Goal: Task Accomplishment & Management: Manage account settings

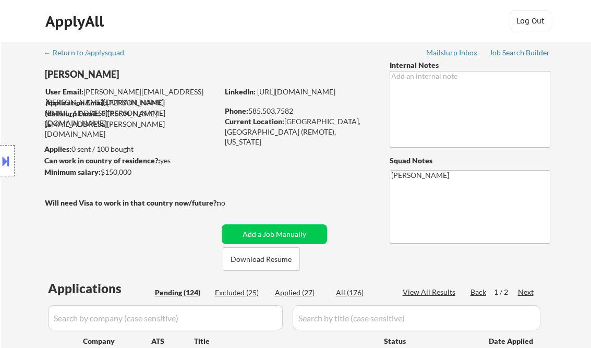
select select ""pending""
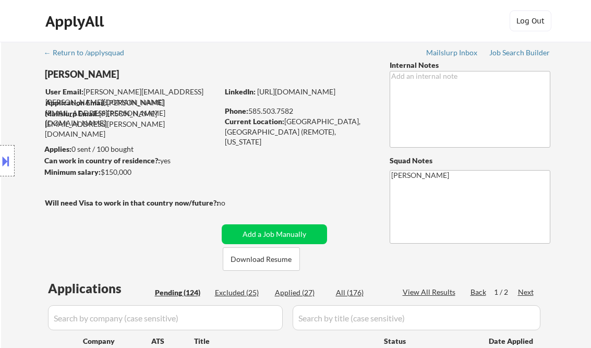
select select ""pending""
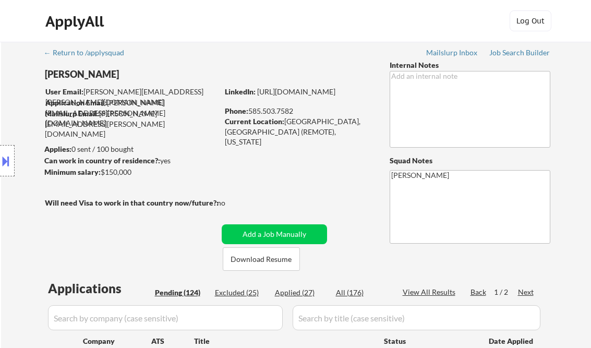
select select ""pending""
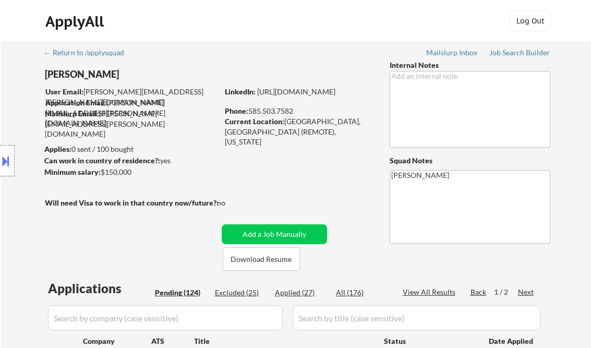
select select ""pending""
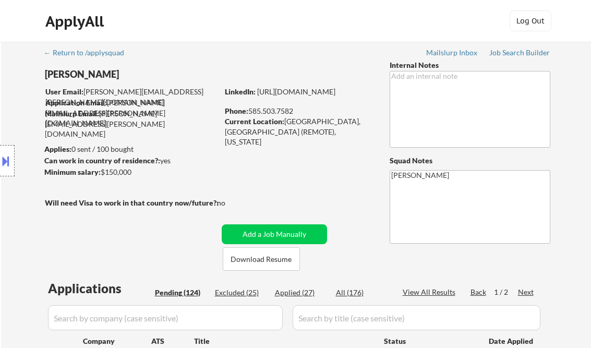
select select ""pending""
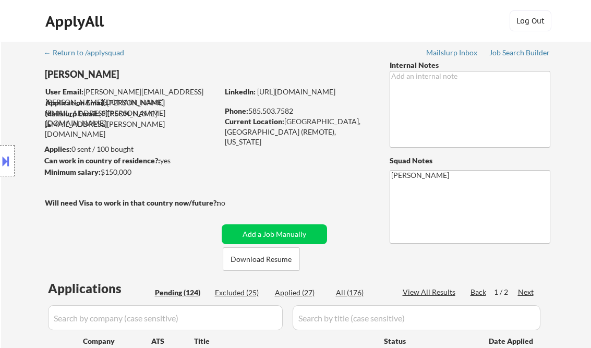
select select ""pending""
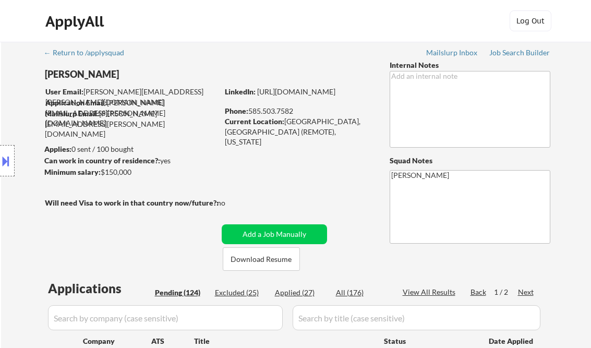
select select ""pending""
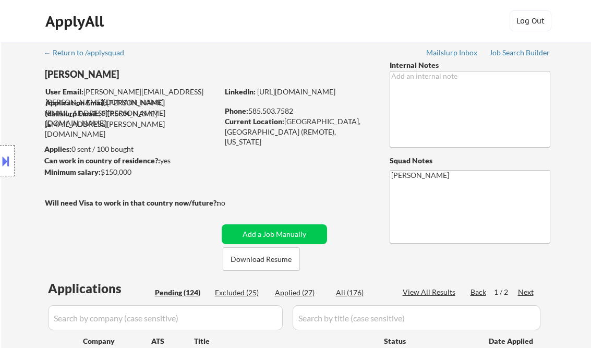
select select ""pending""
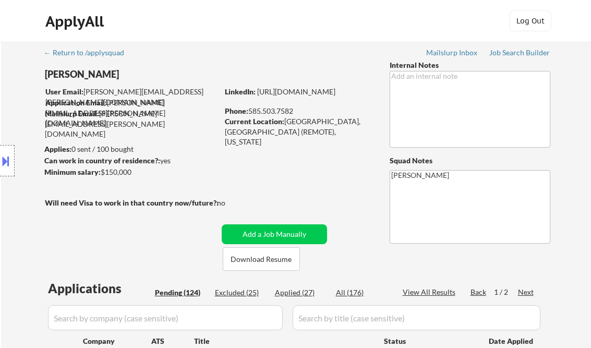
select select ""pending""
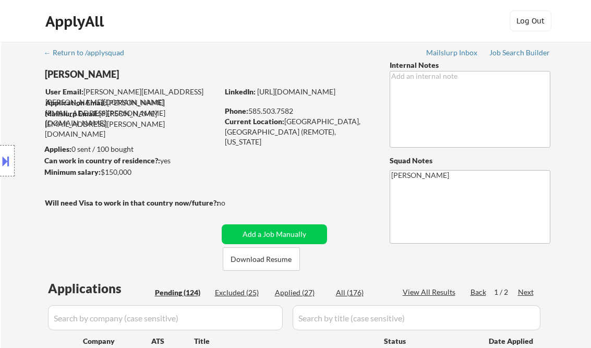
select select ""pending""
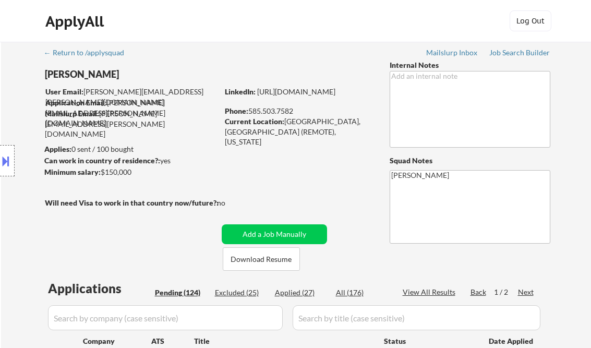
select select ""pending""
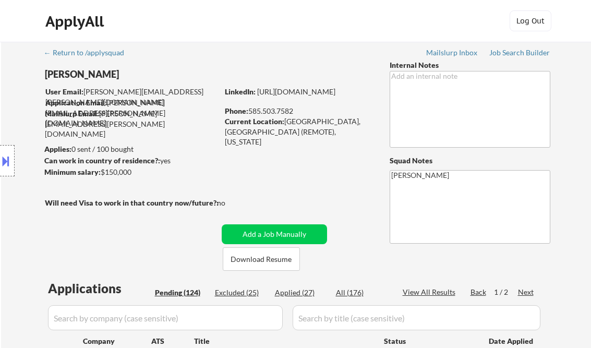
select select ""pending""
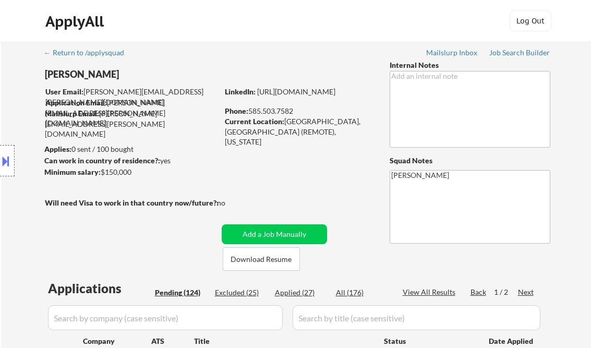
select select ""pending""
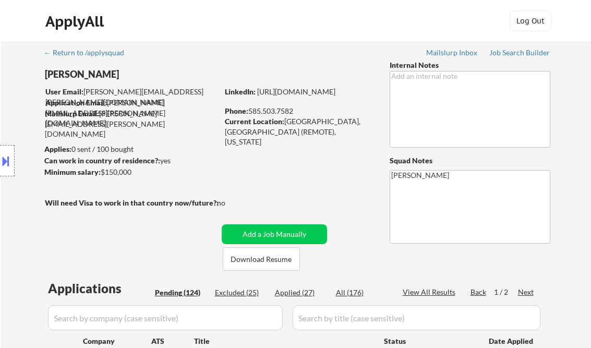
select select ""pending""
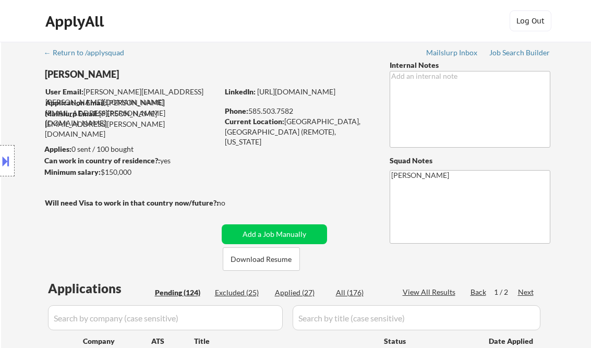
select select ""pending""
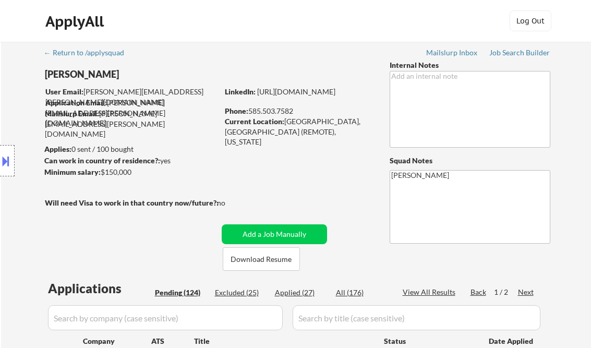
select select ""pending""
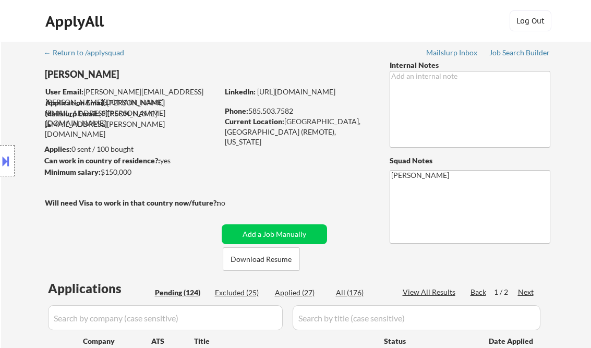
select select ""pending""
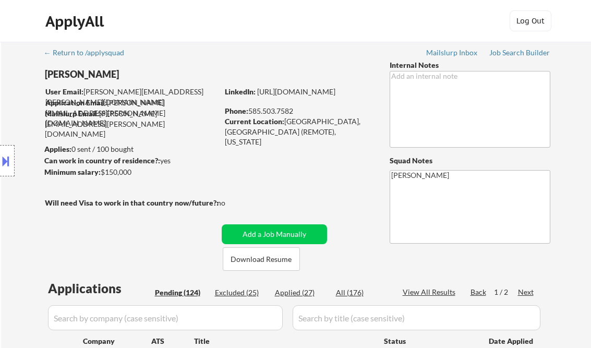
select select ""pending""
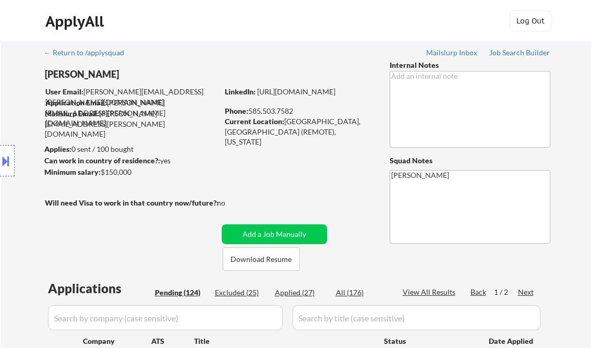
select select ""pending""
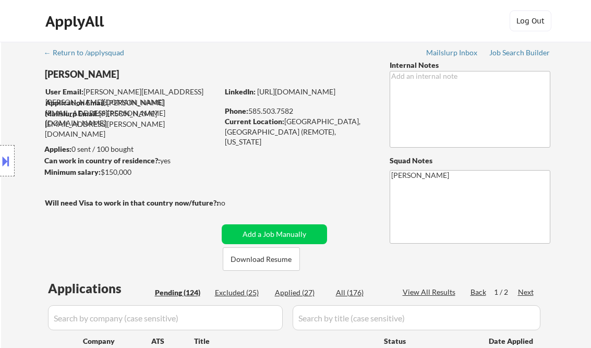
select select ""pending""
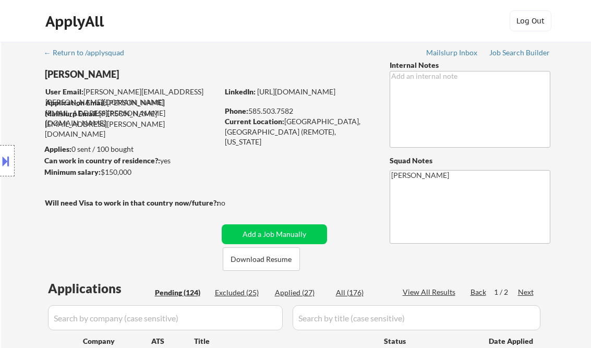
scroll to position [1600, 0]
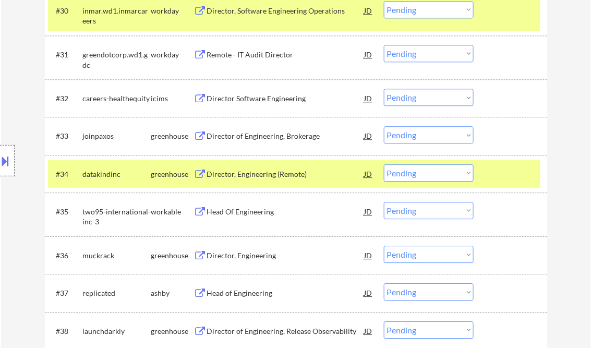
click at [13, 75] on div "Location Inclusions: Rochester, NY Brighton, NY Irondequoit, NY Greece, NY Henr…" at bounding box center [93, 161] width 187 height 194
click at [260, 171] on div "Director, Engineering (Remote)" at bounding box center [286, 174] width 158 height 10
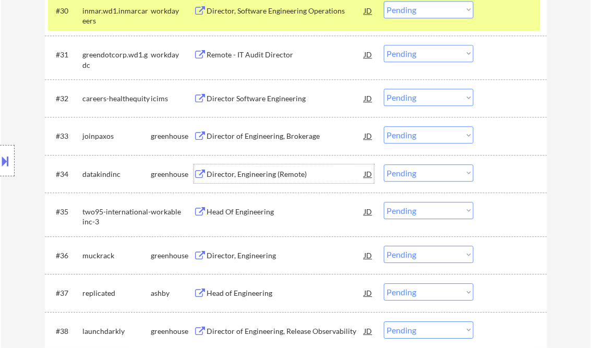
click at [410, 175] on select "Choose an option... Pending Applied Excluded (Questions) Excluded (Expired) Exc…" at bounding box center [429, 172] width 90 height 17
click at [384, 164] on select "Choose an option... Pending Applied Excluded (Questions) Excluded (Expired) Exc…" at bounding box center [429, 172] width 90 height 17
click at [528, 21] on div "#30 inmar.wd1.inmarcareers workday Director, Software Engineering Operations JD…" at bounding box center [294, 13] width 493 height 34
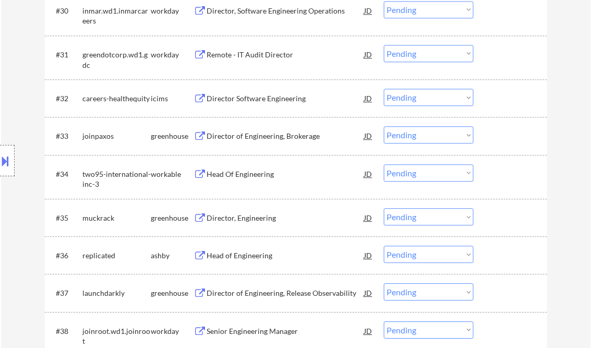
click at [235, 175] on div "Head Of Engineering" at bounding box center [286, 174] width 158 height 10
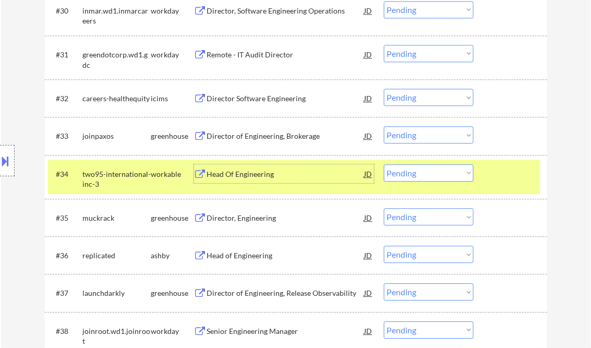
click at [411, 173] on select "Choose an option... Pending Applied Excluded (Questions) Excluded (Expired) Exc…" at bounding box center [429, 172] width 90 height 17
click at [384, 164] on select "Choose an option... Pending Applied Excluded (Questions) Excluded (Expired) Exc…" at bounding box center [429, 172] width 90 height 17
select select ""pending""
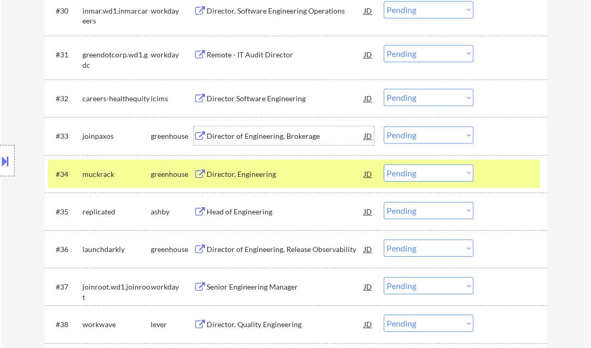
click at [285, 133] on div "Director of Engineering, Brokerage" at bounding box center [286, 136] width 158 height 10
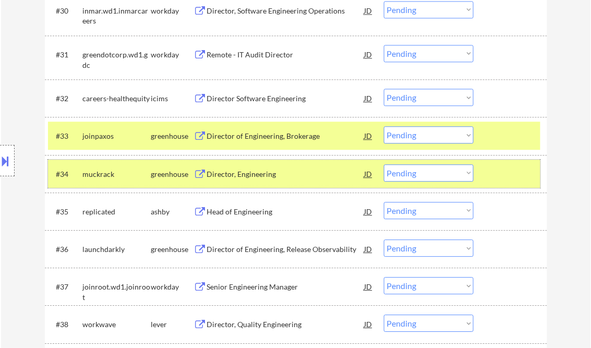
click at [519, 175] on div at bounding box center [512, 173] width 46 height 19
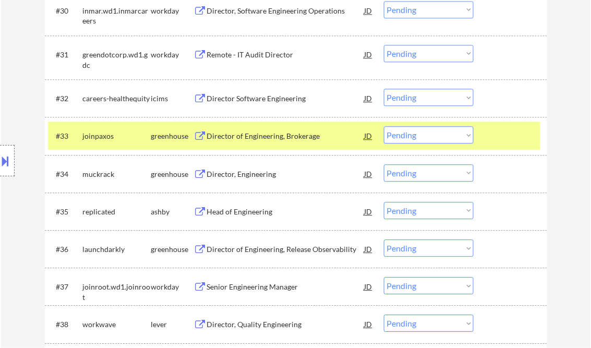
click at [368, 134] on div "JD" at bounding box center [369, 135] width 10 height 19
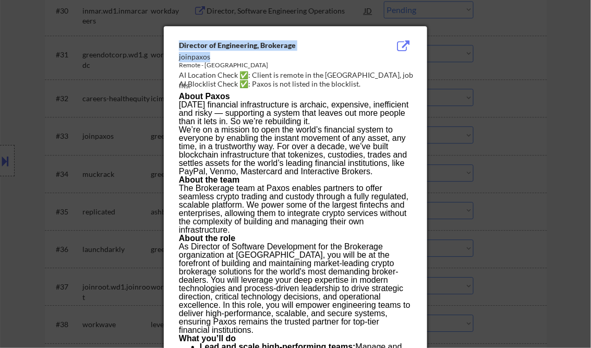
drag, startPoint x: 188, startPoint y: 47, endPoint x: 248, endPoint y: 61, distance: 61.5
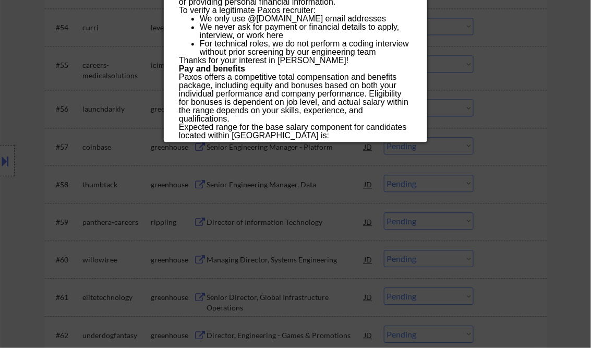
scroll to position [2518, 0]
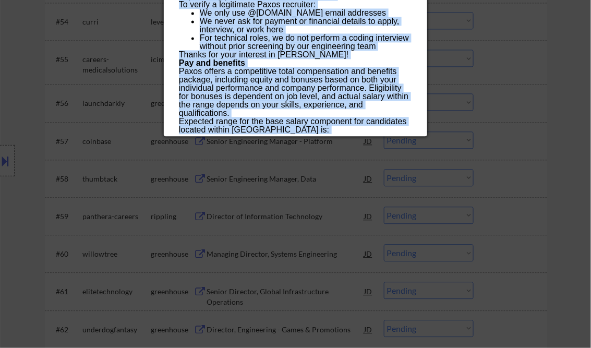
click at [289, 134] on div "$276,285 — $325,041 USD" at bounding box center [295, 138] width 233 height 8
copy div "Director of Engineering, Brokerage joinpaxos Remote - United States AI Location…"
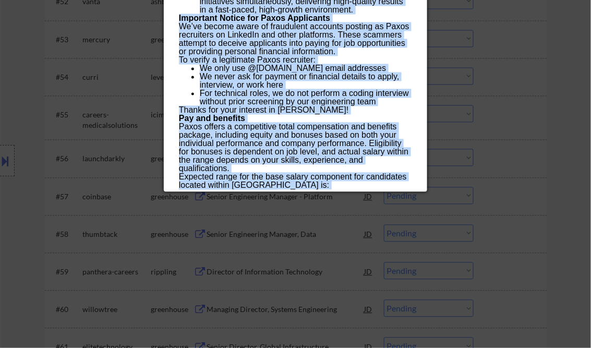
scroll to position [2393, 0]
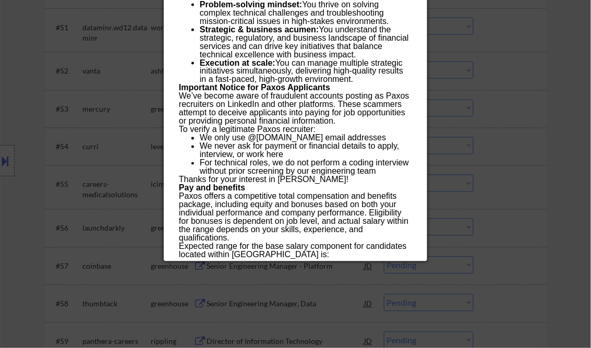
click at [558, 152] on div at bounding box center [295, 174] width 591 height 348
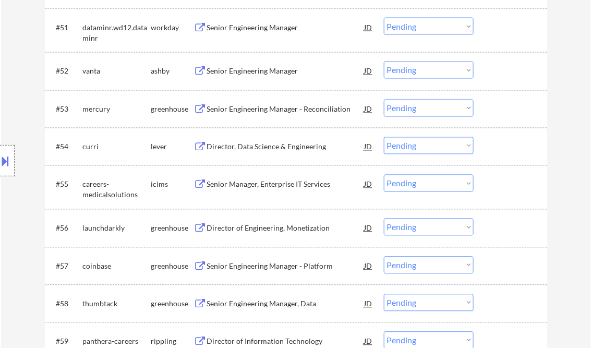
scroll to position [1562, 0]
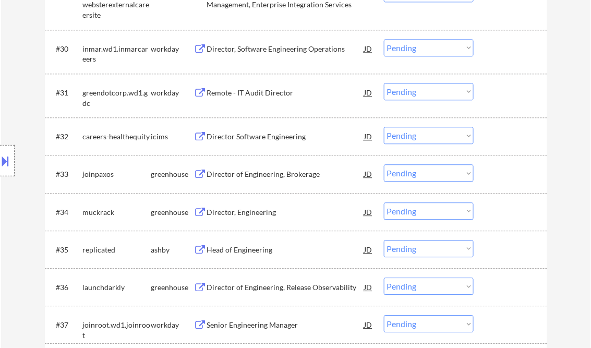
click at [264, 176] on div "Director of Engineering, Brokerage" at bounding box center [286, 174] width 158 height 10
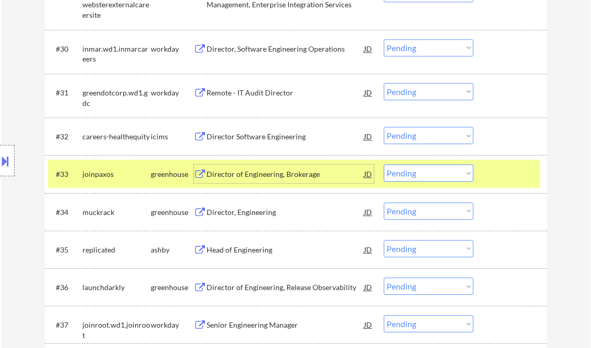
drag, startPoint x: 419, startPoint y: 174, endPoint x: 430, endPoint y: 183, distance: 14.2
click at [419, 174] on select "Choose an option... Pending Applied Excluded (Questions) Excluded (Expired) Exc…" at bounding box center [429, 172] width 90 height 17
click at [384, 164] on select "Choose an option... Pending Applied Excluded (Questions) Excluded (Expired) Exc…" at bounding box center [429, 172] width 90 height 17
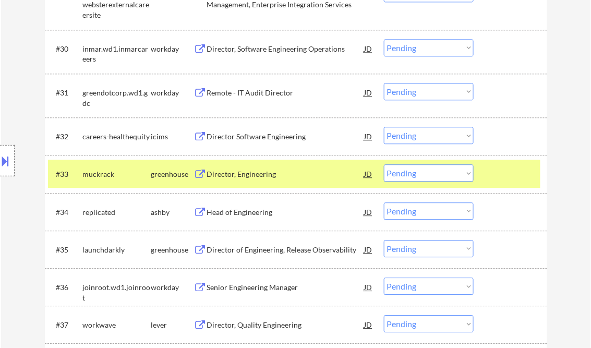
click at [247, 180] on div "Director, Engineering" at bounding box center [286, 173] width 158 height 19
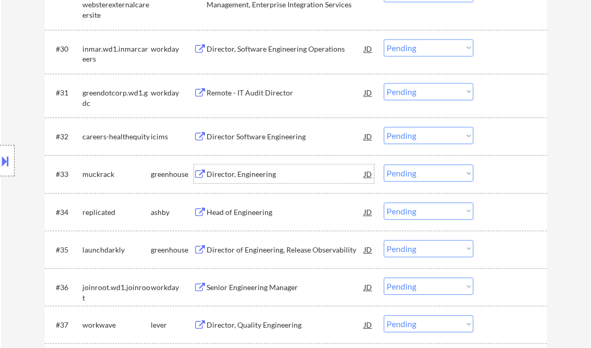
click at [422, 179] on select "Choose an option... Pending Applied Excluded (Questions) Excluded (Expired) Exc…" at bounding box center [429, 172] width 90 height 17
click at [384, 164] on select "Choose an option... Pending Applied Excluded (Questions) Excluded (Expired) Exc…" at bounding box center [429, 172] width 90 height 17
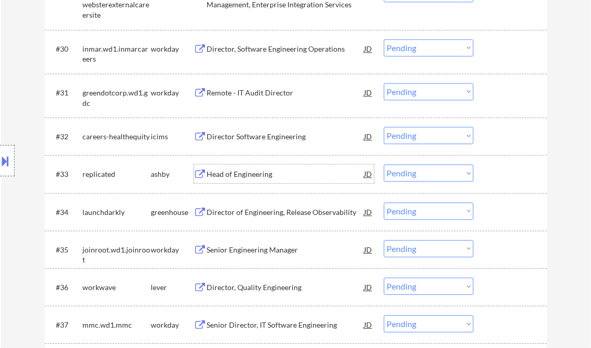
click at [248, 175] on div "Head of Engineering" at bounding box center [286, 174] width 158 height 10
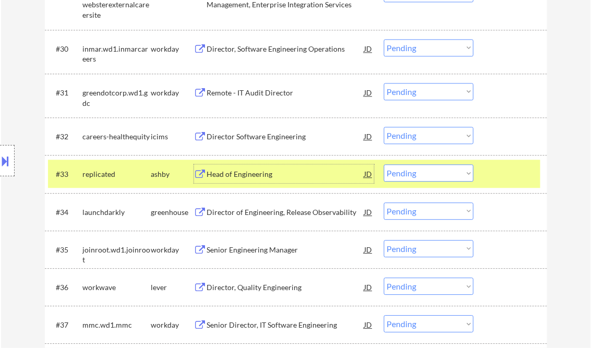
click at [431, 176] on select "Choose an option... Pending Applied Excluded (Questions) Excluded (Expired) Exc…" at bounding box center [429, 172] width 90 height 17
click at [384, 164] on select "Choose an option... Pending Applied Excluded (Questions) Excluded (Expired) Exc…" at bounding box center [429, 172] width 90 height 17
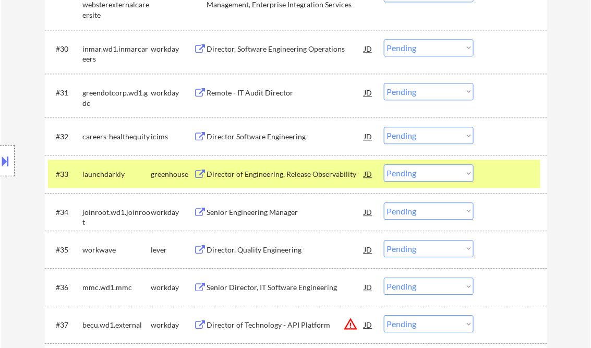
click at [251, 174] on div "Director of Engineering, Release Observability" at bounding box center [286, 174] width 158 height 10
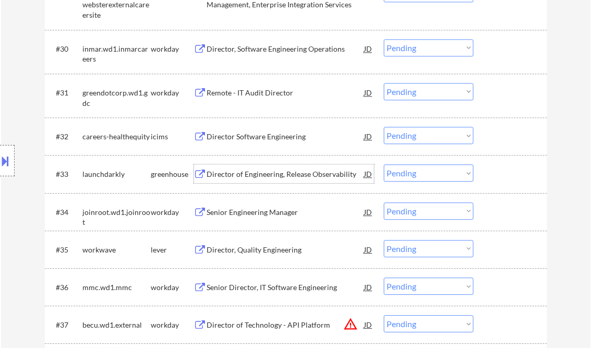
drag, startPoint x: 436, startPoint y: 174, endPoint x: 444, endPoint y: 181, distance: 10.8
click at [436, 174] on select "Choose an option... Pending Applied Excluded (Questions) Excluded (Expired) Exc…" at bounding box center [429, 172] width 90 height 17
click at [384, 164] on select "Choose an option... Pending Applied Excluded (Questions) Excluded (Expired) Exc…" at bounding box center [429, 172] width 90 height 17
select select ""pending""
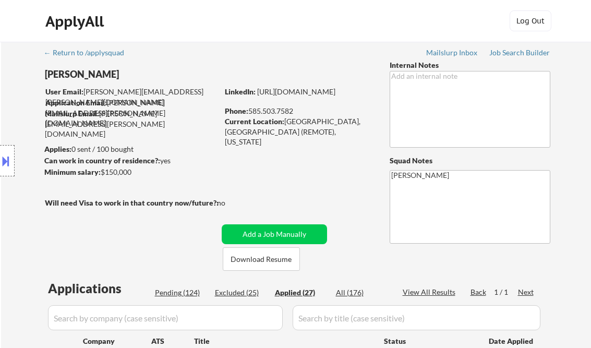
select select ""applied""
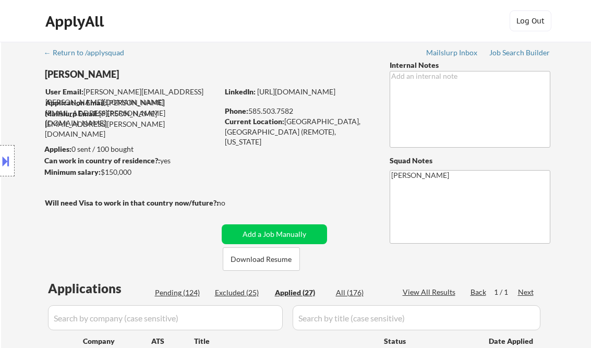
select select ""applied""
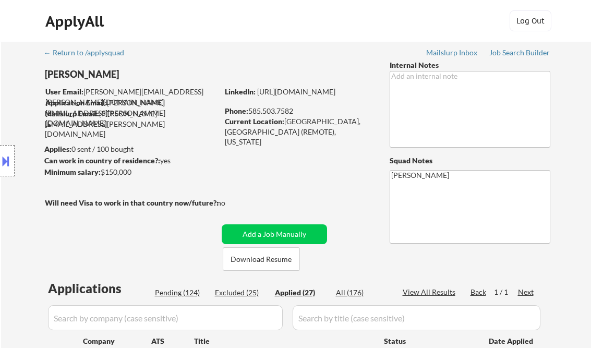
select select ""applied""
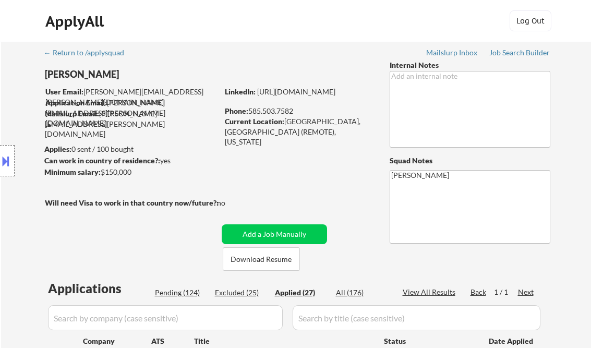
select select ""applied""
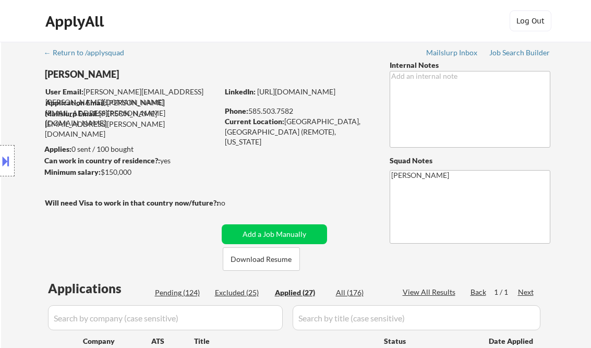
select select ""applied""
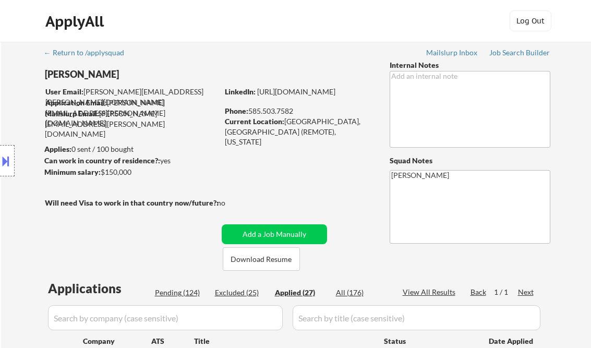
select select ""applied""
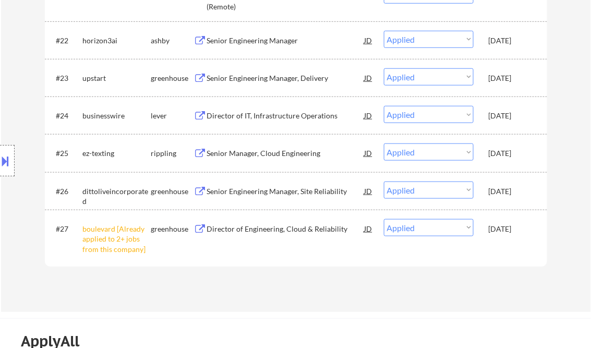
select select ""applied""
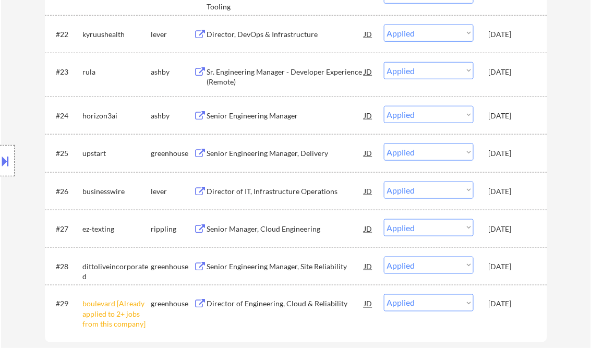
select select ""applied""
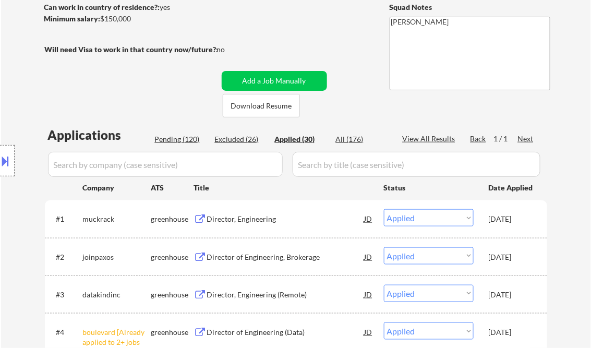
scroll to position [167, 0]
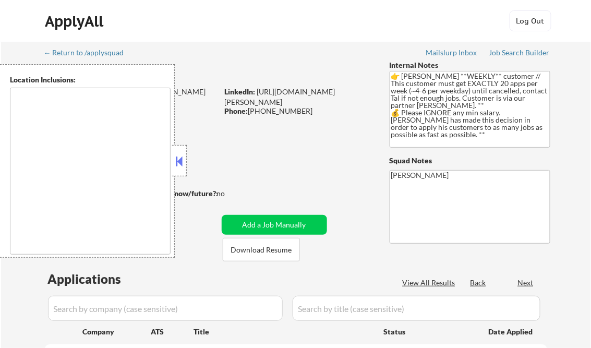
type textarea "[GEOGRAPHIC_DATA], [GEOGRAPHIC_DATA] [GEOGRAPHIC_DATA], [GEOGRAPHIC_DATA], [GEO…"
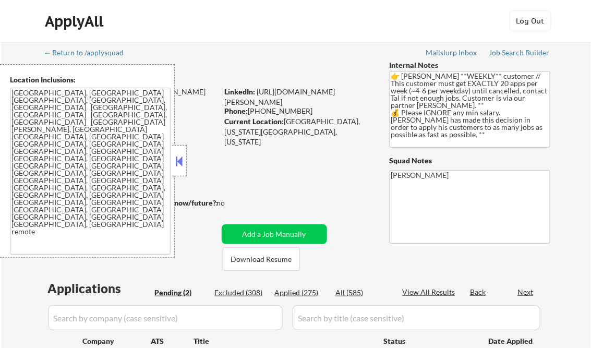
select select ""pending""
click at [183, 160] on button at bounding box center [179, 161] width 11 height 16
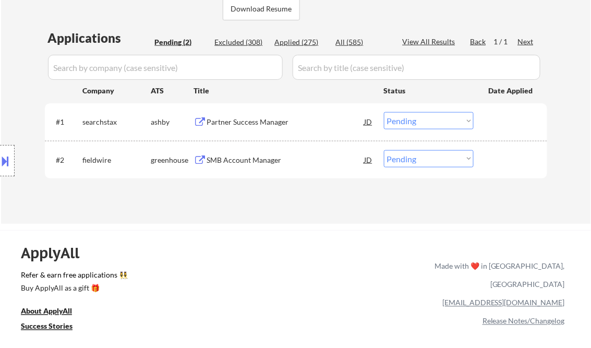
scroll to position [209, 0]
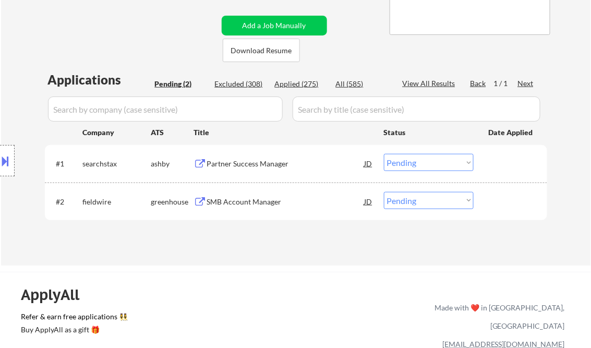
click at [425, 83] on div "View All Results" at bounding box center [431, 83] width 56 height 10
click at [307, 83] on div "Applied (275)" at bounding box center [301, 84] width 52 height 10
select select ""applied""
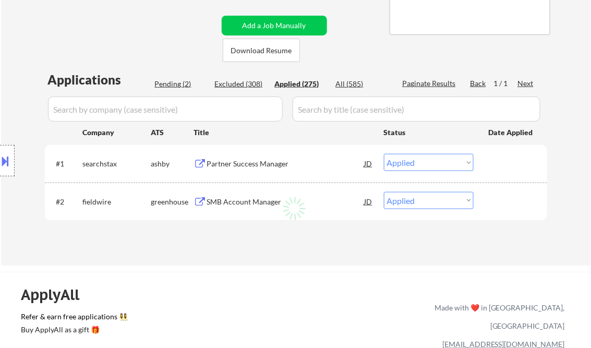
select select ""applied""
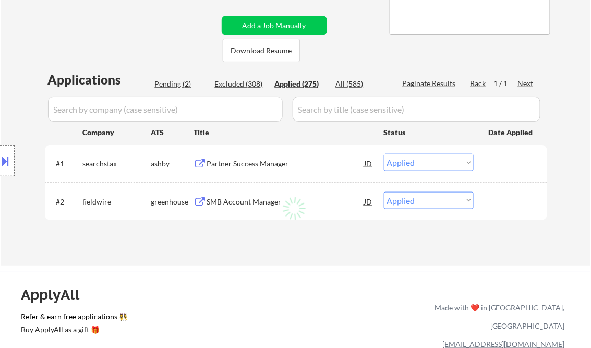
select select ""applied""
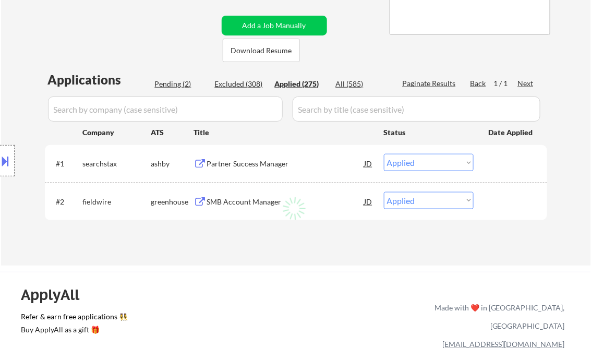
select select ""applied""
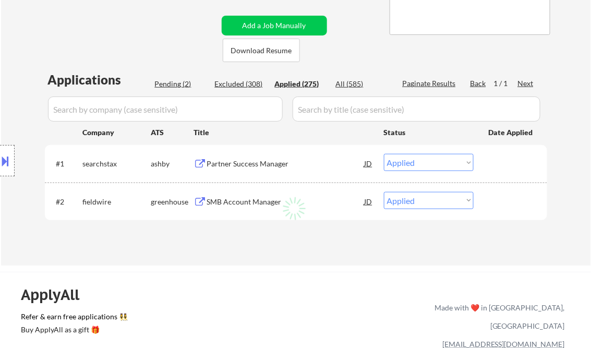
select select ""applied""
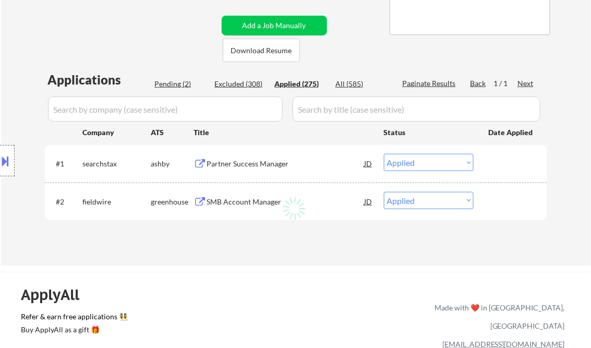
select select ""applied""
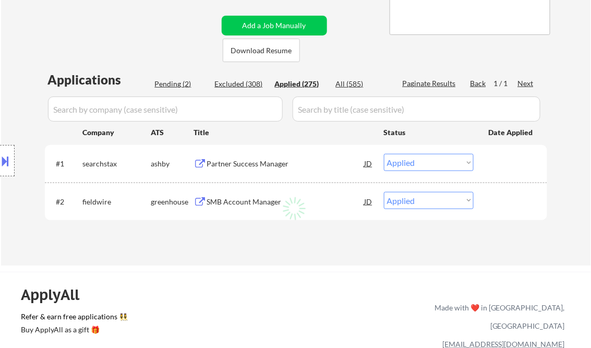
select select ""applied""
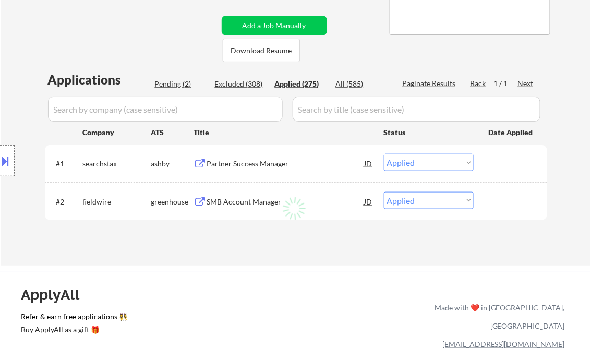
select select ""applied""
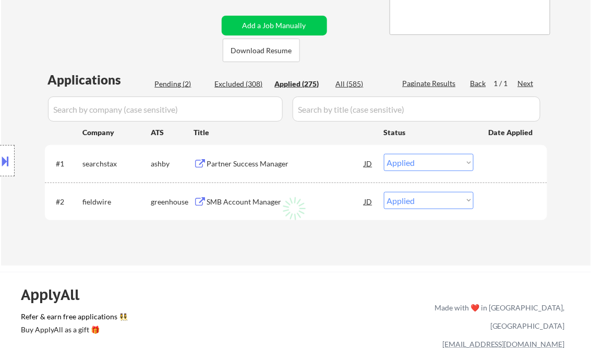
select select ""applied""
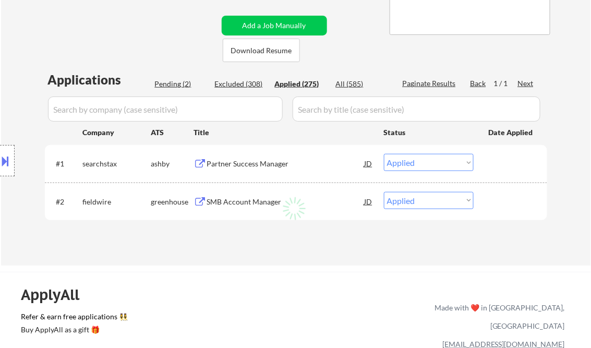
select select ""applied""
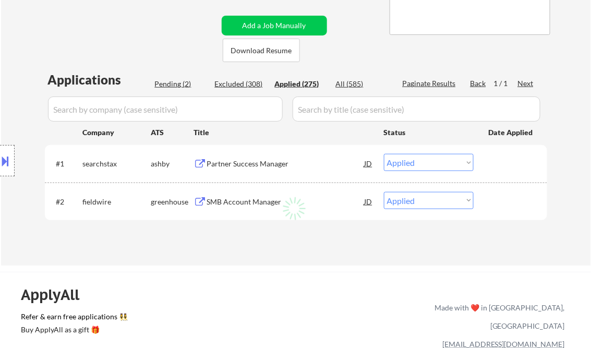
select select ""applied""
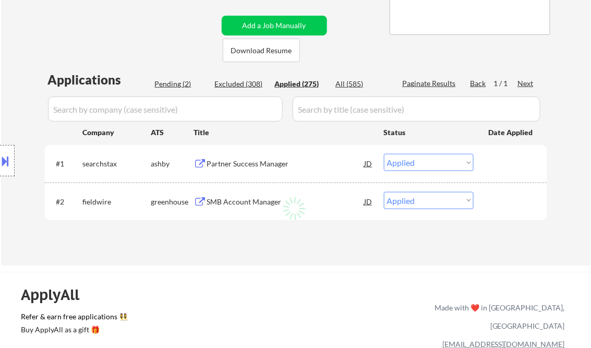
select select ""applied""
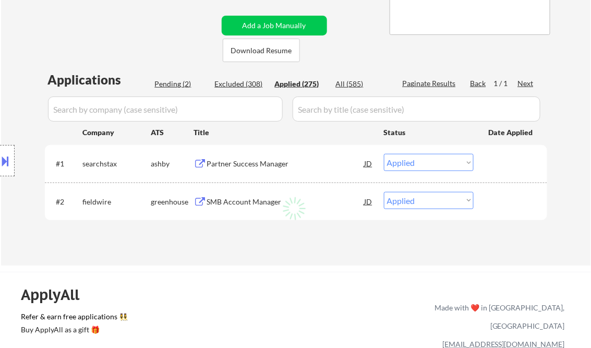
select select ""applied""
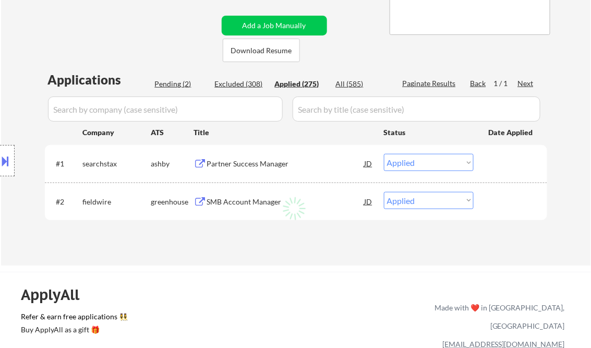
select select ""applied""
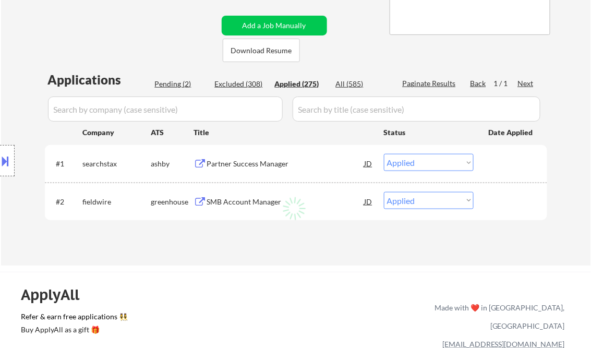
select select ""applied""
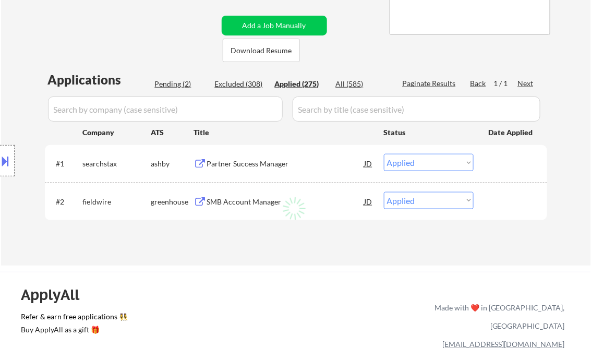
select select ""applied""
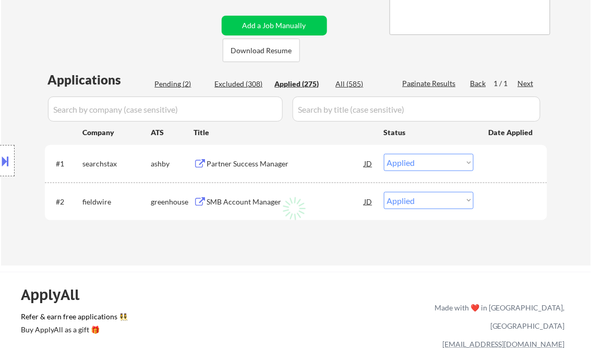
select select ""applied""
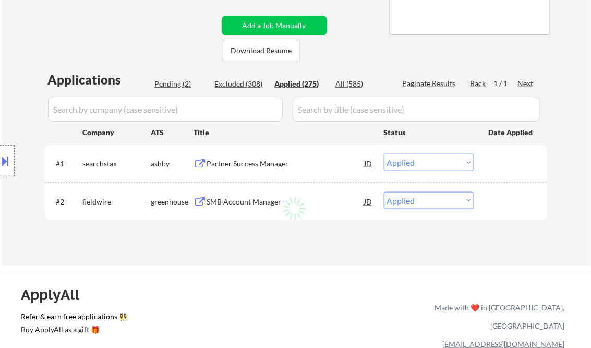
select select ""applied""
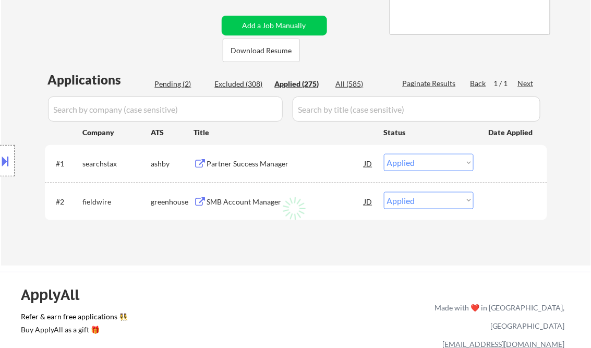
select select ""applied""
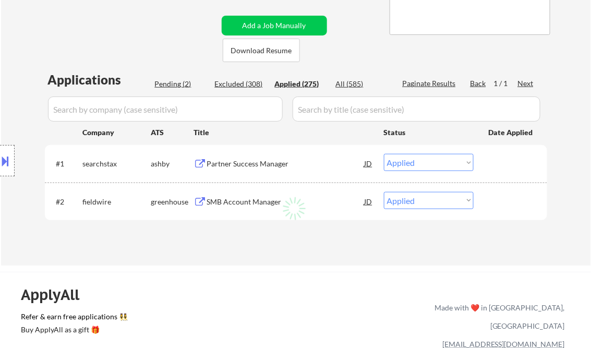
select select ""applied""
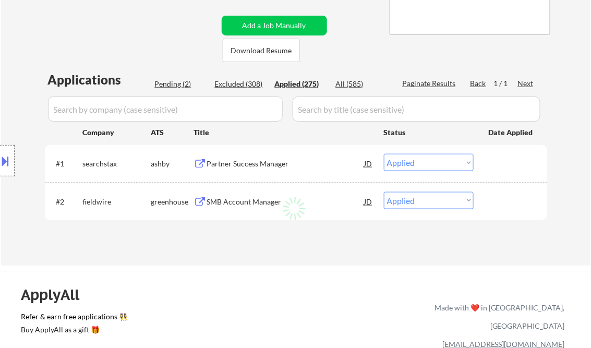
select select ""applied""
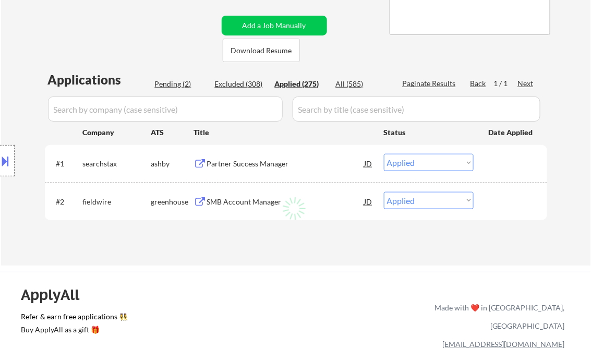
select select ""applied""
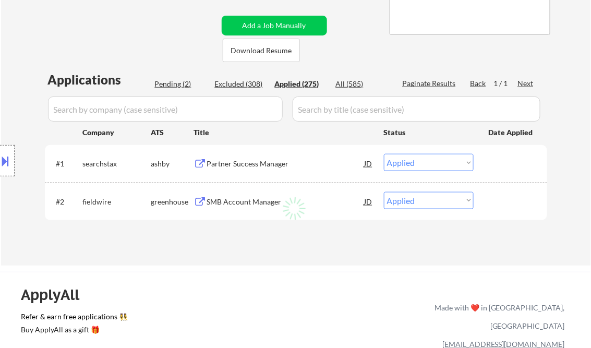
select select ""applied""
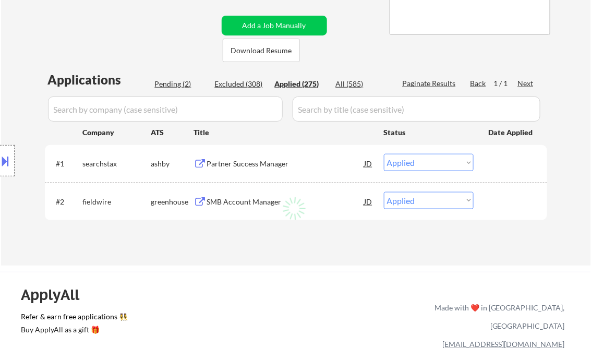
select select ""applied""
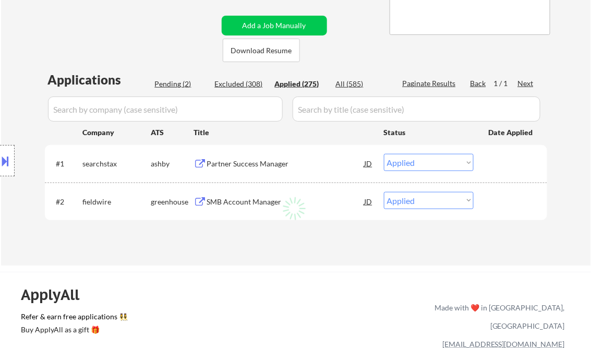
select select ""applied""
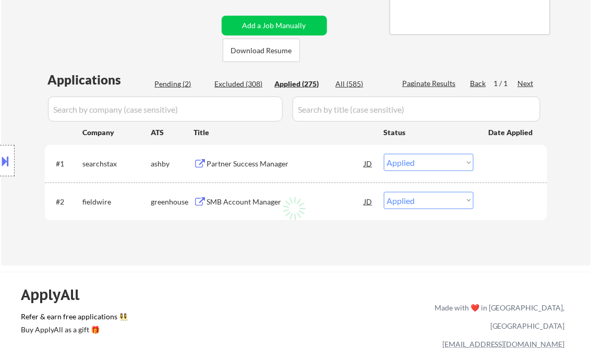
select select ""applied""
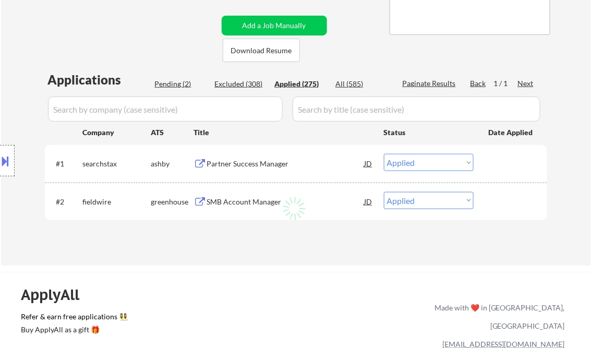
select select ""applied""
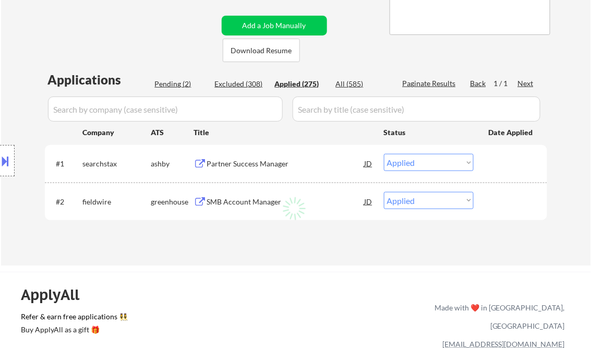
select select ""applied""
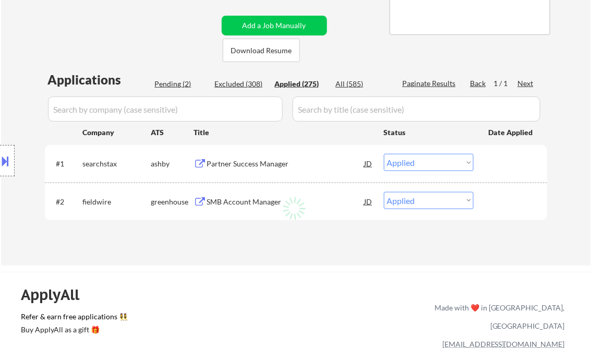
select select ""applied""
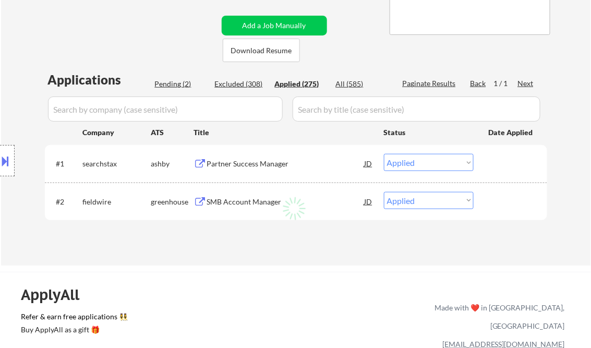
select select ""applied""
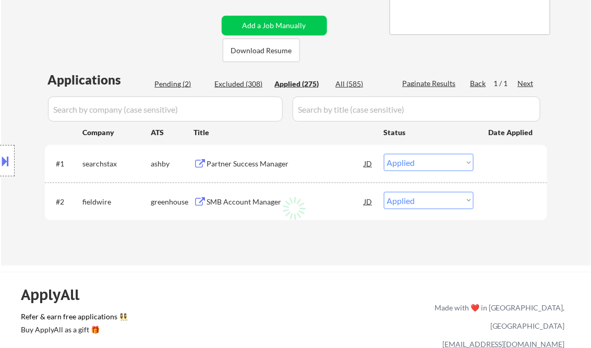
select select ""applied""
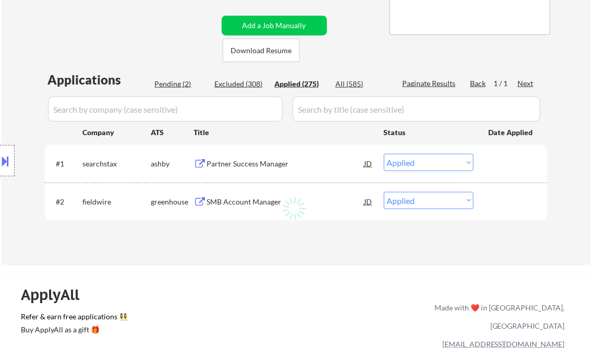
select select ""applied""
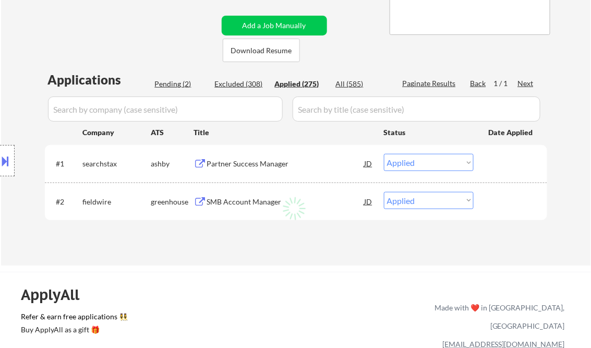
select select ""applied""
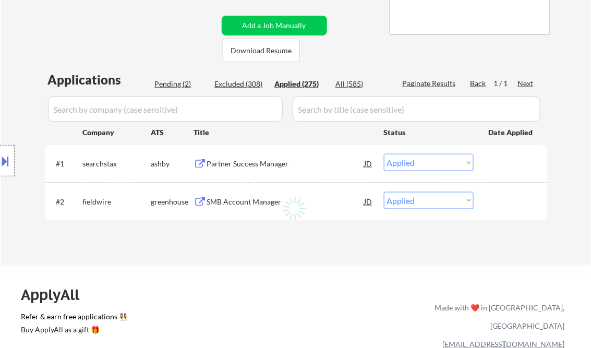
select select ""applied""
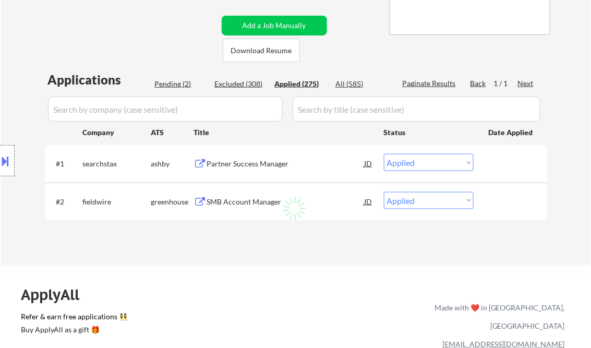
select select ""applied""
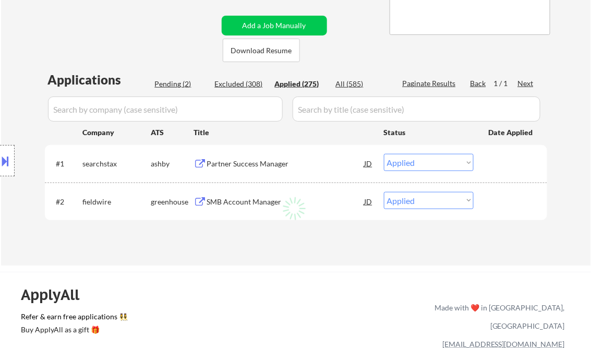
select select ""applied""
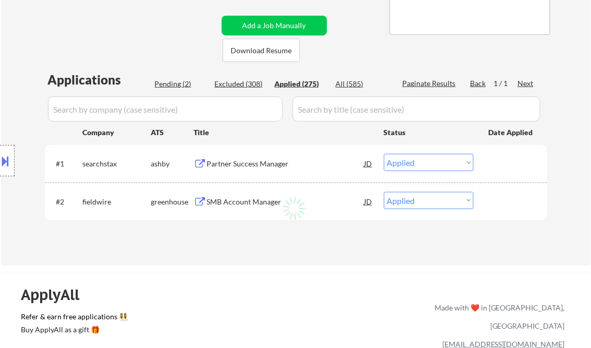
select select ""applied""
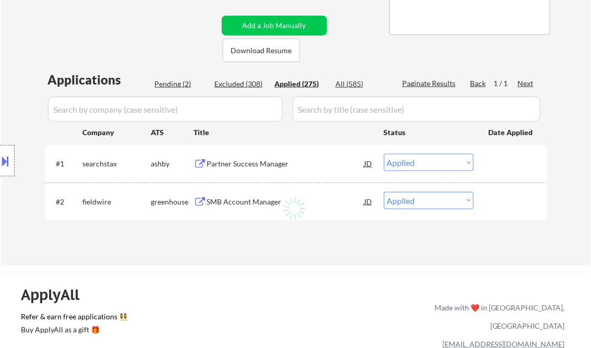
select select ""applied""
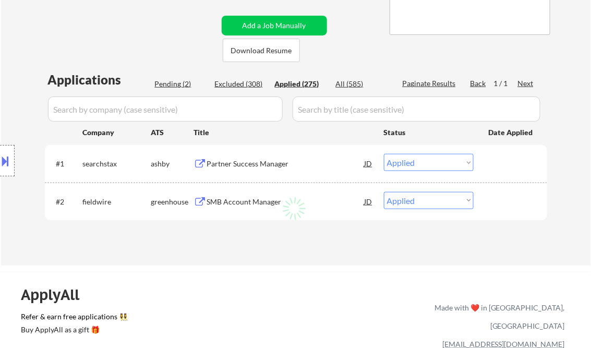
select select ""applied""
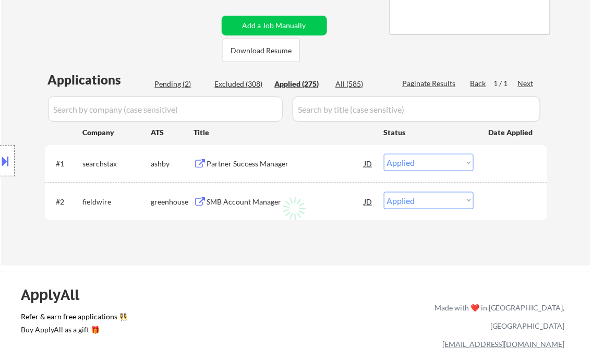
select select ""applied""
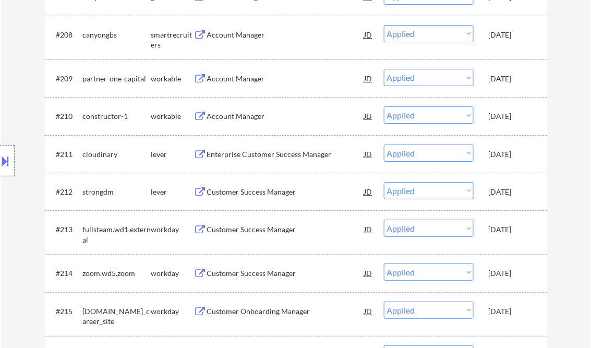
scroll to position [8582, 0]
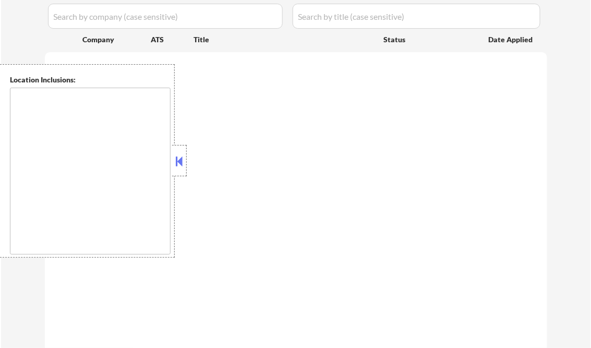
scroll to position [250, 0]
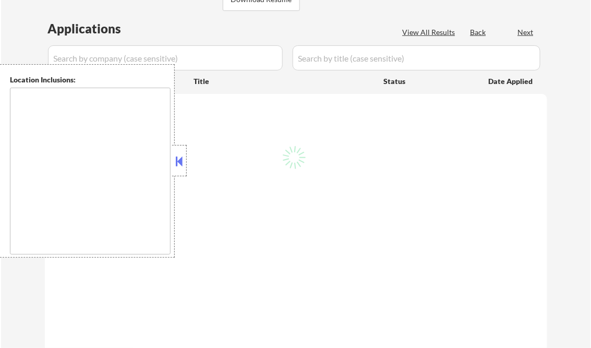
type textarea "[GEOGRAPHIC_DATA], [GEOGRAPHIC_DATA] [GEOGRAPHIC_DATA], [GEOGRAPHIC_DATA], [GEO…"
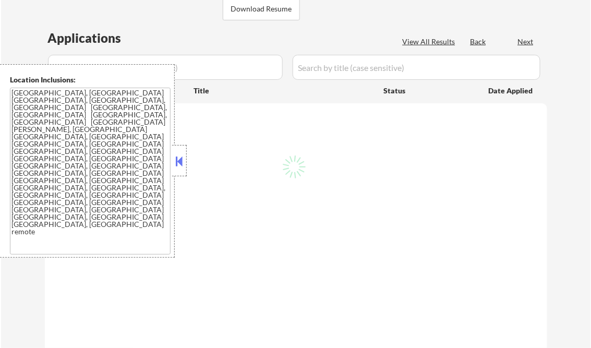
select select ""pending""
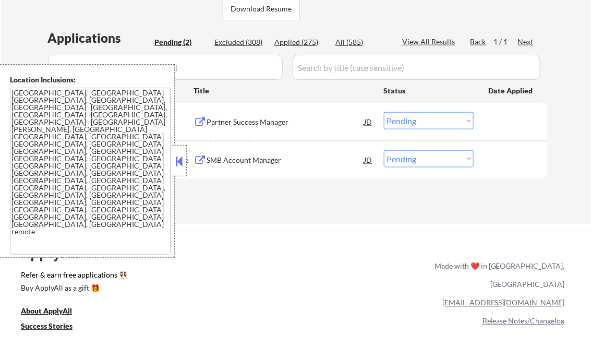
click at [180, 162] on button at bounding box center [179, 161] width 11 height 16
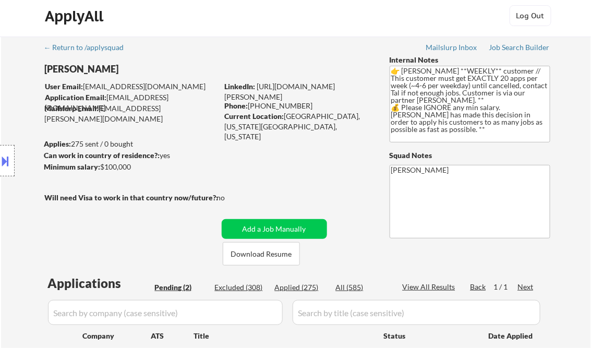
scroll to position [0, 0]
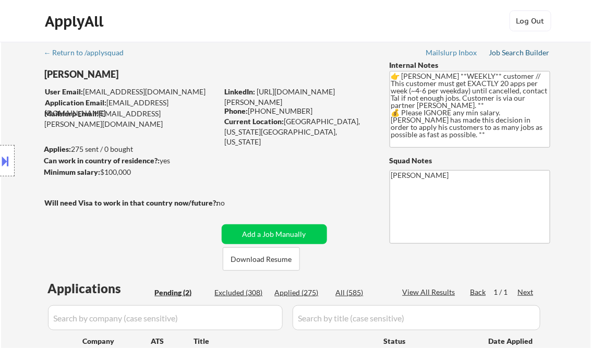
click at [529, 52] on div "Job Search Builder" at bounding box center [519, 52] width 61 height 7
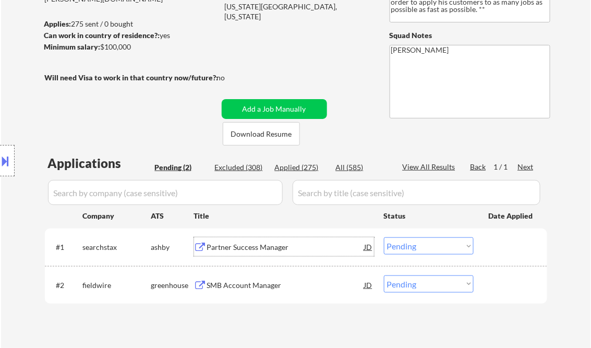
click at [245, 253] on div "Partner Success Manager" at bounding box center [286, 246] width 158 height 19
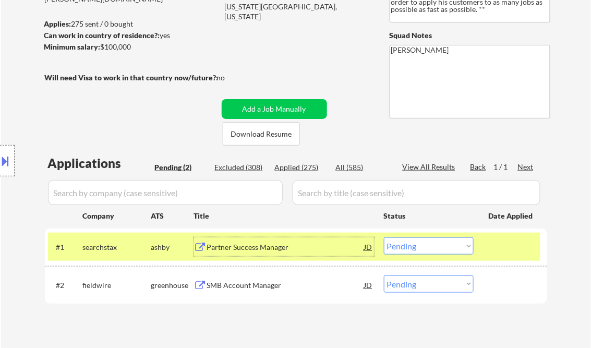
click at [417, 248] on select "Choose an option... Pending Applied Excluded (Questions) Excluded (Expired) Exc…" at bounding box center [429, 245] width 90 height 17
click at [384, 237] on select "Choose an option... Pending Applied Excluded (Questions) Excluded (Expired) Exc…" at bounding box center [429, 245] width 90 height 17
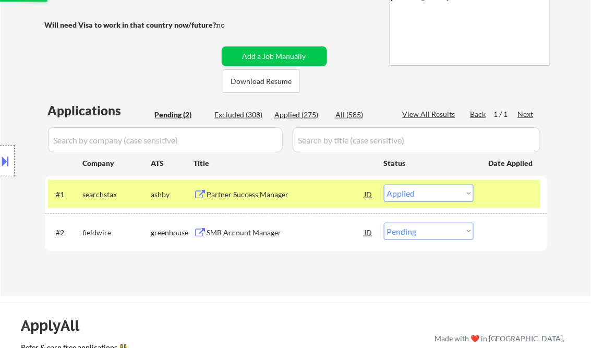
scroll to position [209, 0]
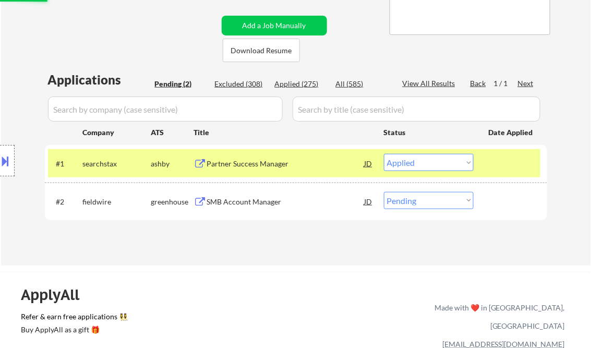
click at [252, 207] on div "SMB Account Manager" at bounding box center [286, 201] width 158 height 19
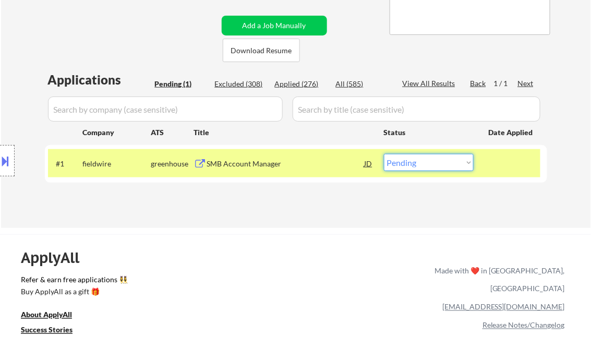
drag, startPoint x: 400, startPoint y: 162, endPoint x: 405, endPoint y: 166, distance: 7.4
click at [400, 162] on select "Choose an option... Pending Applied Excluded (Questions) Excluded (Expired) Exc…" at bounding box center [429, 162] width 90 height 17
select select ""applied""
click at [384, 154] on select "Choose an option... Pending Applied Excluded (Questions) Excluded (Expired) Exc…" at bounding box center [429, 162] width 90 height 17
click at [342, 202] on div "Applications Pending (1) Excluded (308) Applied (276) All (585) View All Result…" at bounding box center [296, 139] width 503 height 137
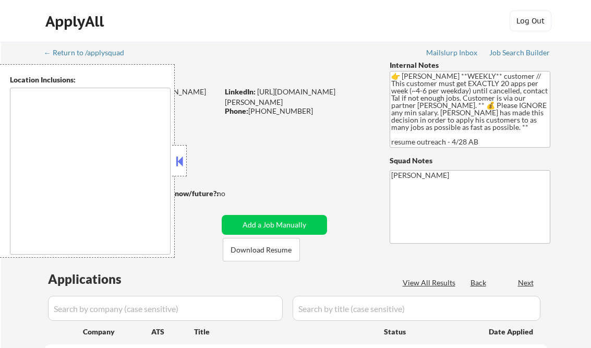
type textarea "[GEOGRAPHIC_DATA], [GEOGRAPHIC_DATA] [GEOGRAPHIC_DATA], [GEOGRAPHIC_DATA] [GEOG…"
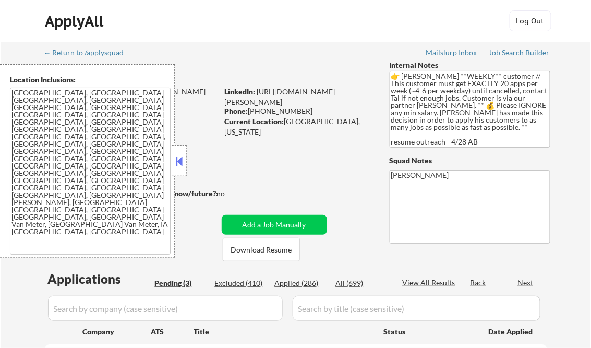
select select ""pending""
click at [178, 156] on button at bounding box center [179, 161] width 11 height 16
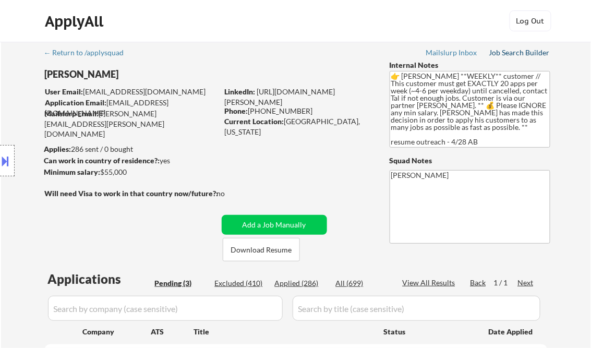
click at [518, 55] on div "Job Search Builder" at bounding box center [519, 52] width 61 height 7
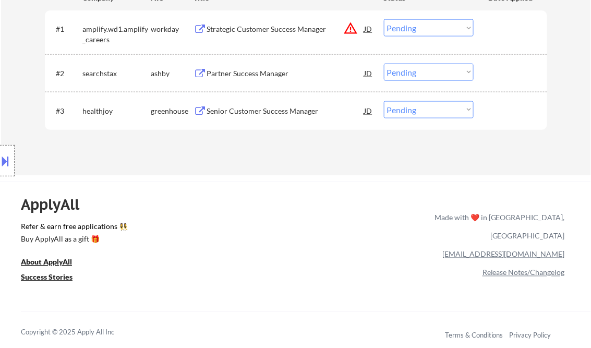
scroll to position [292, 0]
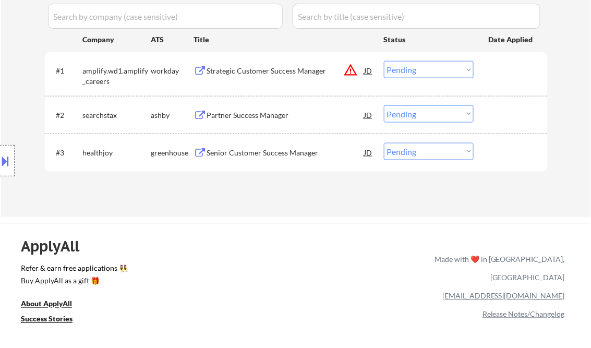
click at [238, 68] on div "Strategic Customer Success Manager" at bounding box center [286, 71] width 158 height 10
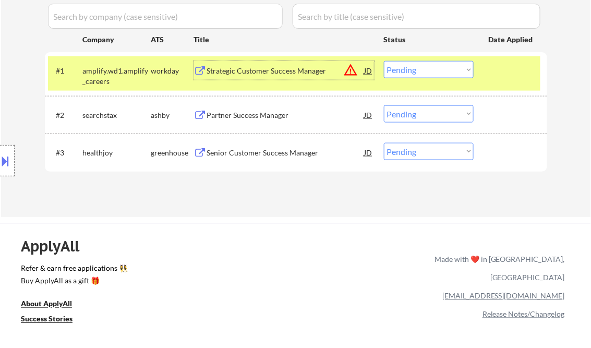
drag, startPoint x: 423, startPoint y: 65, endPoint x: 428, endPoint y: 67, distance: 6.0
click at [423, 65] on select "Choose an option... Pending Applied Excluded (Questions) Excluded (Expired) Exc…" at bounding box center [429, 69] width 90 height 17
click at [384, 61] on select "Choose an option... Pending Applied Excluded (Questions) Excluded (Expired) Exc…" at bounding box center [429, 69] width 90 height 17
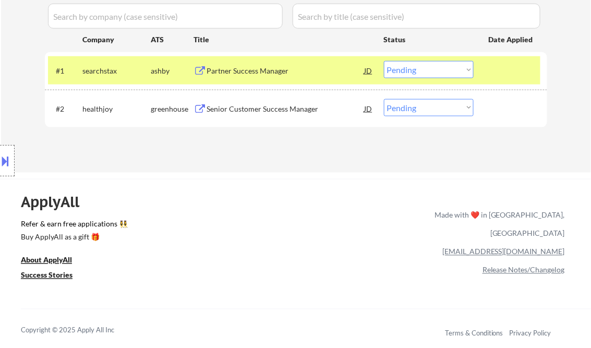
click at [254, 70] on div "Partner Success Manager" at bounding box center [286, 71] width 158 height 10
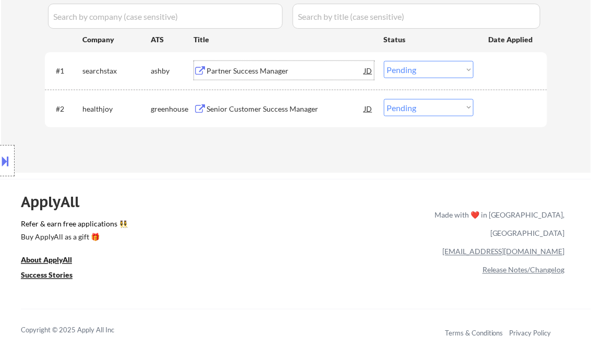
click at [422, 64] on select "Choose an option... Pending Applied Excluded (Questions) Excluded (Expired) Exc…" at bounding box center [429, 69] width 90 height 17
click at [384, 61] on select "Choose an option... Pending Applied Excluded (Questions) Excluded (Expired) Exc…" at bounding box center [429, 69] width 90 height 17
click at [274, 109] on div "Senior Customer Success Manager" at bounding box center [286, 109] width 158 height 10
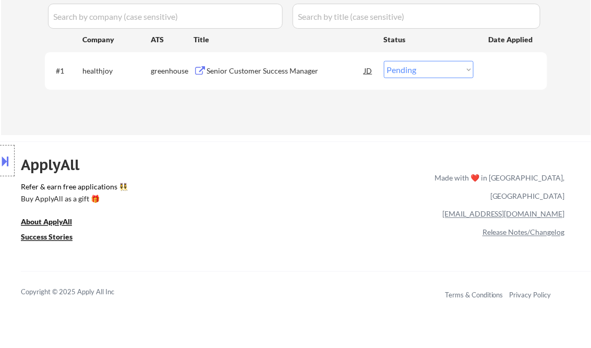
click at [10, 152] on button at bounding box center [5, 160] width 11 height 17
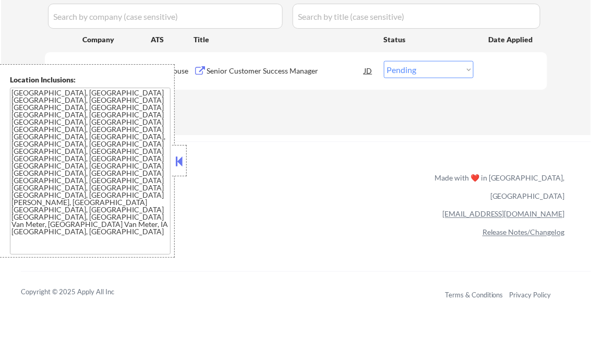
click at [177, 158] on button at bounding box center [179, 161] width 11 height 16
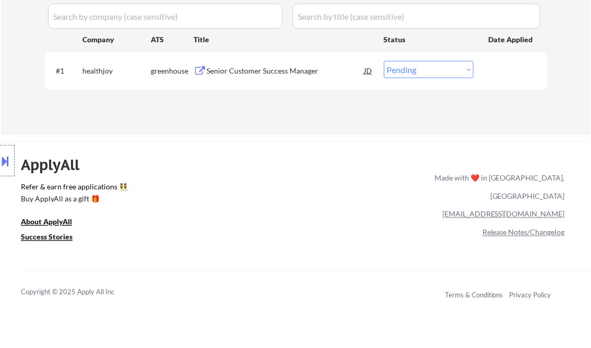
click at [290, 70] on div "Senior Customer Success Manager" at bounding box center [286, 71] width 158 height 10
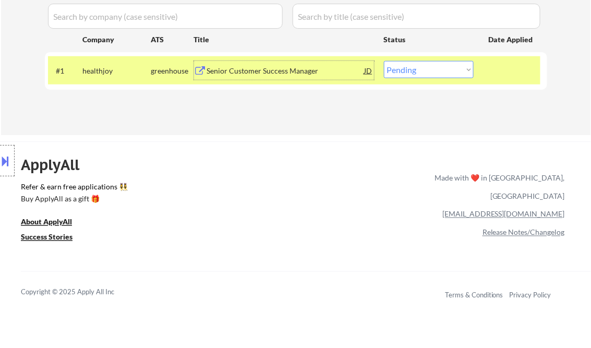
click at [422, 76] on select "Choose an option... Pending Applied Excluded (Questions) Excluded (Expired) Exc…" at bounding box center [429, 69] width 90 height 17
select select ""excluded__bad_match_""
click at [384, 61] on select "Choose an option... Pending Applied Excluded (Questions) Excluded (Expired) Exc…" at bounding box center [429, 69] width 90 height 17
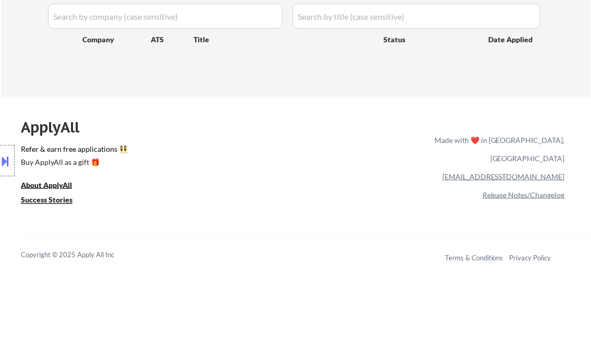
scroll to position [125, 0]
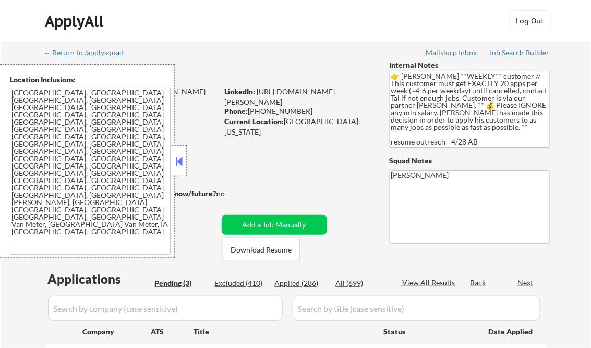
select select ""pending""
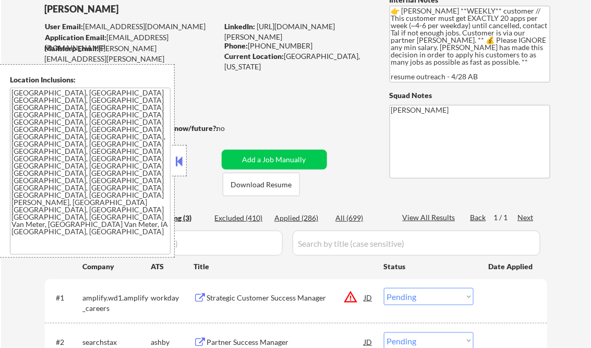
scroll to position [167, 0]
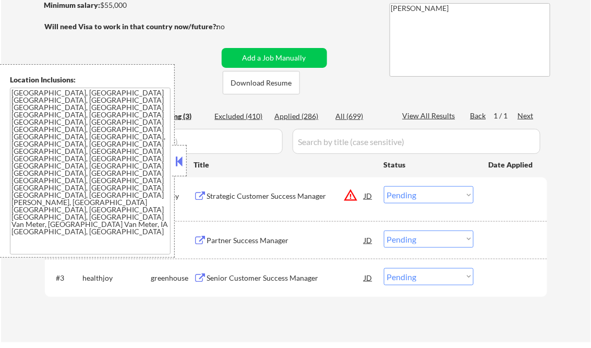
click at [181, 163] on button at bounding box center [179, 161] width 11 height 16
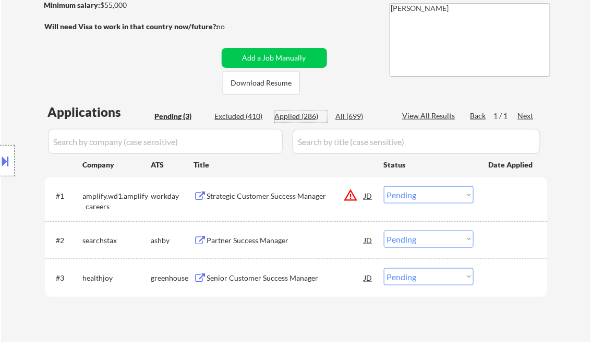
click at [302, 117] on div "Applied (286)" at bounding box center [301, 116] width 52 height 10
select select ""applied""
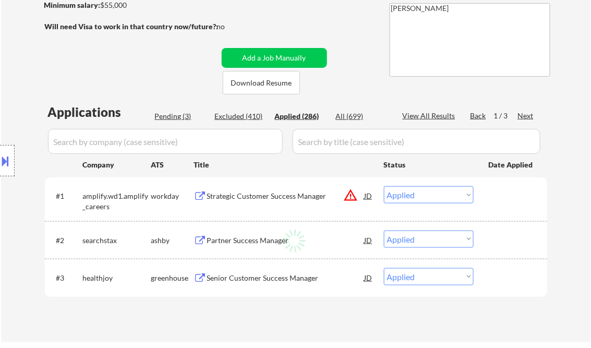
select select ""applied""
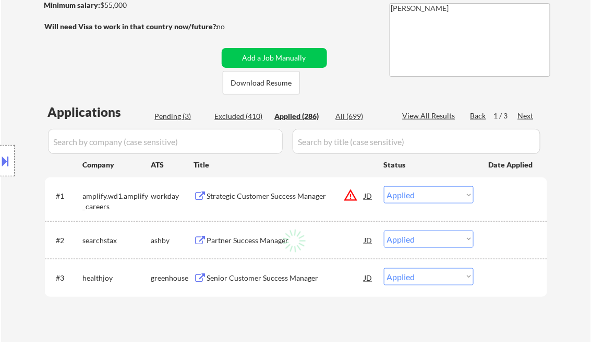
select select ""applied""
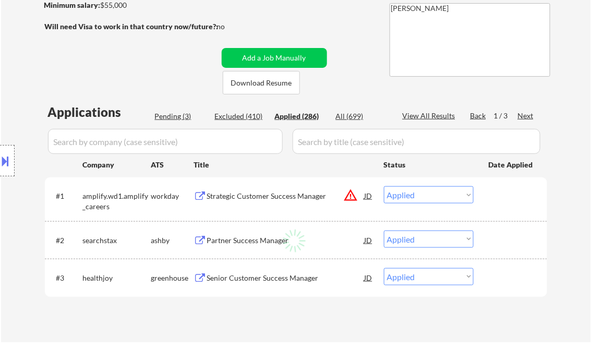
select select ""applied""
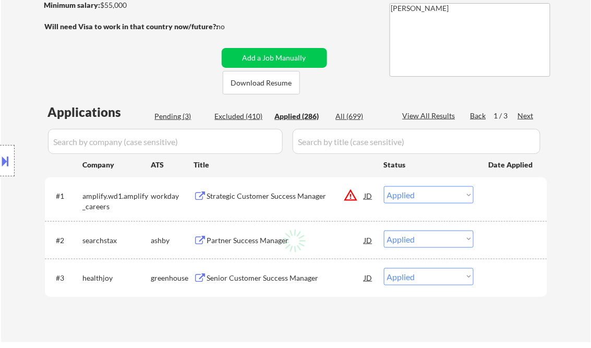
select select ""applied""
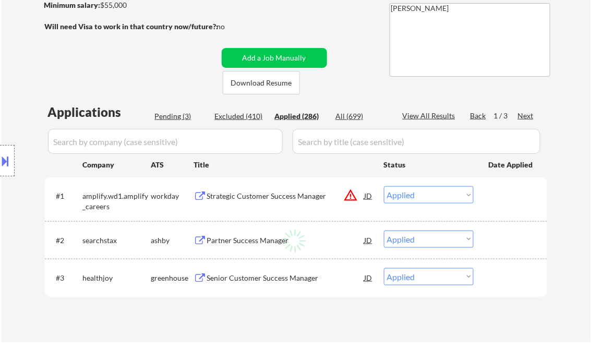
select select ""applied""
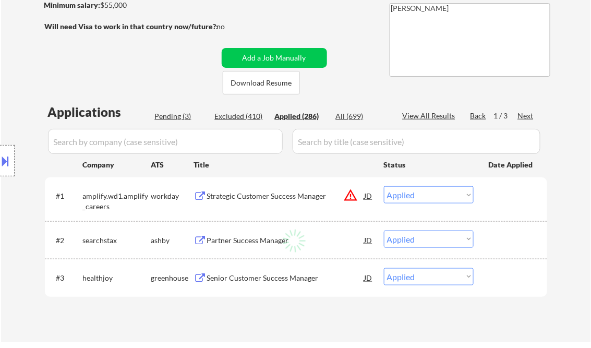
select select ""applied""
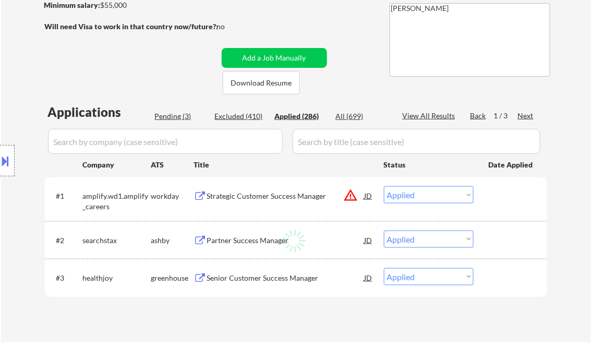
select select ""applied""
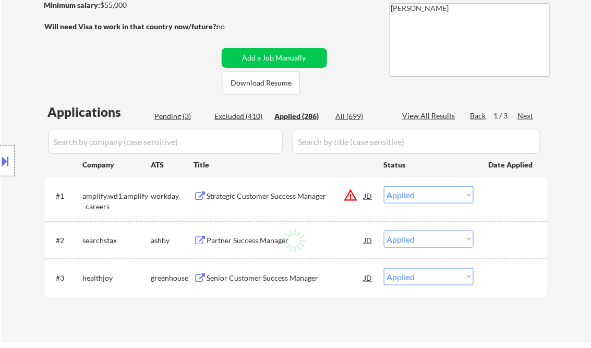
select select ""applied""
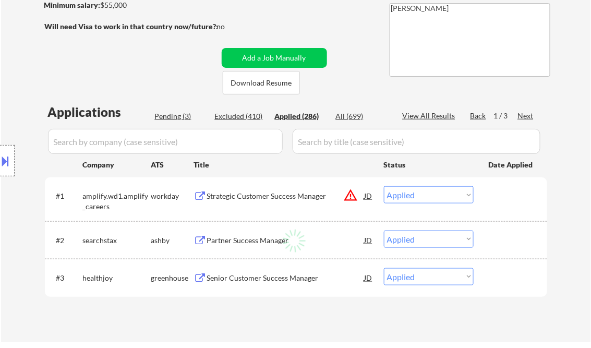
select select ""applied""
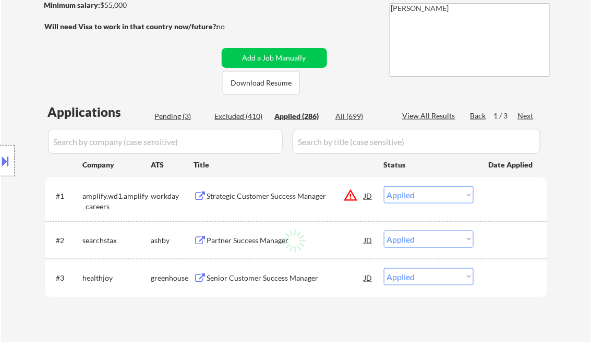
select select ""applied""
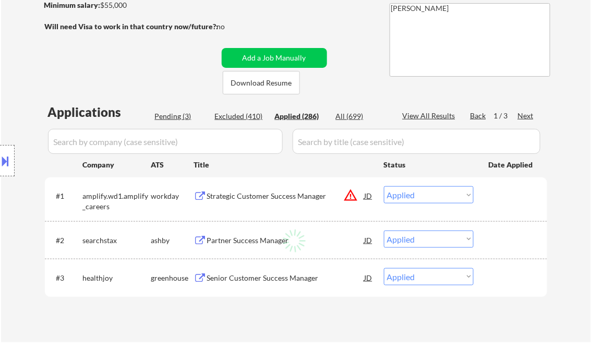
select select ""applied""
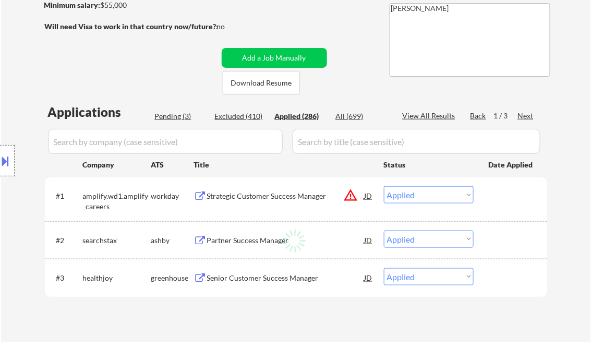
select select ""applied""
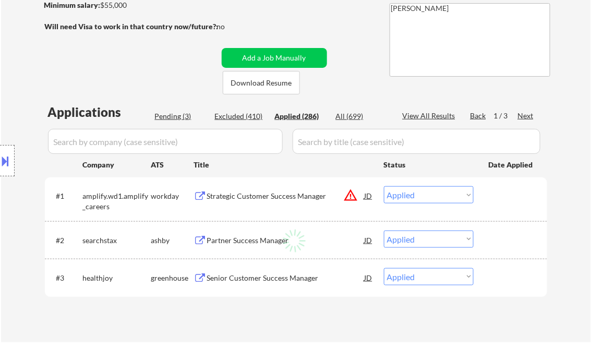
select select ""applied""
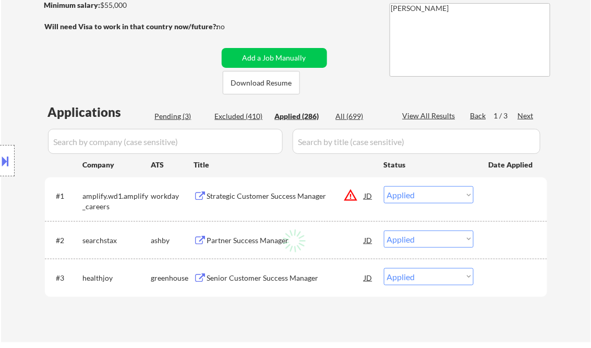
select select ""applied""
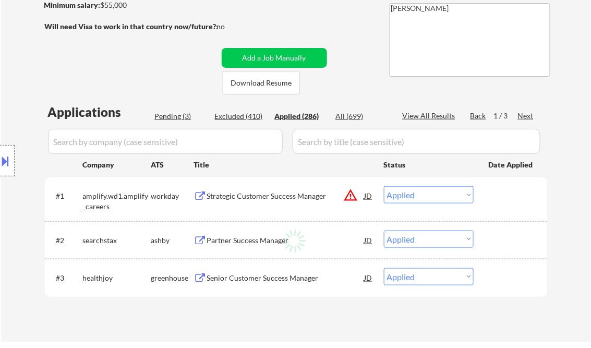
select select ""applied""
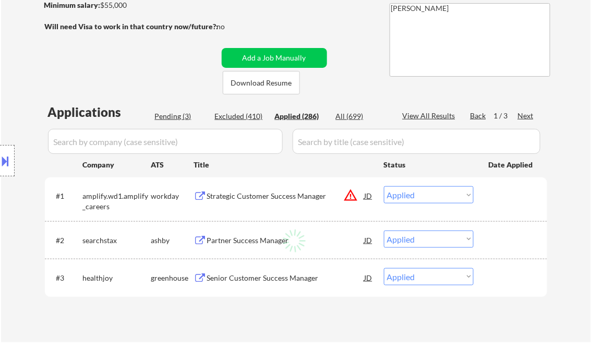
select select ""applied""
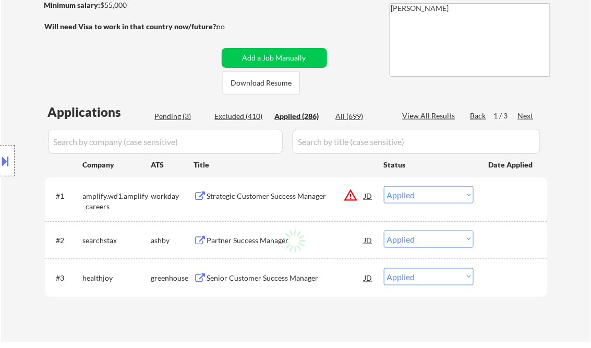
select select ""applied""
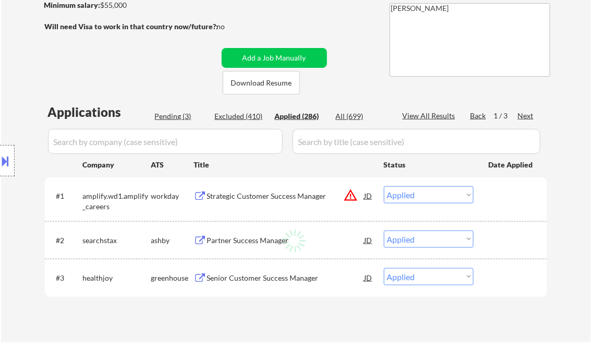
select select ""applied""
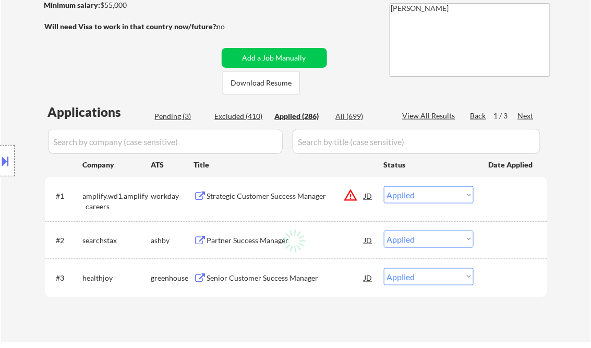
select select ""applied""
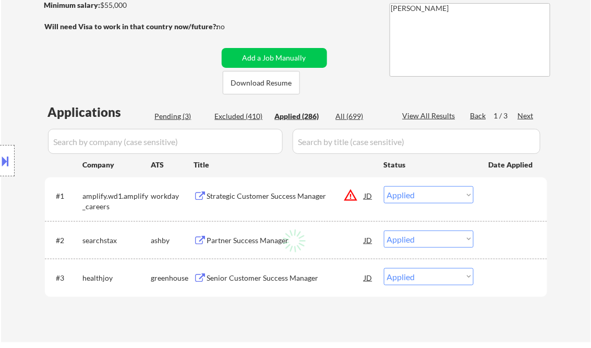
select select ""applied""
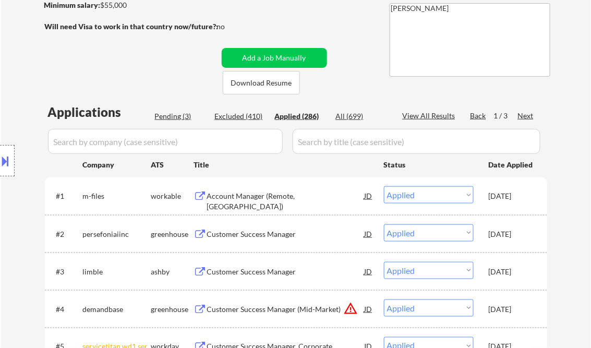
click at [422, 113] on div "View All Results" at bounding box center [431, 116] width 56 height 10
select select ""applied""
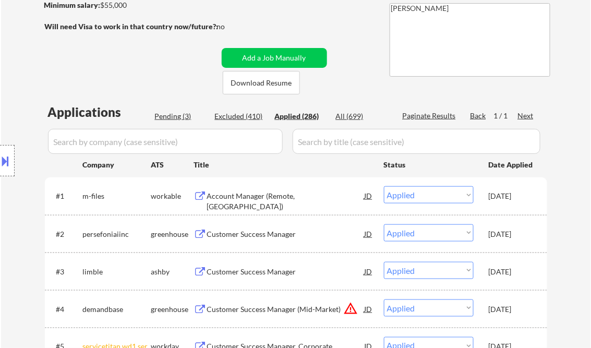
select select ""applied""
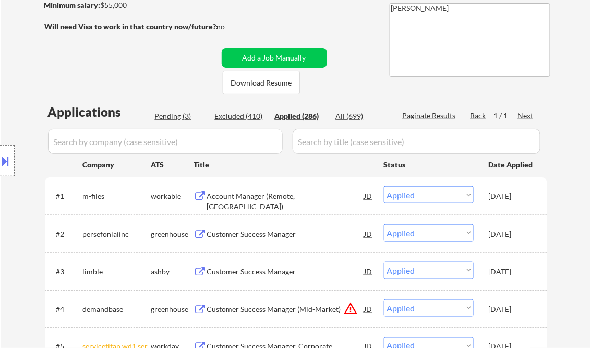
select select ""applied""
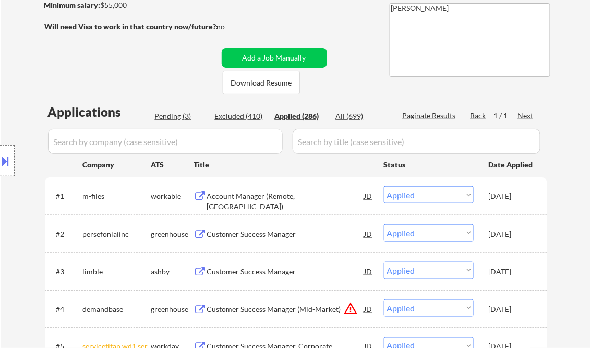
select select ""applied""
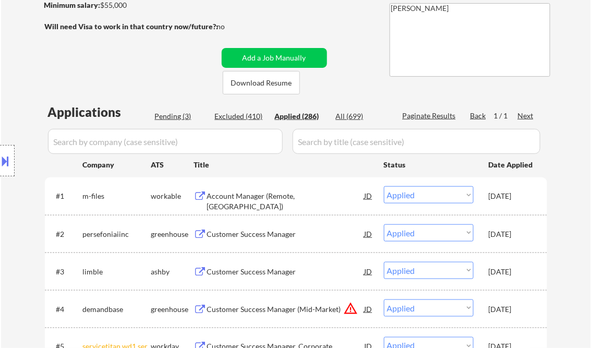
select select ""applied""
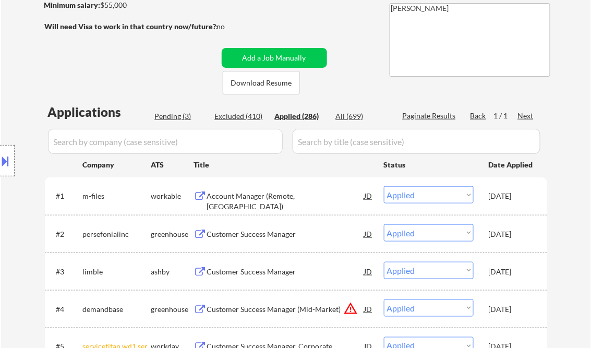
select select ""applied""
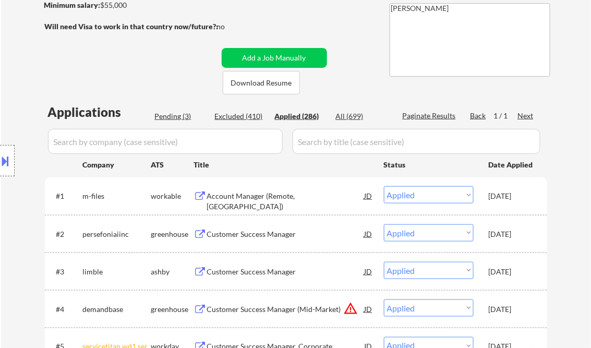
select select ""applied""
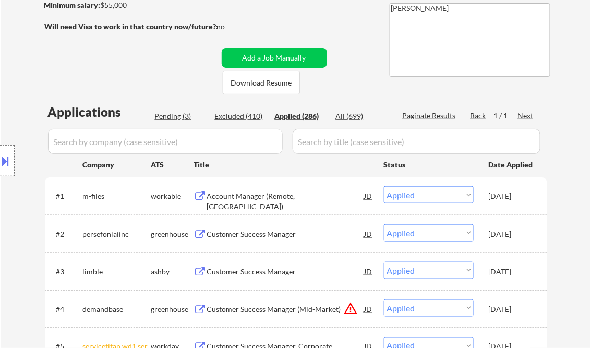
select select ""applied""
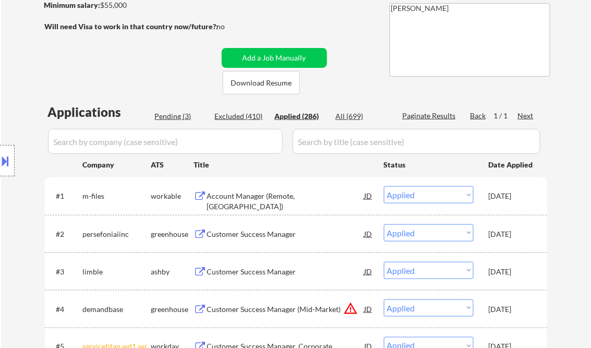
select select ""applied""
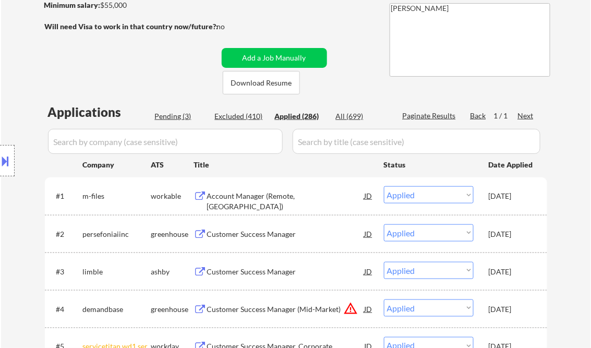
select select ""applied""
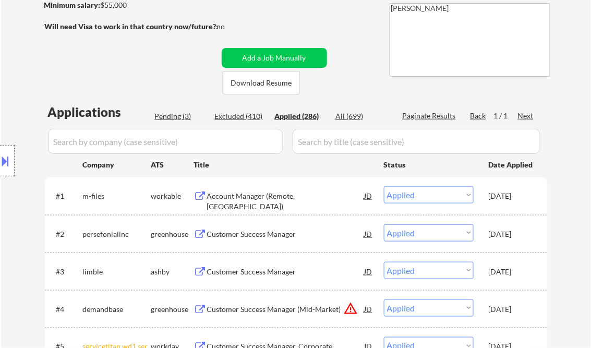
select select ""applied""
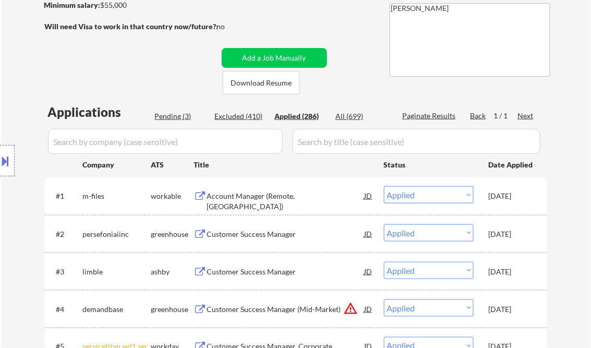
select select ""applied""
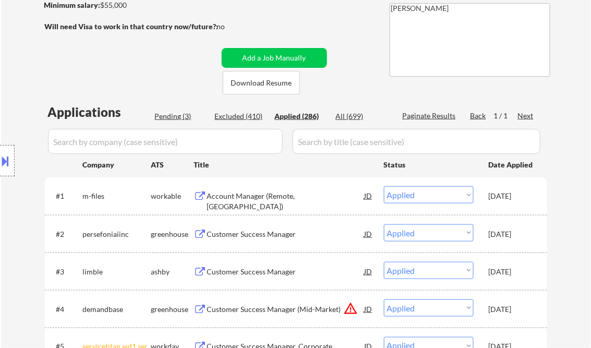
select select ""applied""
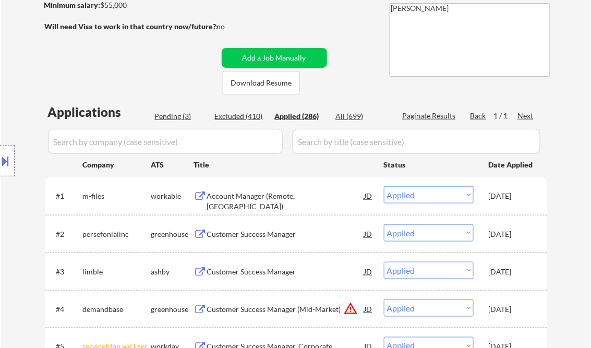
select select ""applied""
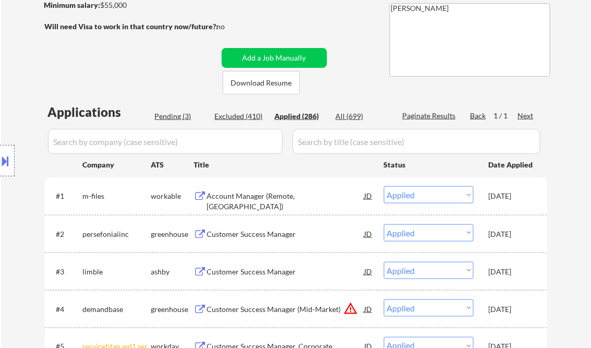
select select ""applied""
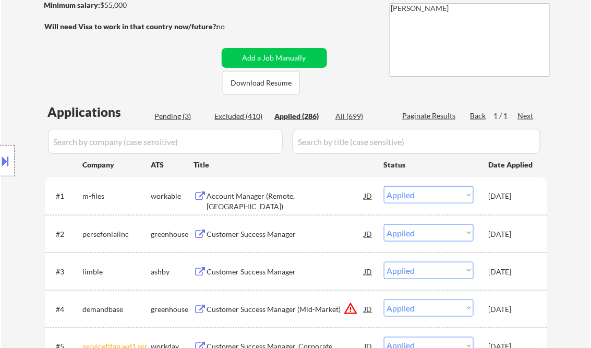
select select ""applied""
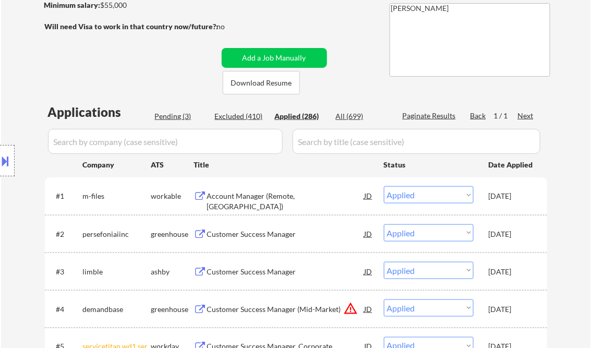
select select ""applied""
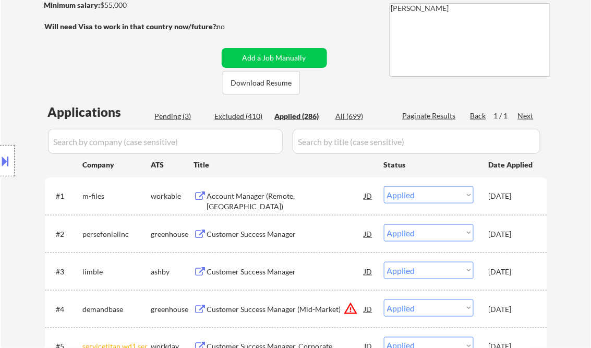
select select ""applied""
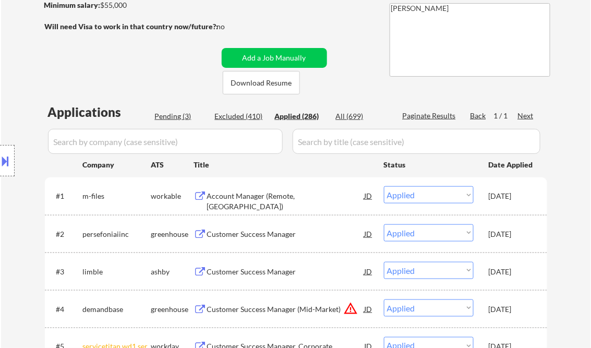
select select ""applied""
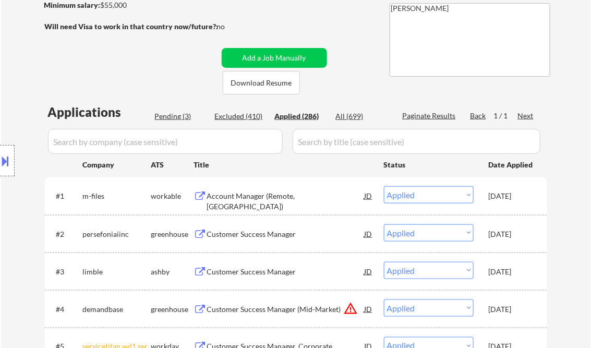
select select ""applied""
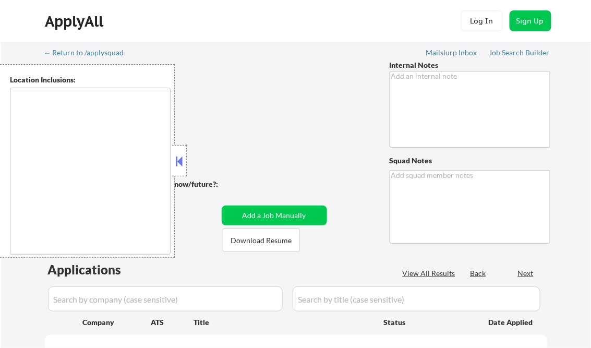
type textarea "Outreach location & Titles - 7/17 BM Please IGNORE any min salary. [PERSON_NAME…"
type textarea "[PERSON_NAME]"
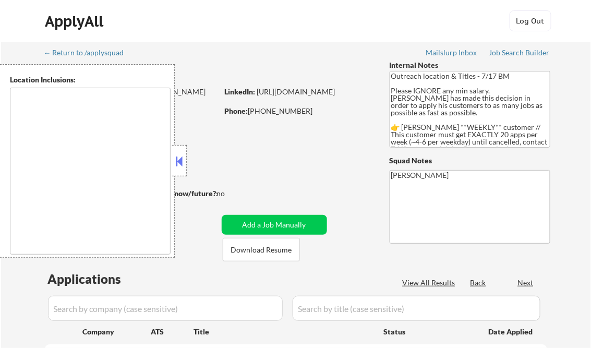
select select ""pending""
type textarea "[GEOGRAPHIC_DATA], IL [GEOGRAPHIC_DATA], [GEOGRAPHIC_DATA] [GEOGRAPHIC_DATA], […"
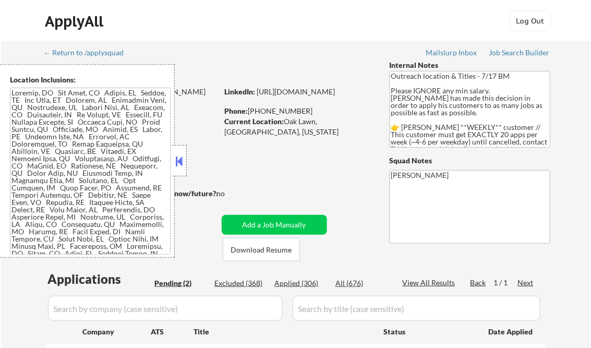
click at [182, 157] on button at bounding box center [179, 161] width 11 height 16
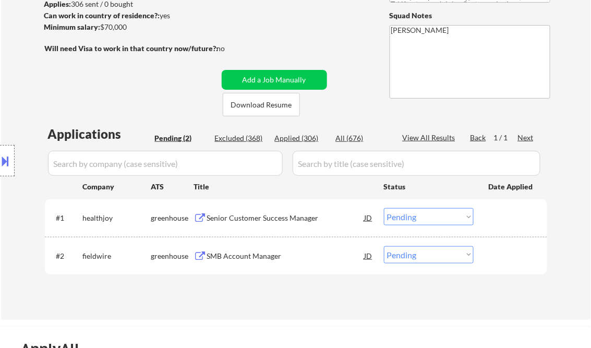
scroll to position [167, 0]
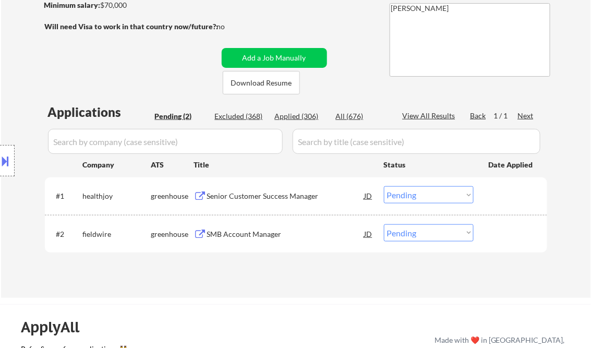
click at [261, 195] on div "Senior Customer Success Manager" at bounding box center [286, 196] width 158 height 10
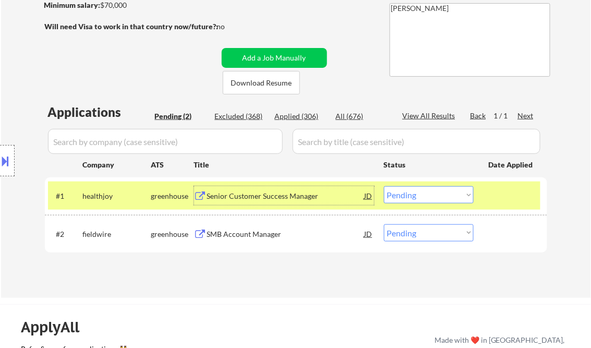
drag, startPoint x: 3, startPoint y: 157, endPoint x: 27, endPoint y: 156, distance: 24.6
click at [3, 157] on button at bounding box center [5, 160] width 11 height 17
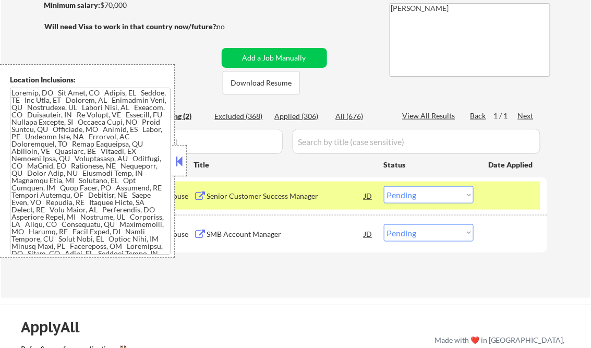
click at [178, 164] on button at bounding box center [179, 161] width 11 height 16
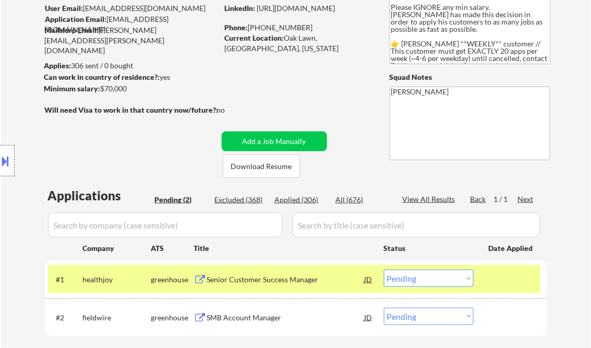
scroll to position [209, 0]
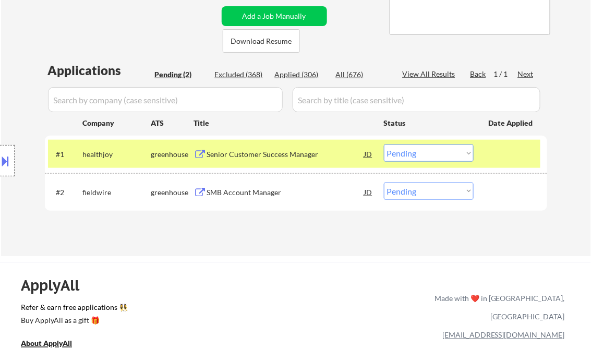
drag, startPoint x: 424, startPoint y: 151, endPoint x: 431, endPoint y: 151, distance: 6.8
click at [425, 150] on select "Choose an option... Pending Applied Excluded (Questions) Excluded (Expired) Exc…" at bounding box center [429, 153] width 90 height 17
click at [384, 145] on select "Choose an option... Pending Applied Excluded (Questions) Excluded (Expired) Exc…" at bounding box center [429, 153] width 90 height 17
click at [247, 190] on div "SMB Account Manager" at bounding box center [286, 192] width 158 height 10
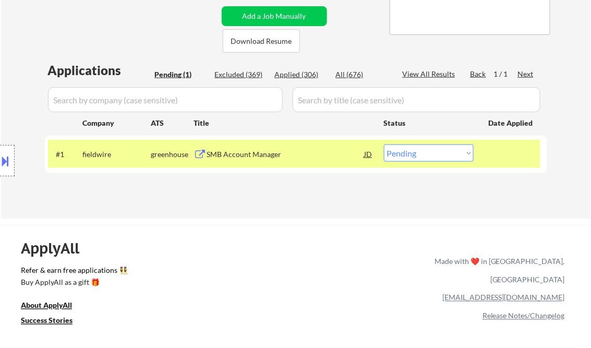
click at [415, 158] on select "Choose an option... Pending Applied Excluded (Questions) Excluded (Expired) Exc…" at bounding box center [429, 153] width 90 height 17
select select ""applied""
click at [384, 145] on select "Choose an option... Pending Applied Excluded (Questions) Excluded (Expired) Exc…" at bounding box center [429, 153] width 90 height 17
click at [342, 192] on div "Applications Pending (1) Excluded (369) Applied (306) All (676) View All Result…" at bounding box center [296, 130] width 503 height 137
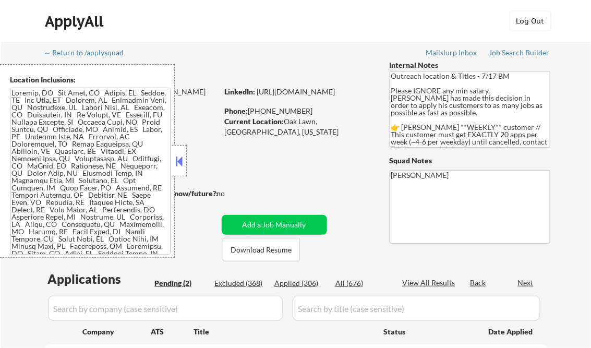
select select ""pending""
click at [179, 157] on button at bounding box center [179, 161] width 11 height 16
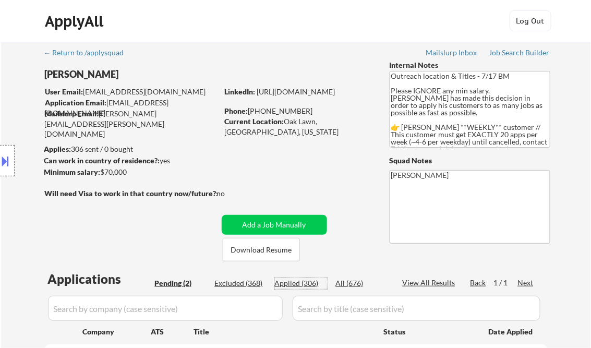
click at [312, 282] on div "Applied (306)" at bounding box center [301, 283] width 52 height 10
click at [416, 281] on div "View All Results" at bounding box center [431, 283] width 56 height 10
click at [493, 55] on div "Job Search Builder" at bounding box center [519, 52] width 61 height 7
select select ""applied""
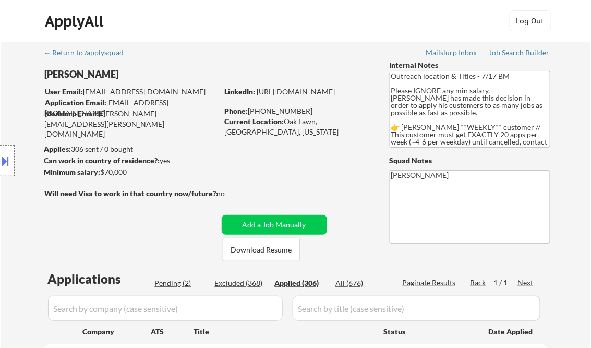
select select ""applied""
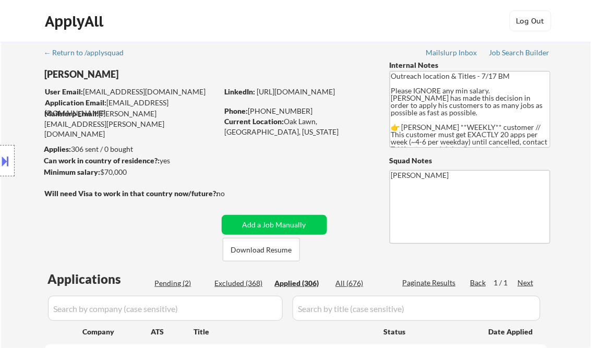
select select ""applied""
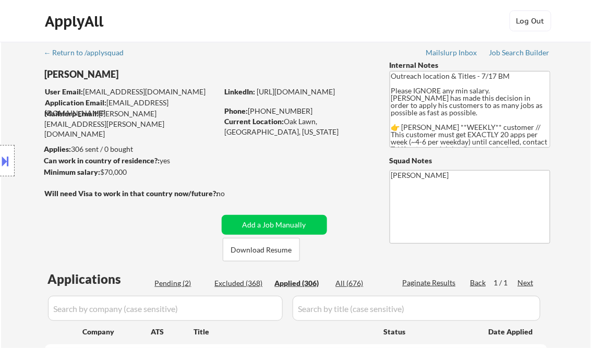
select select ""applied""
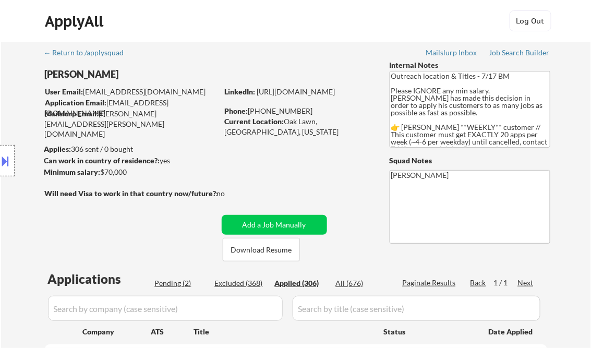
select select ""applied""
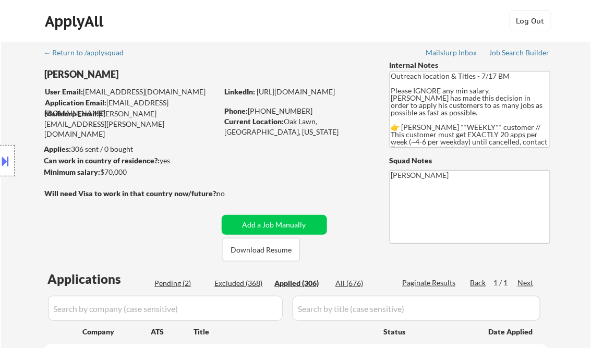
select select ""applied""
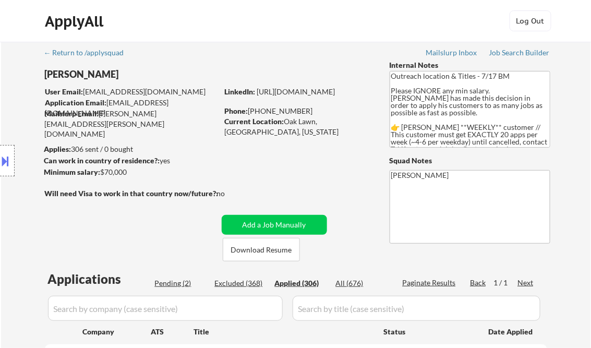
select select ""applied""
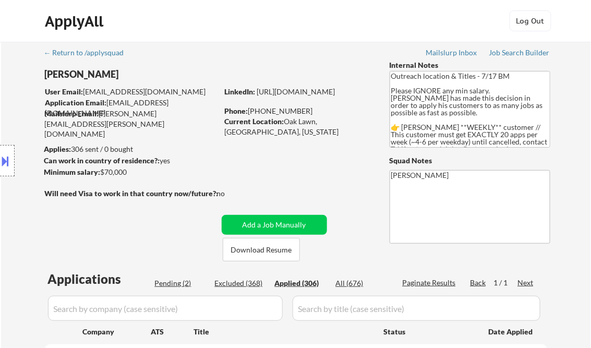
select select ""applied""
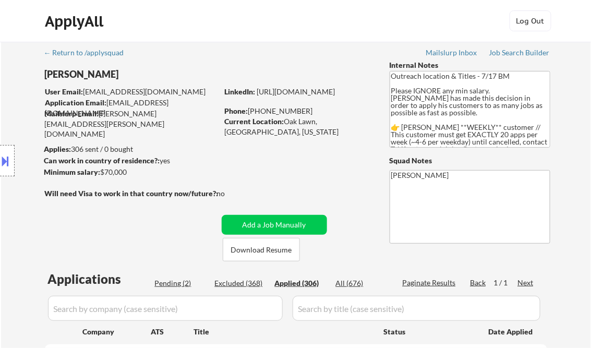
select select ""applied""
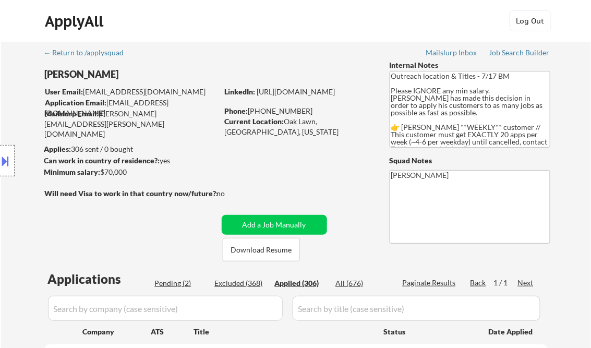
select select ""applied""
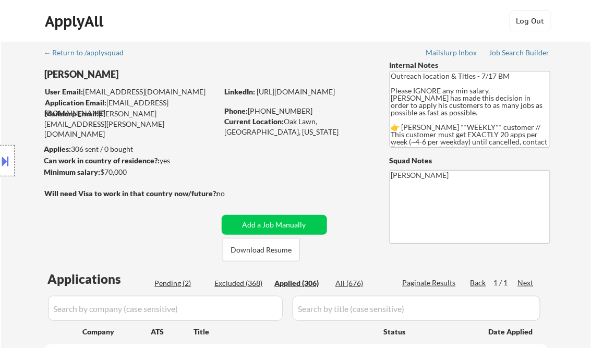
select select ""applied""
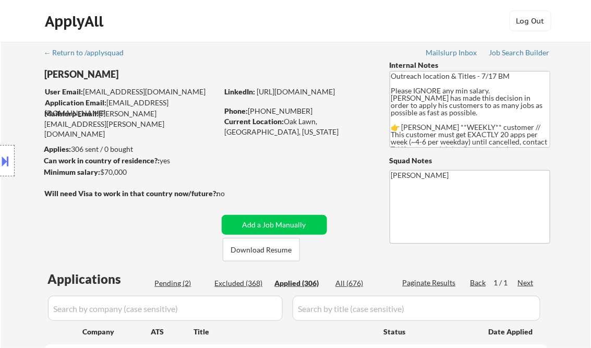
select select ""applied""
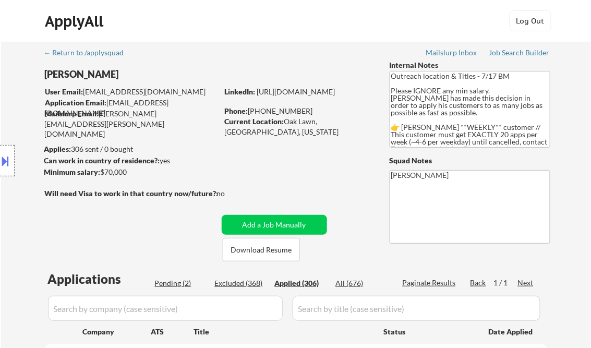
select select ""applied""
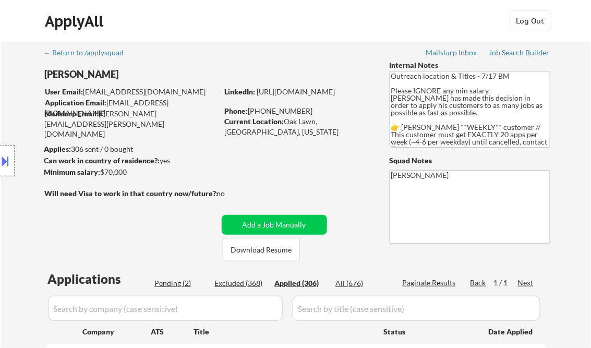
select select ""applied""
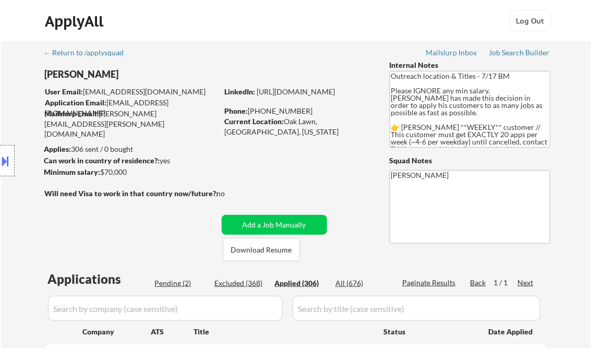
select select ""applied""
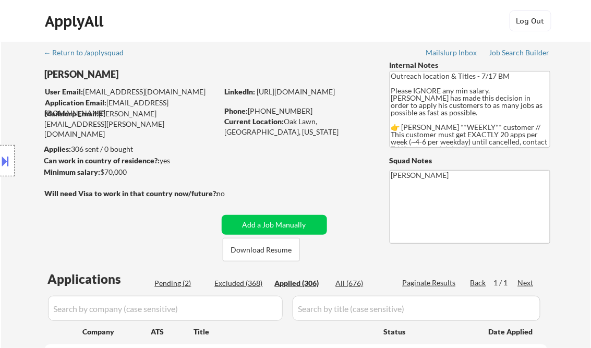
select select ""applied""
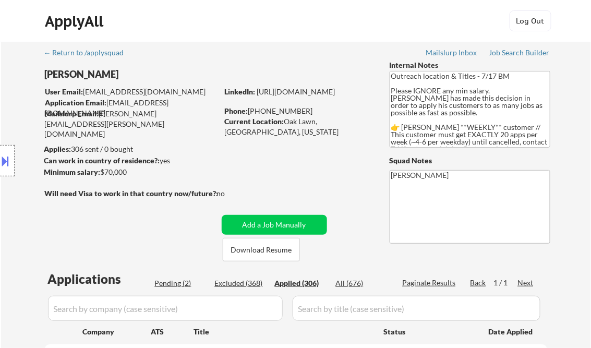
select select ""applied""
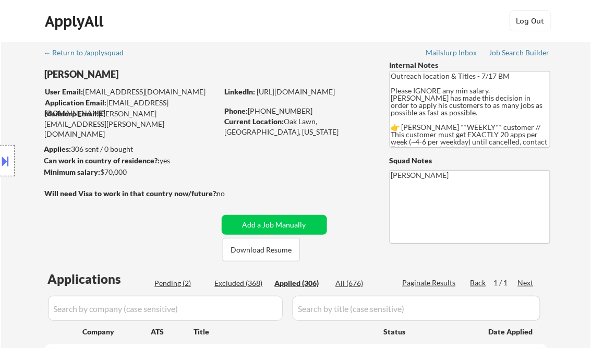
select select ""applied""
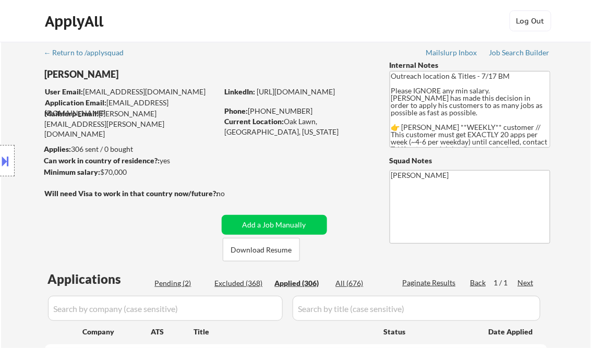
select select ""applied""
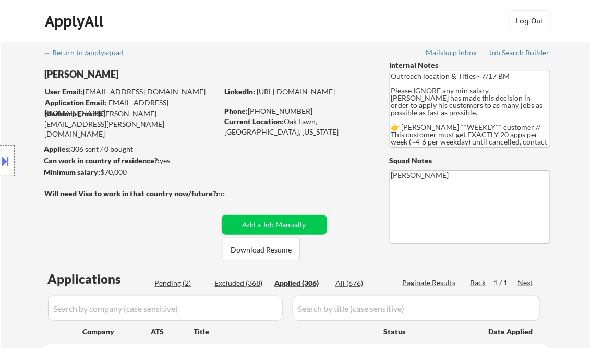
select select ""applied""
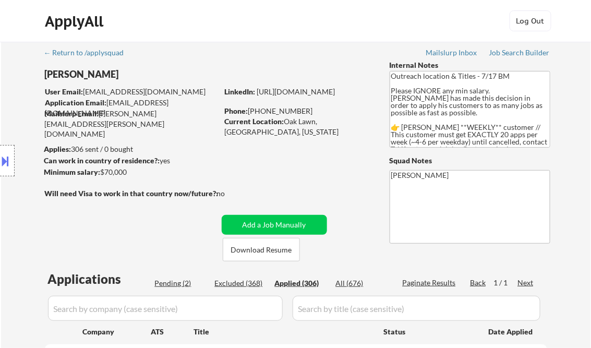
select select ""applied""
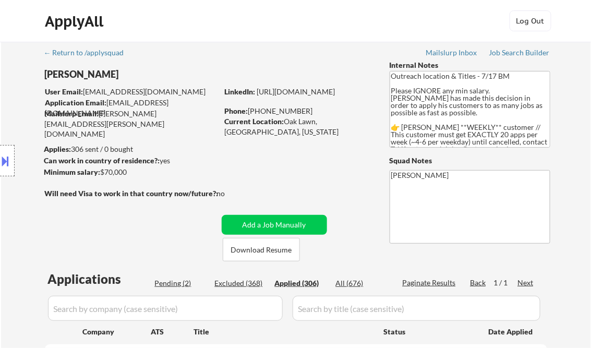
select select ""applied""
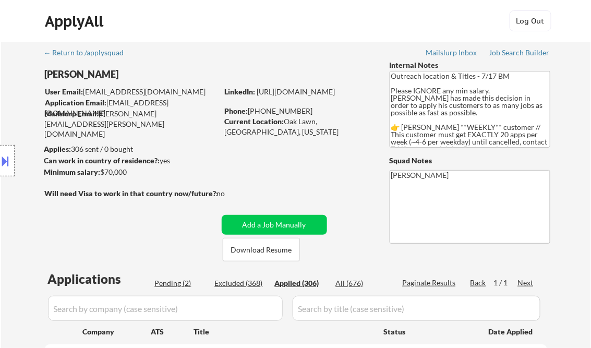
select select ""applied""
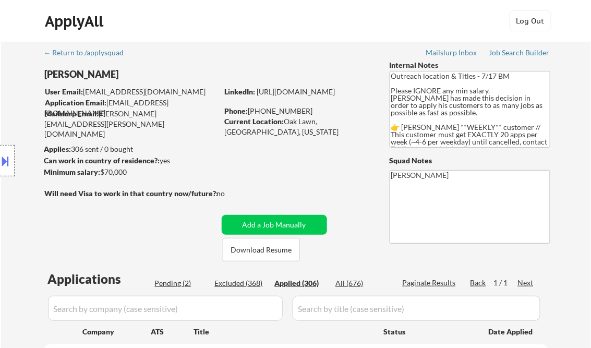
select select ""applied""
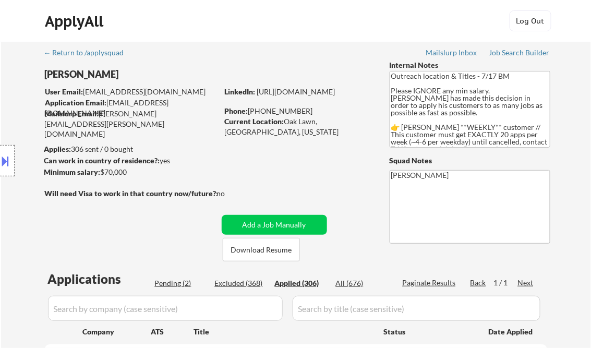
select select ""applied""
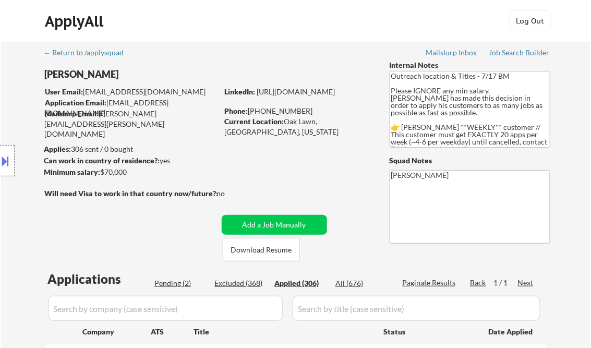
select select ""applied""
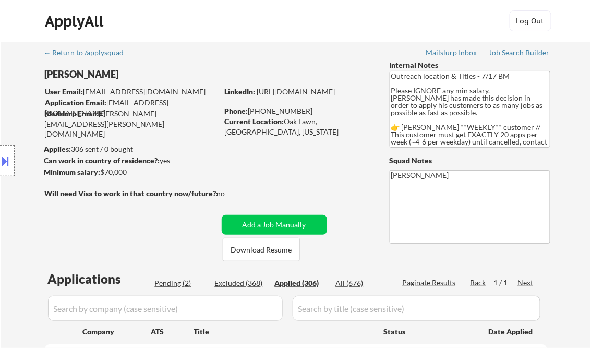
select select ""applied""
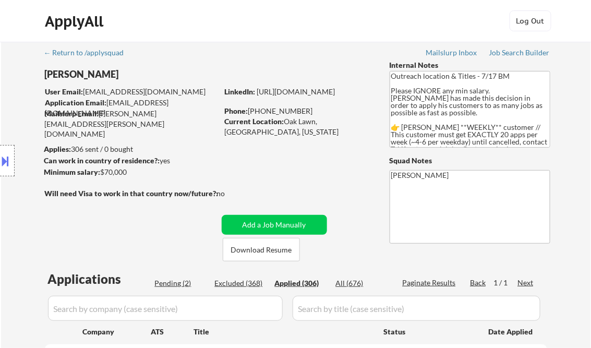
select select ""applied""
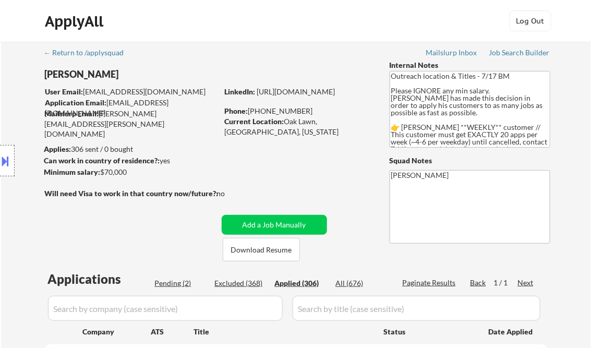
select select ""applied""
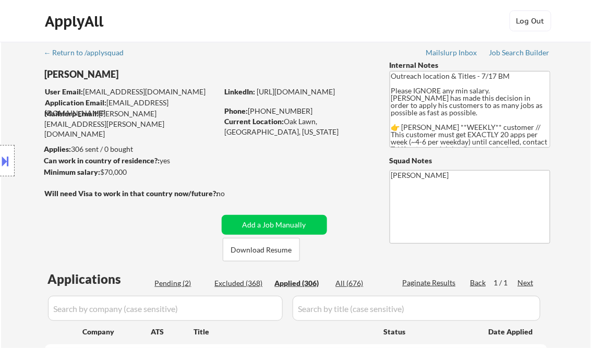
select select ""applied""
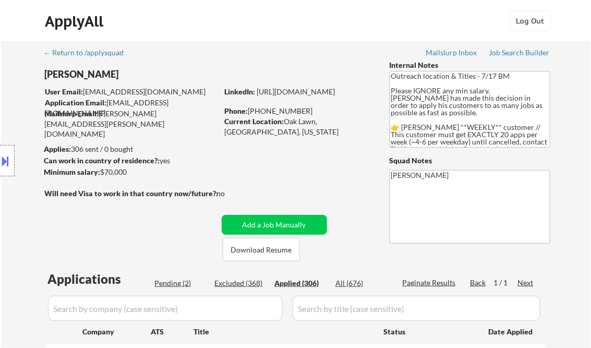
select select ""applied""
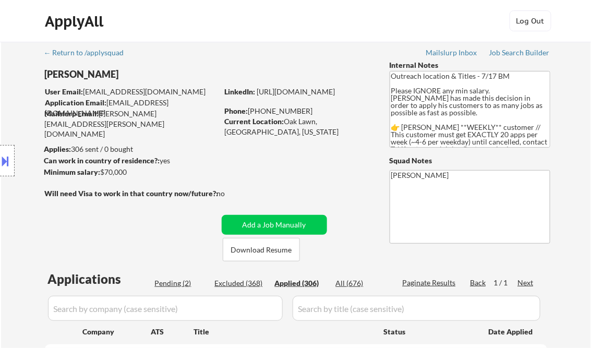
select select ""applied""
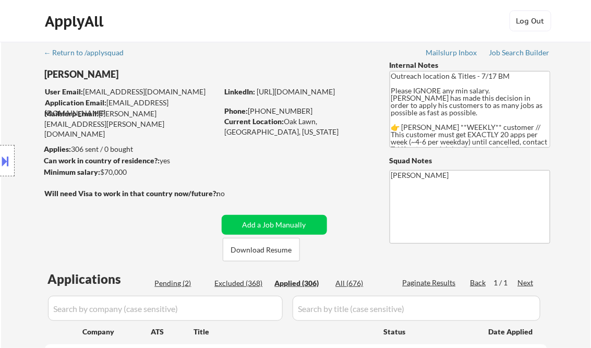
select select ""applied""
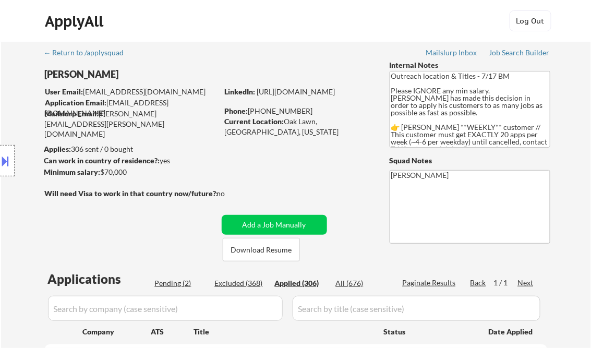
select select ""applied""
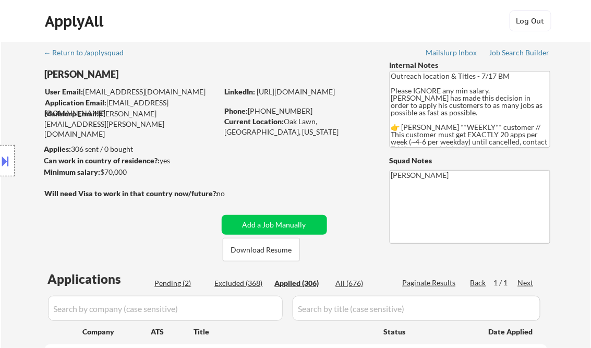
select select ""applied""
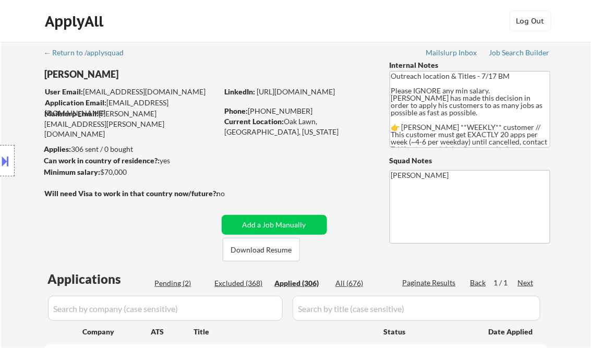
select select ""applied""
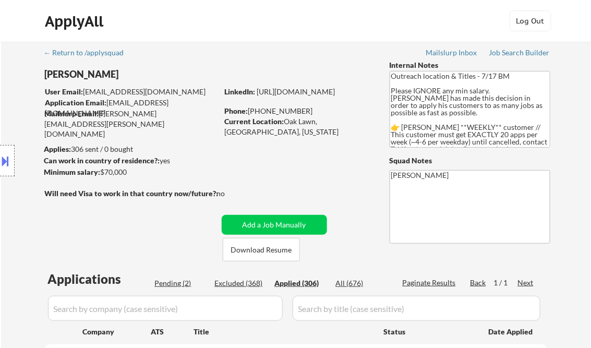
select select ""applied""
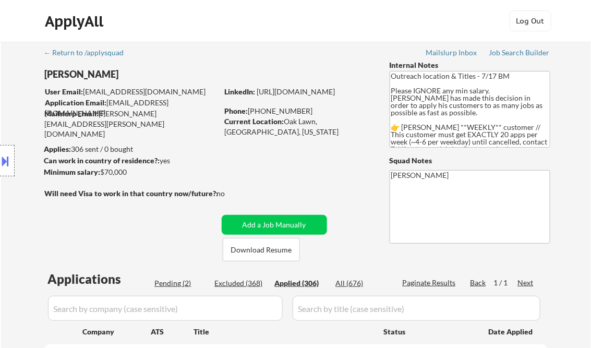
select select ""applied""
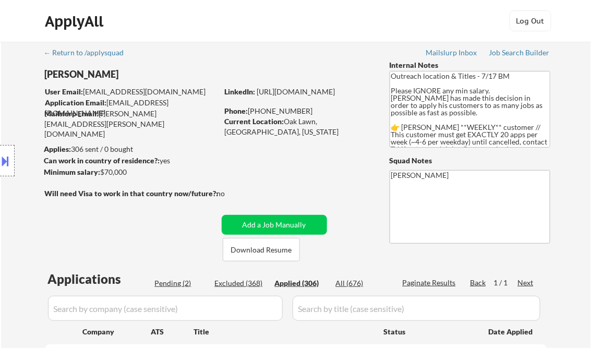
select select ""applied""
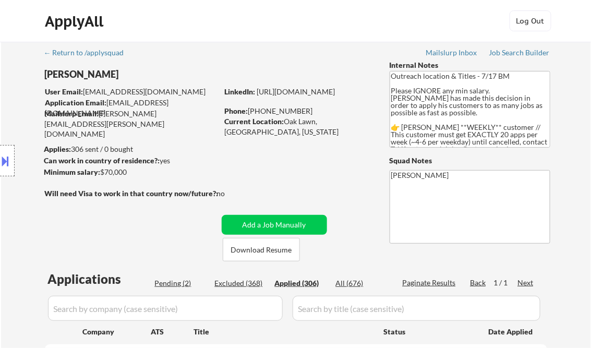
select select ""applied""
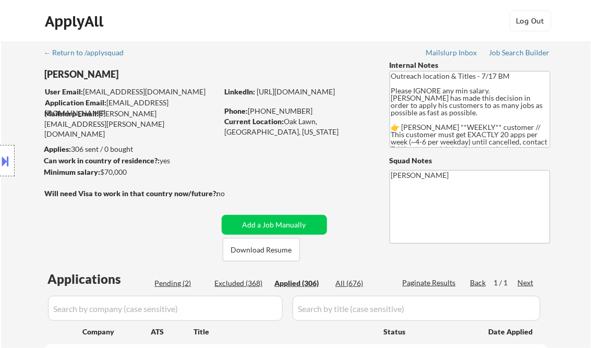
select select ""applied""
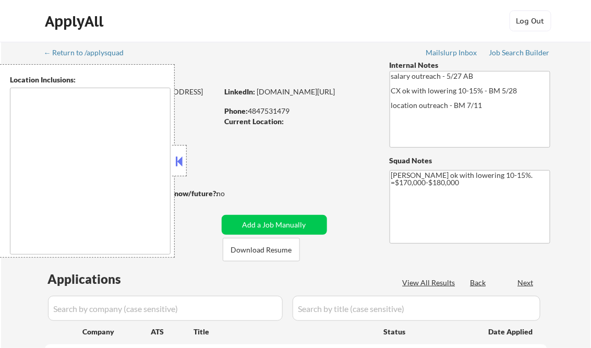
select select ""pending""
click at [184, 162] on button at bounding box center [179, 161] width 11 height 16
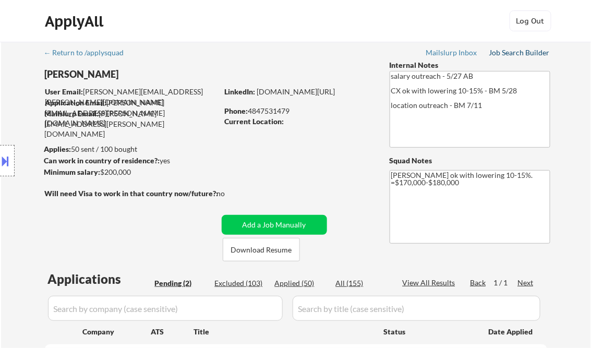
click at [525, 52] on div "Job Search Builder" at bounding box center [519, 52] width 61 height 7
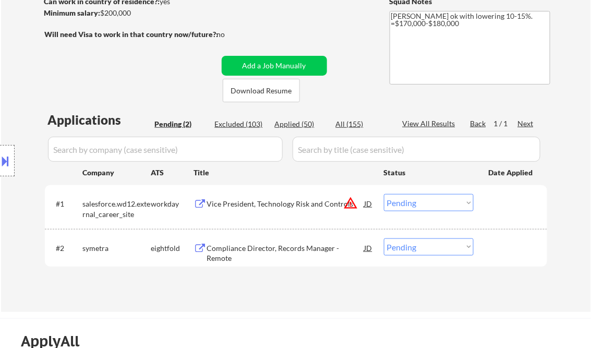
scroll to position [167, 0]
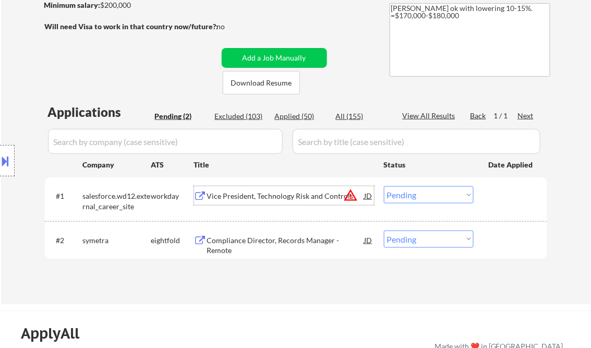
click at [248, 194] on div "Vice President, Technology Risk and Controls" at bounding box center [286, 196] width 158 height 10
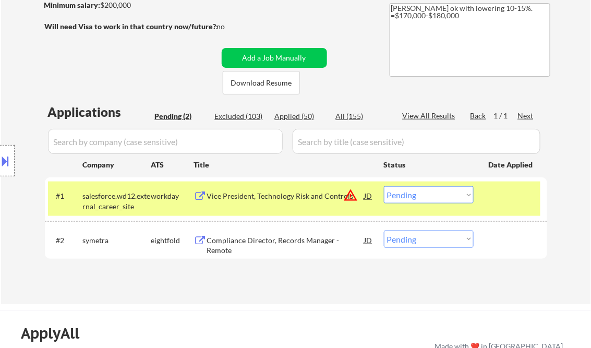
drag, startPoint x: 0, startPoint y: 158, endPoint x: 29, endPoint y: 171, distance: 31.8
click at [0, 158] on button at bounding box center [5, 160] width 11 height 17
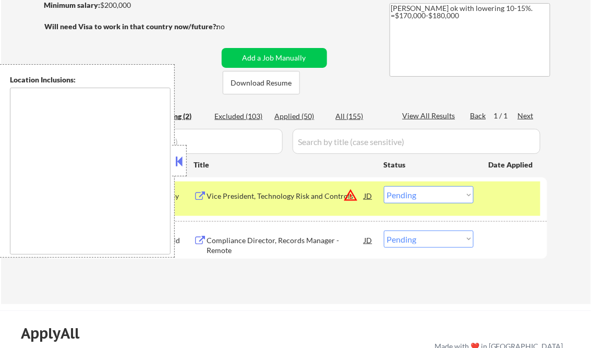
click at [178, 157] on button at bounding box center [179, 161] width 11 height 16
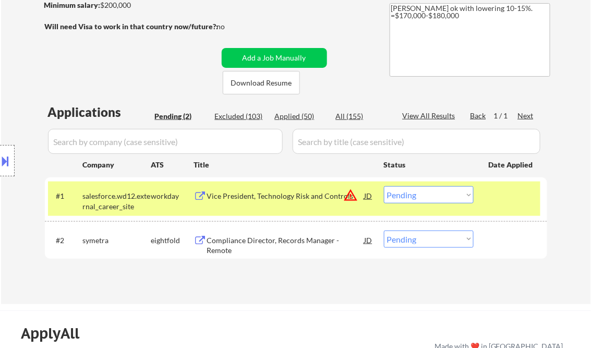
scroll to position [209, 0]
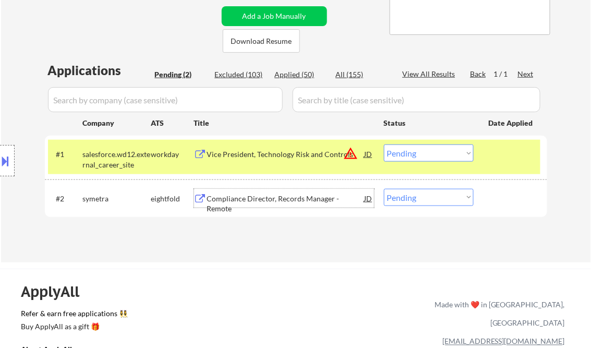
click at [290, 199] on div "Compliance Director, Records Manager - Remote" at bounding box center [286, 204] width 158 height 20
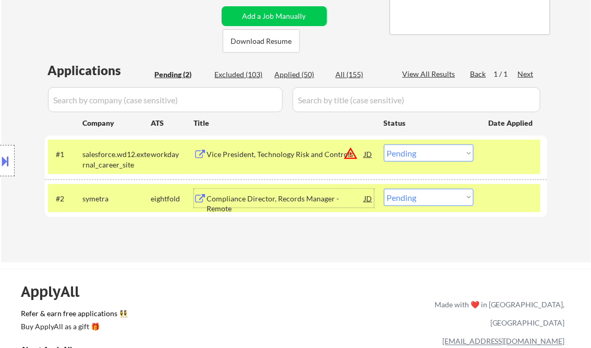
click at [457, 200] on select "Choose an option... Pending Applied Excluded (Questions) Excluded (Expired) Exc…" at bounding box center [429, 197] width 90 height 17
select select ""excluded__bad_match_""
click at [384, 189] on select "Choose an option... Pending Applied Excluded (Questions) Excluded (Expired) Exc…" at bounding box center [429, 197] width 90 height 17
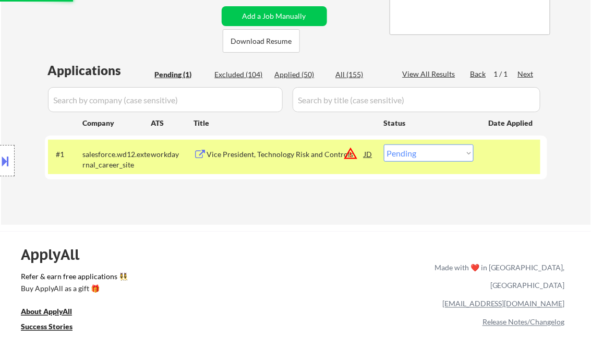
click at [424, 154] on select "Choose an option... Pending Applied Excluded (Questions) Excluded (Expired) Exc…" at bounding box center [429, 153] width 90 height 17
click at [277, 154] on div "Vice President, Technology Risk and Controls" at bounding box center [286, 154] width 158 height 10
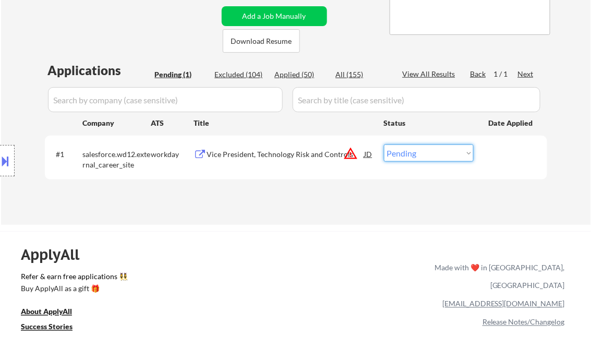
drag, startPoint x: 435, startPoint y: 153, endPoint x: 441, endPoint y: 163, distance: 11.3
click at [435, 153] on select "Choose an option... Pending Applied Excluded (Questions) Excluded (Expired) Exc…" at bounding box center [429, 153] width 90 height 17
select select ""excluded__other_""
click at [384, 145] on select "Choose an option... Pending Applied Excluded (Questions) Excluded (Expired) Exc…" at bounding box center [429, 153] width 90 height 17
click at [233, 223] on div "← Return to /applysquad Mailslurp Inbox Job Search Builder [PERSON_NAME] User E…" at bounding box center [296, 29] width 590 height 392
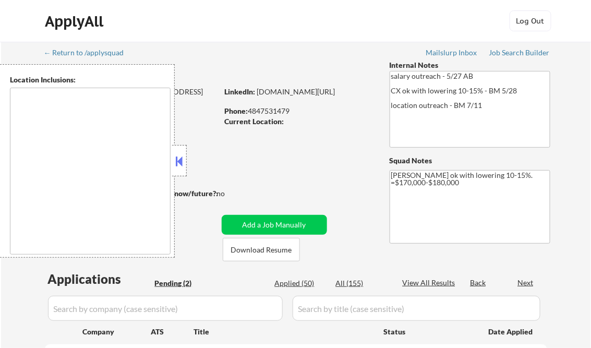
select select ""pending""
click at [178, 159] on button at bounding box center [179, 161] width 11 height 16
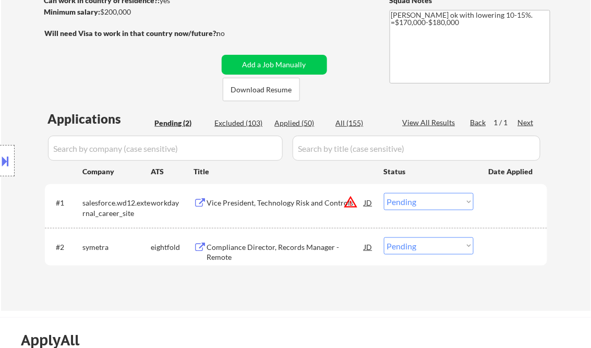
scroll to position [167, 0]
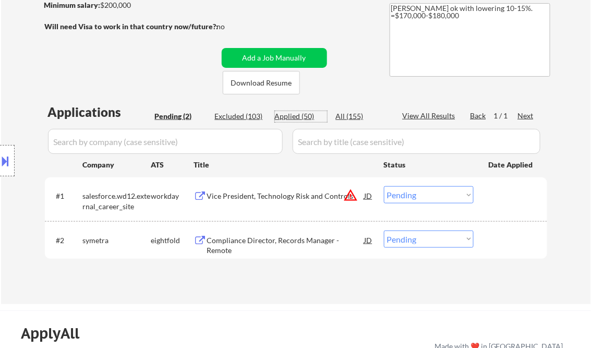
click at [304, 117] on div "Applied (50)" at bounding box center [301, 116] width 52 height 10
select select ""applied""
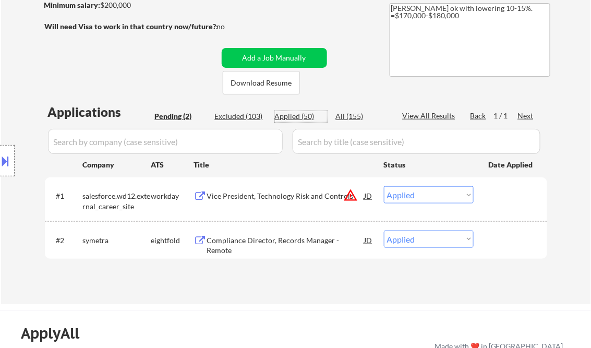
select select ""applied""
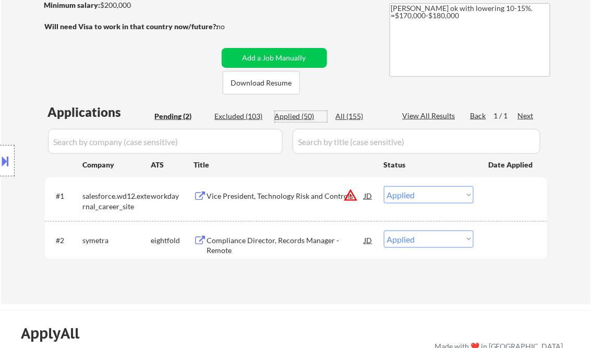
select select ""applied""
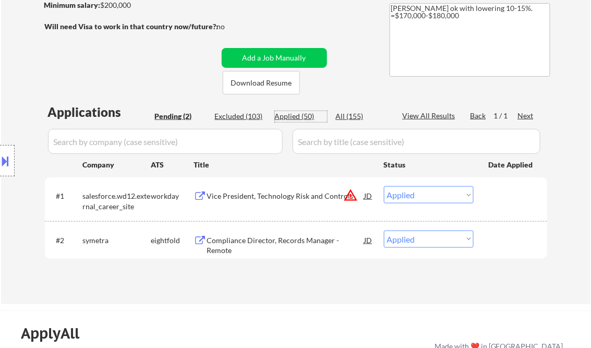
select select ""applied""
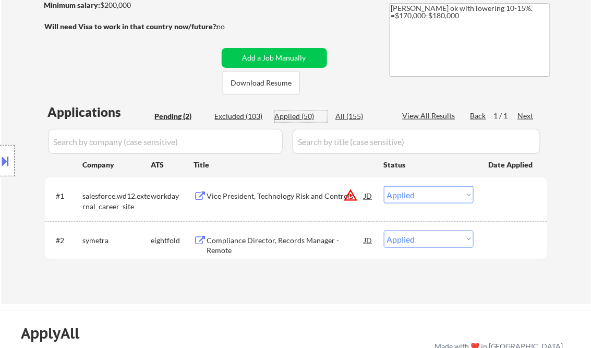
select select ""applied""
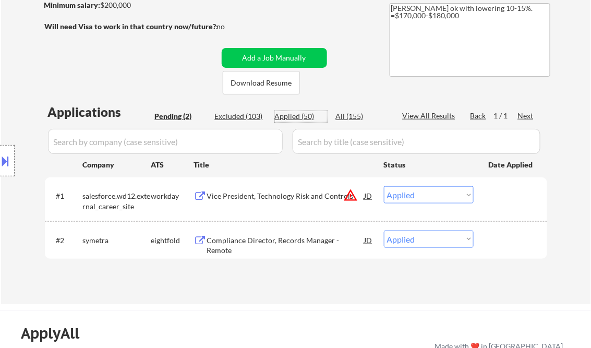
select select ""applied""
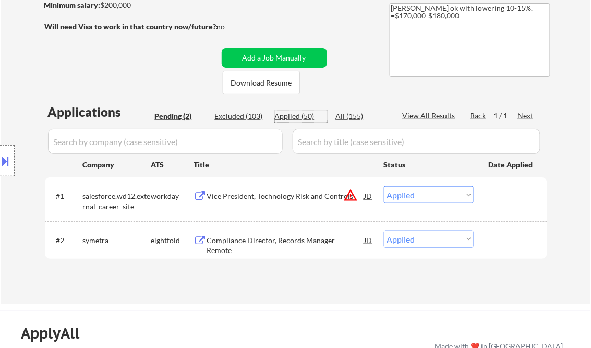
select select ""applied""
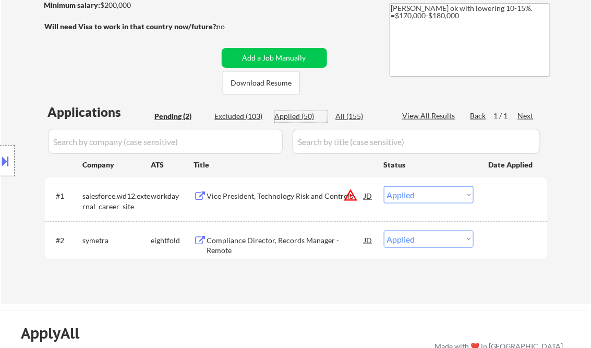
select select ""applied""
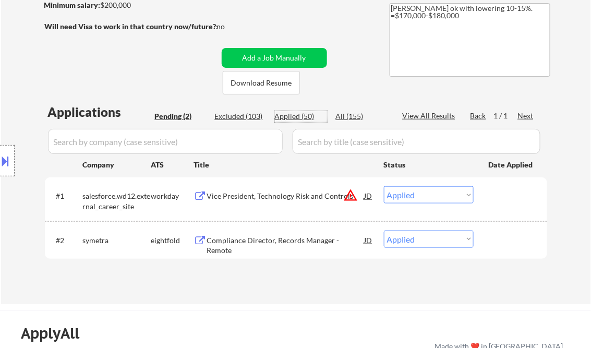
select select ""applied""
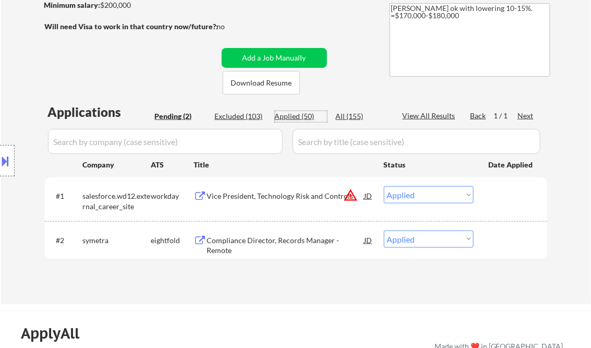
select select ""applied""
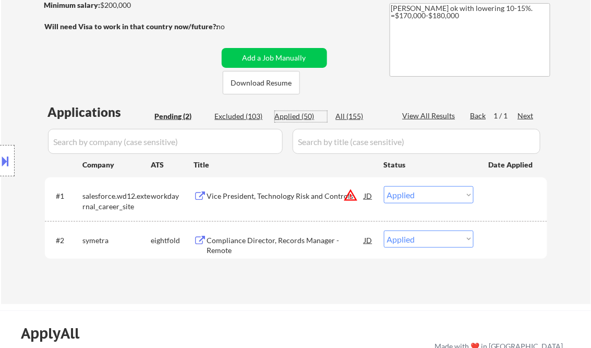
select select ""applied""
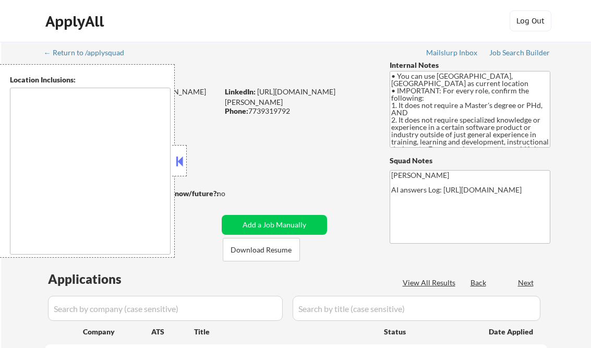
type textarea "Champaign, IL Urbana, IL Savoy, IL St. [PERSON_NAME], IL Mahomet, IL Tolono, IL…"
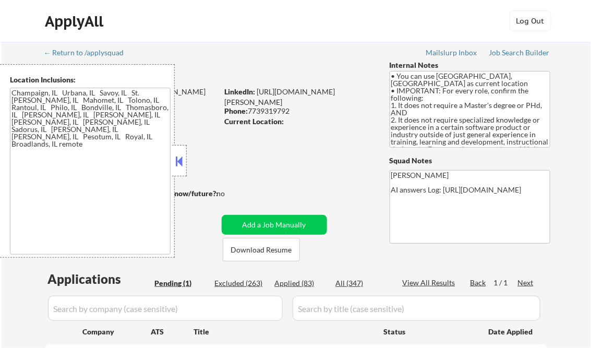
click at [183, 161] on button at bounding box center [179, 161] width 11 height 16
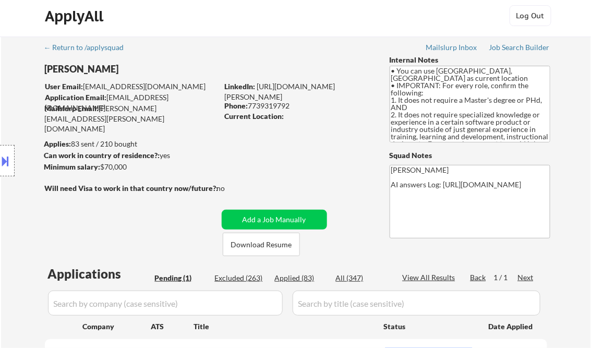
scroll to position [125, 0]
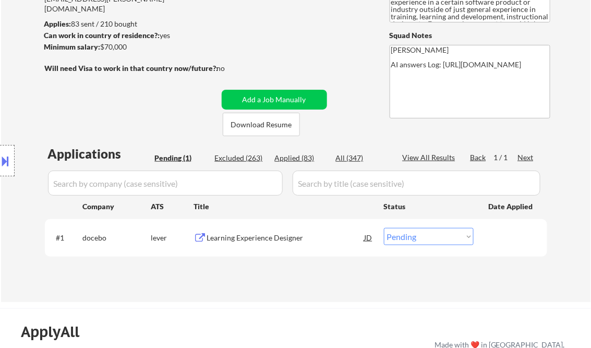
click at [267, 235] on div "Learning Experience Designer" at bounding box center [286, 238] width 158 height 10
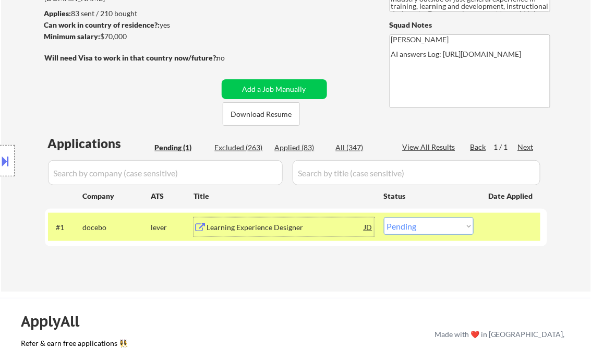
scroll to position [167, 0]
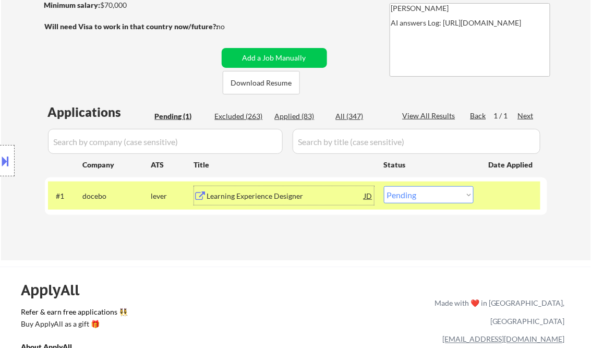
click at [415, 190] on select "Choose an option... Pending Applied Excluded (Questions) Excluded (Expired) Exc…" at bounding box center [429, 194] width 90 height 17
select select ""applied""
click at [384, 186] on select "Choose an option... Pending Applied Excluded (Questions) Excluded (Expired) Exc…" at bounding box center [429, 194] width 90 height 17
click at [316, 233] on div "Applications Pending (1) Excluded (263) Applied (83) All (347) View All Results…" at bounding box center [296, 171] width 503 height 137
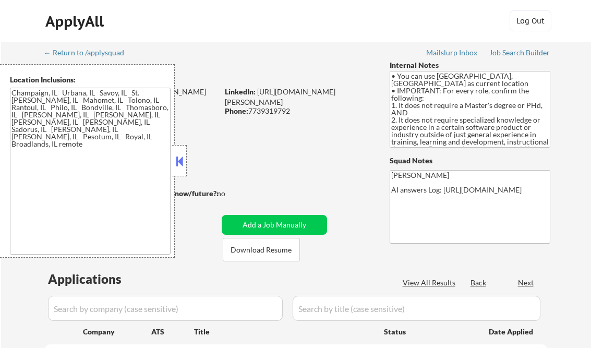
scroll to position [167, 0]
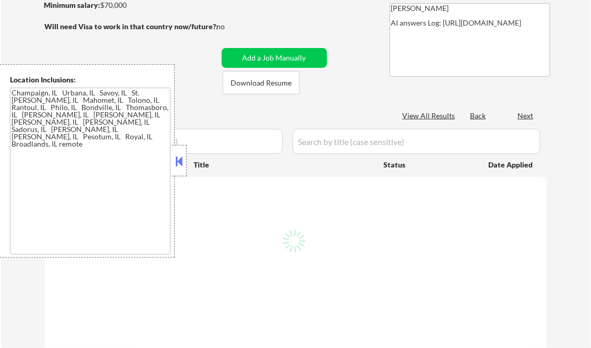
select select ""pending""
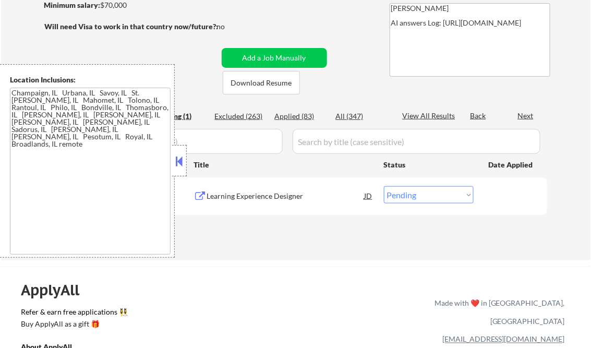
scroll to position [125, 0]
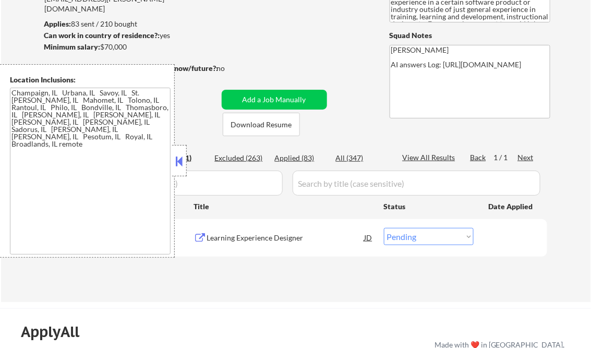
click at [178, 161] on button at bounding box center [179, 161] width 11 height 16
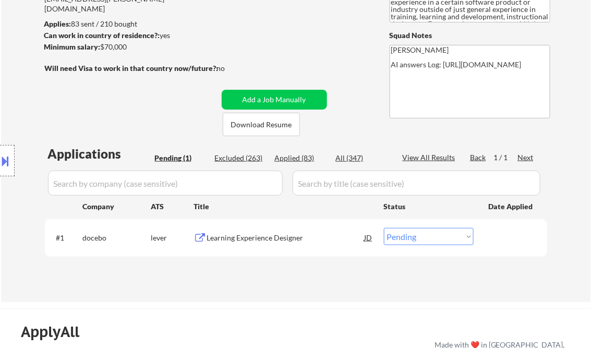
click at [297, 156] on div "Applied (83)" at bounding box center [301, 158] width 52 height 10
select select ""applied""
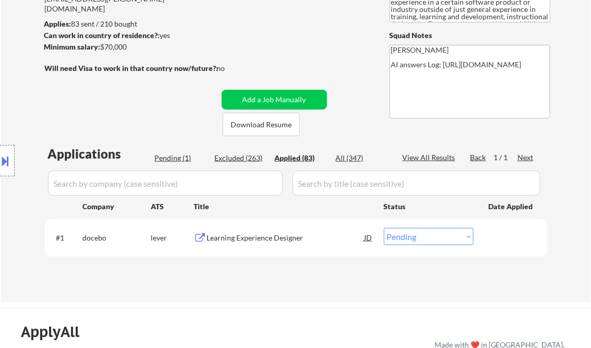
select select ""applied""
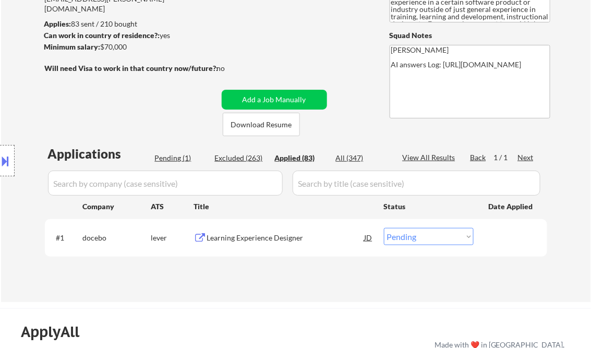
select select ""applied""
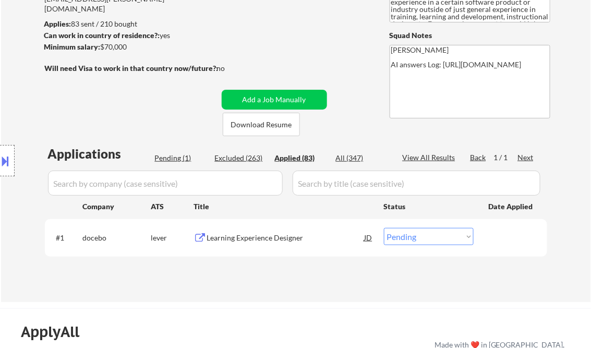
select select ""applied""
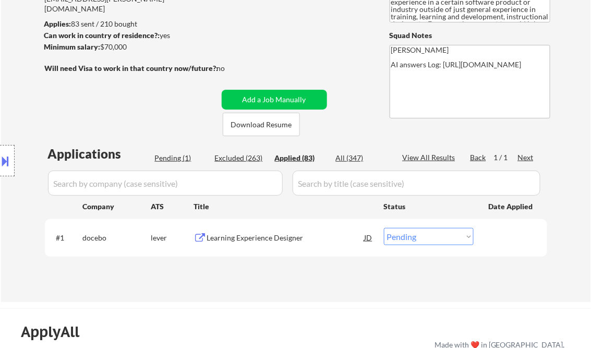
select select ""applied""
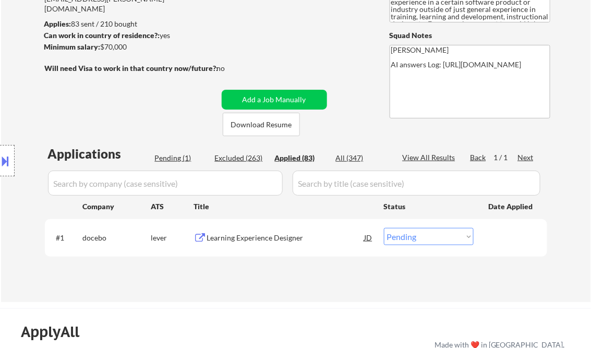
select select ""applied""
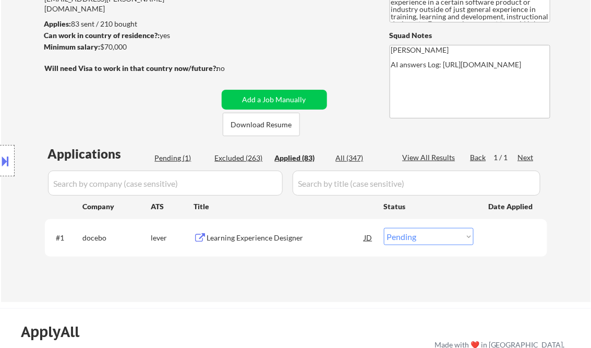
select select ""applied""
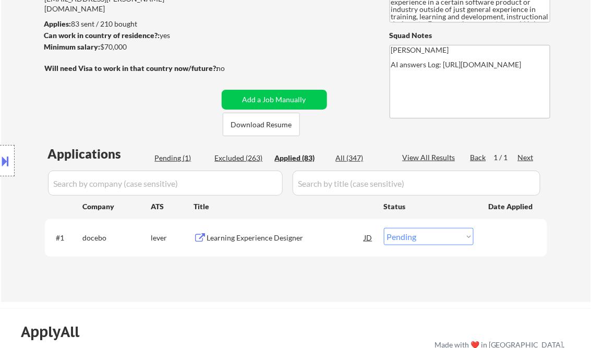
select select ""applied""
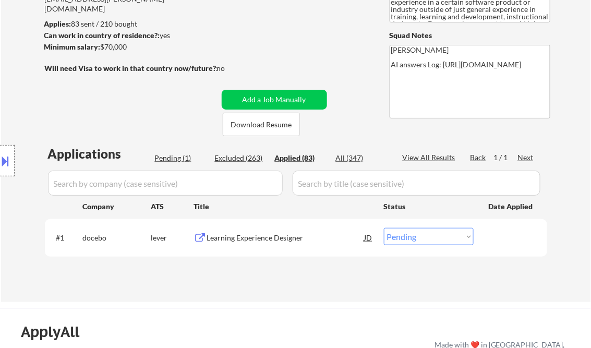
select select ""applied""
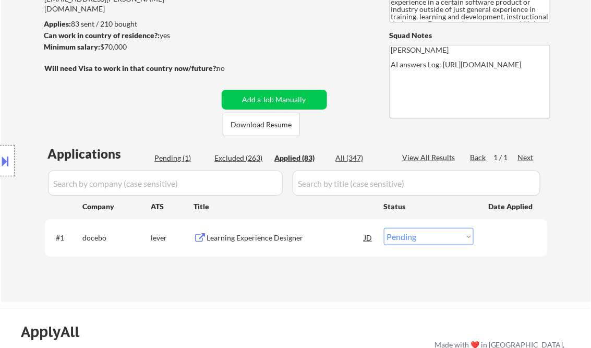
select select ""applied""
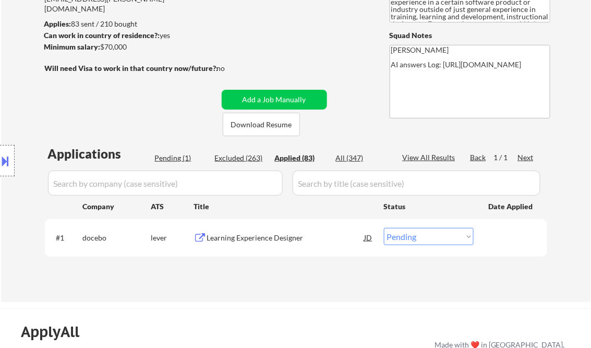
select select ""applied""
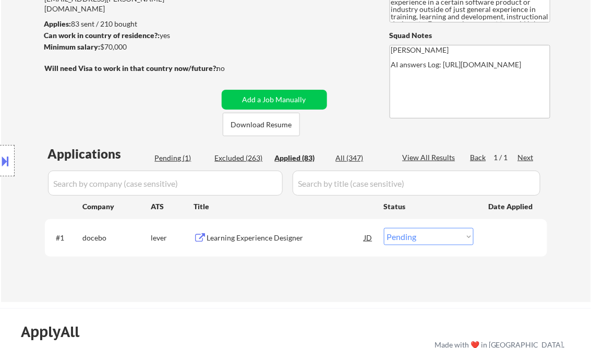
select select ""applied""
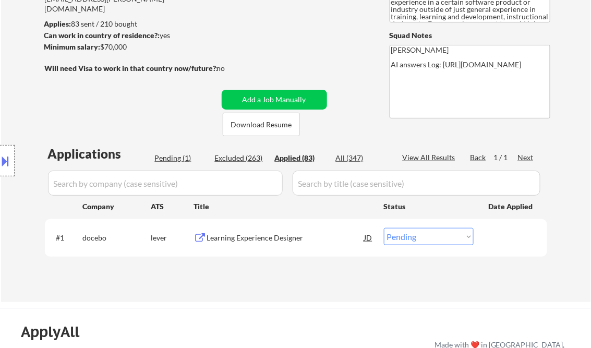
select select ""applied""
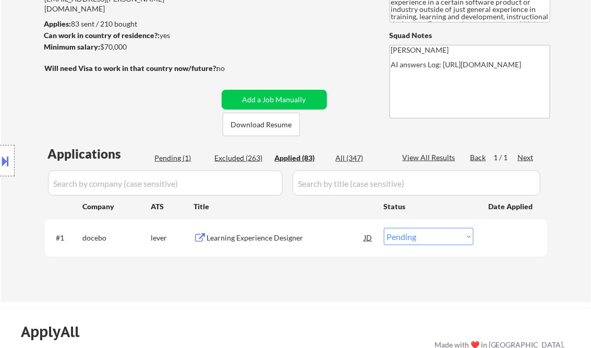
select select ""applied""
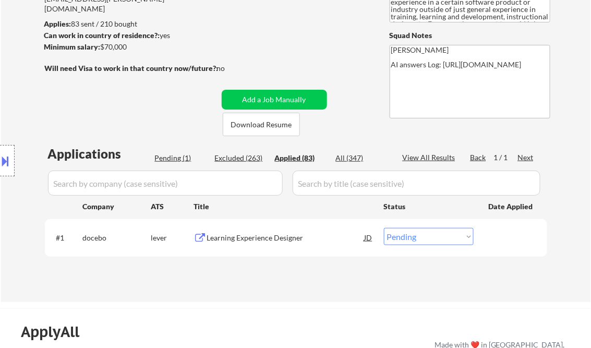
select select ""applied""
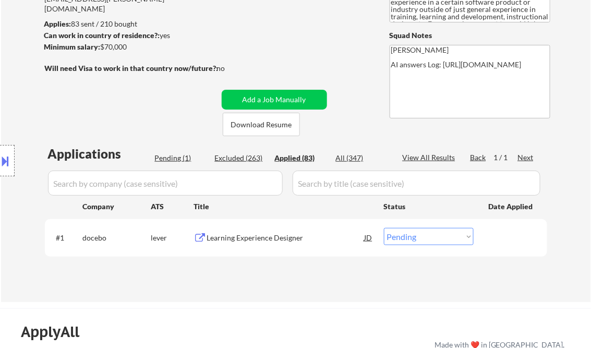
select select ""applied""
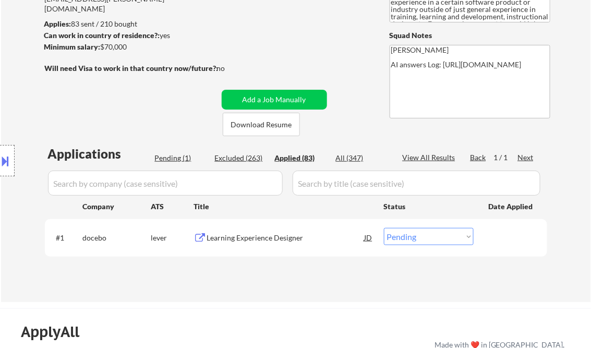
select select ""applied""
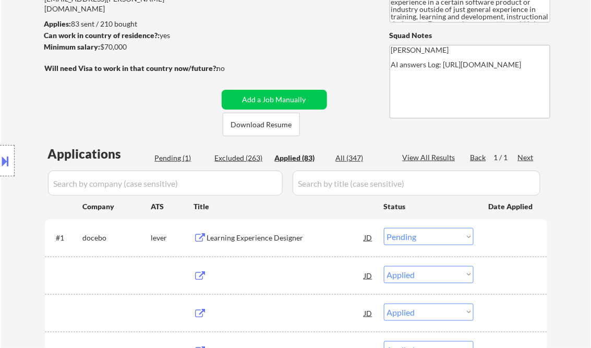
select select ""applied""
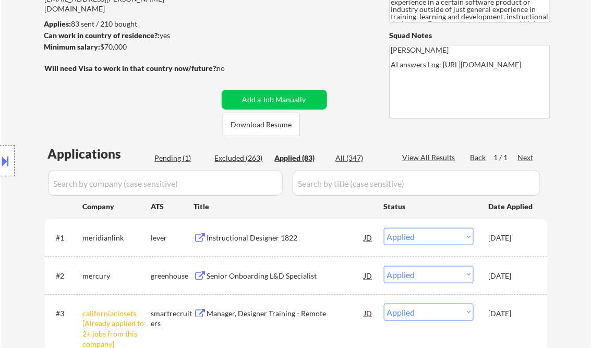
select select ""applied""
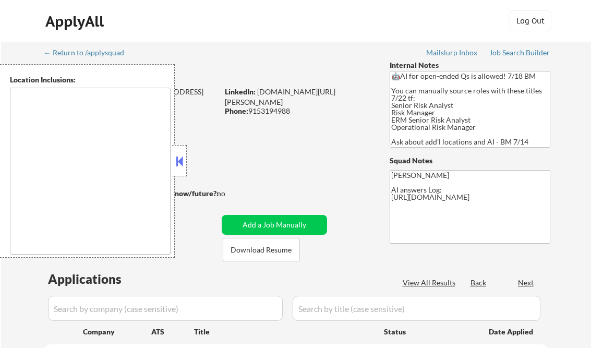
type textarea "[GEOGRAPHIC_DATA], [GEOGRAPHIC_DATA] [GEOGRAPHIC_DATA], [GEOGRAPHIC_DATA] [GEOG…"
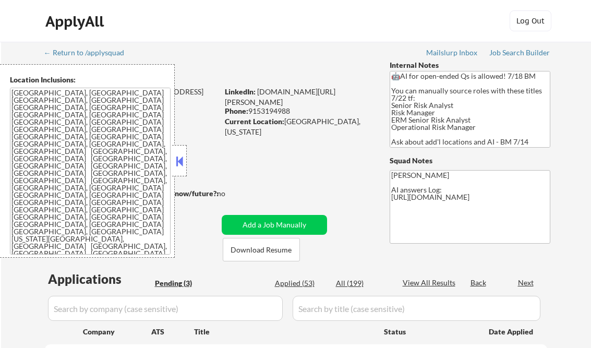
select select ""pending""
click at [179, 152] on div at bounding box center [179, 160] width 15 height 31
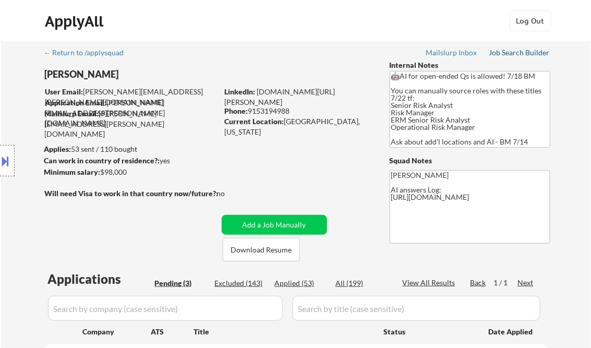
click at [522, 52] on div "Job Search Builder" at bounding box center [519, 52] width 61 height 7
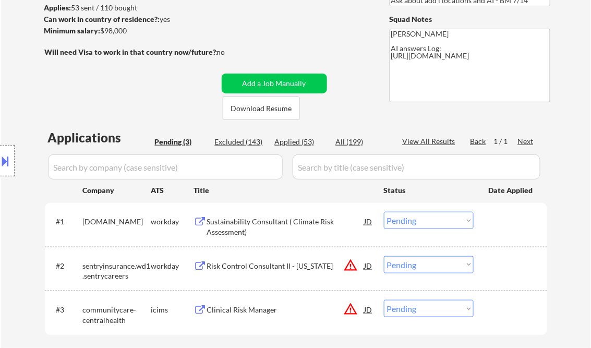
scroll to position [167, 0]
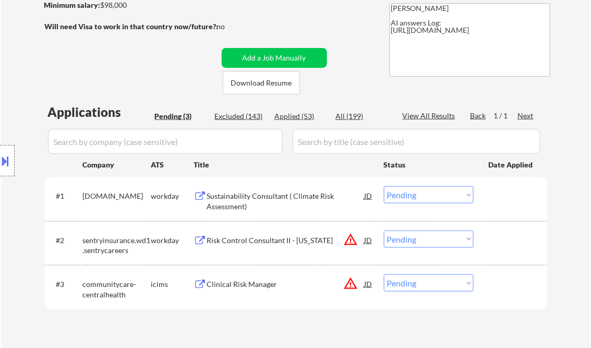
click at [242, 201] on div "Sustainability Consultant ( Climate Risk Assessment)" at bounding box center [286, 201] width 158 height 20
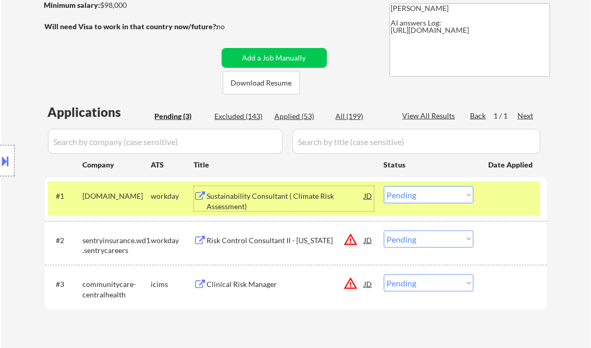
drag, startPoint x: 417, startPoint y: 199, endPoint x: 426, endPoint y: 201, distance: 8.6
click at [418, 198] on select "Choose an option... Pending Applied Excluded (Questions) Excluded (Expired) Exc…" at bounding box center [429, 194] width 90 height 17
click at [384, 186] on select "Choose an option... Pending Applied Excluded (Questions) Excluded (Expired) Exc…" at bounding box center [429, 194] width 90 height 17
select select ""pending""
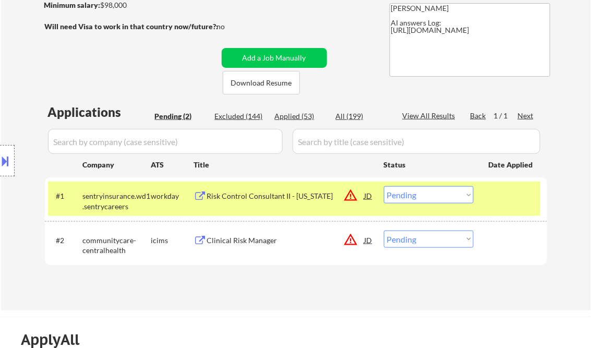
click at [10, 165] on button at bounding box center [5, 160] width 11 height 17
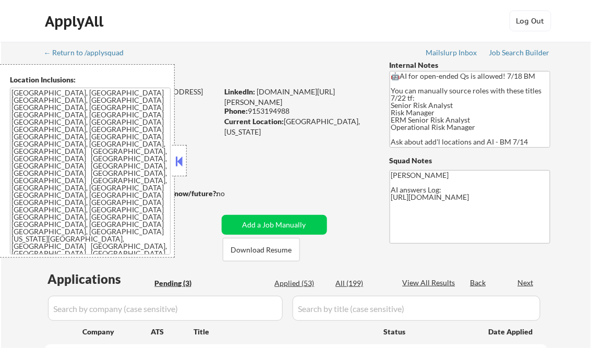
select select ""pending""
click at [181, 156] on button at bounding box center [179, 161] width 11 height 16
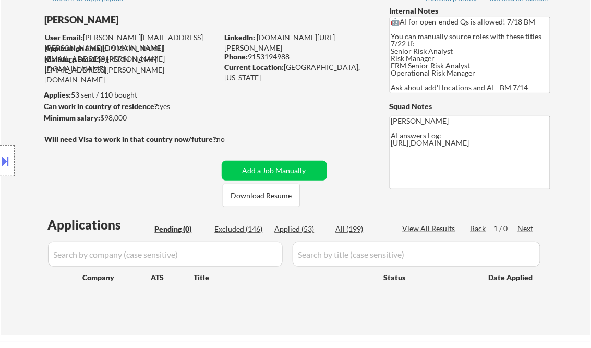
scroll to position [83, 0]
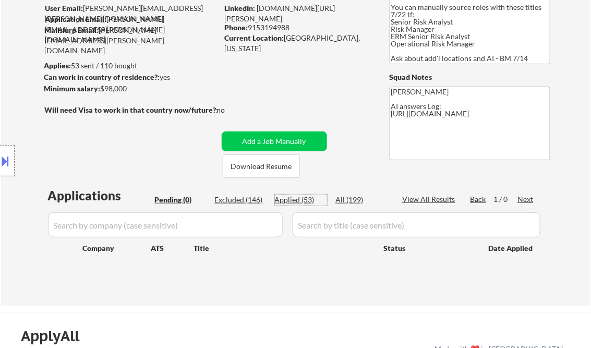
click at [309, 199] on div "Applied (53)" at bounding box center [301, 200] width 52 height 10
select select ""applied""
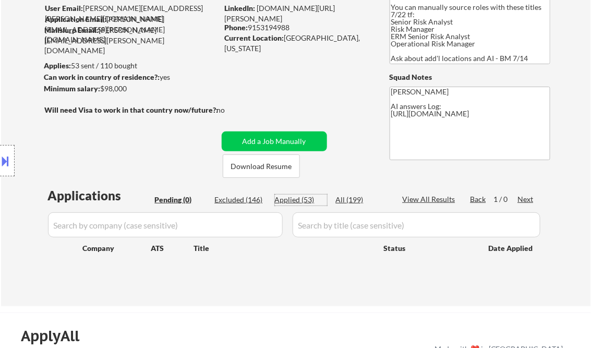
select select ""applied""
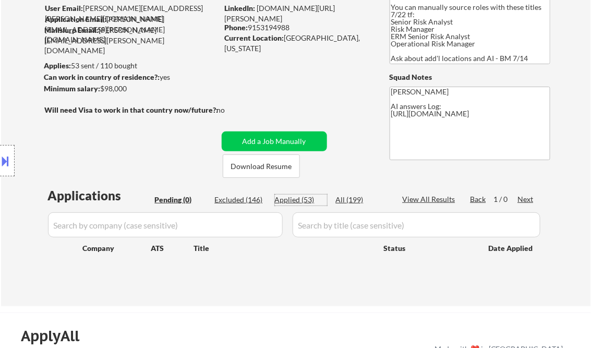
select select ""applied""
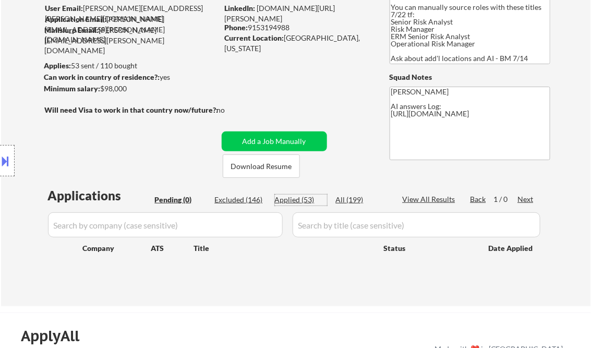
select select ""applied""
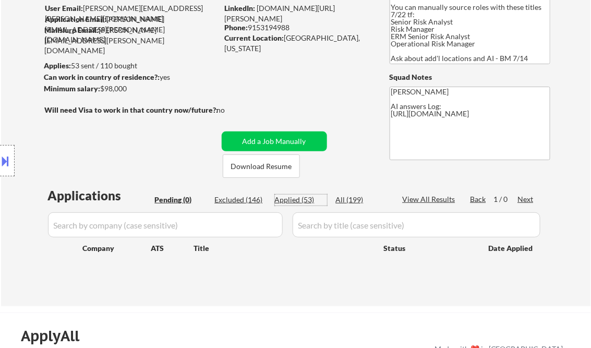
select select ""applied""
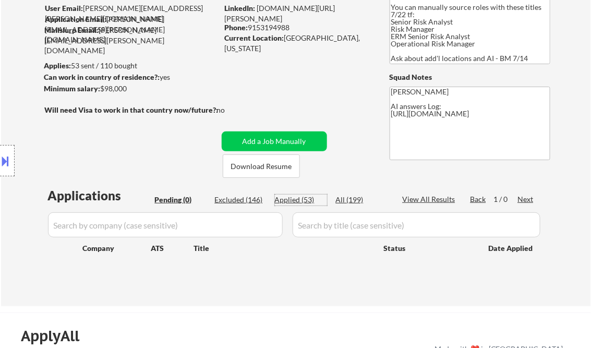
select select ""applied""
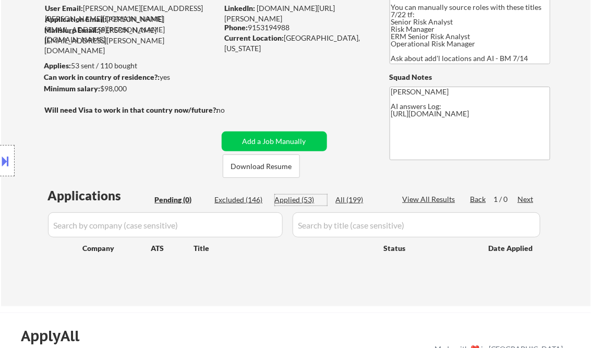
select select ""applied""
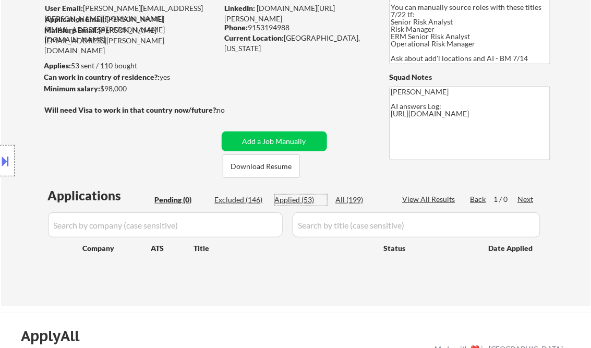
select select ""applied""
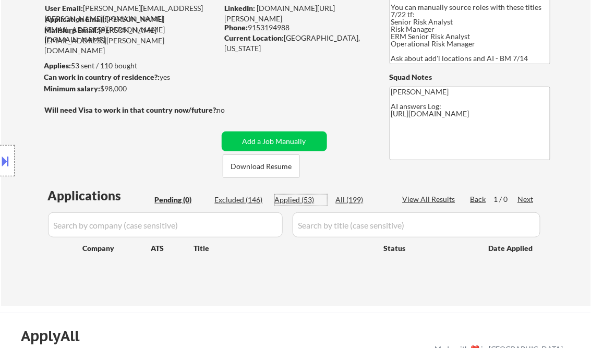
select select ""applied""
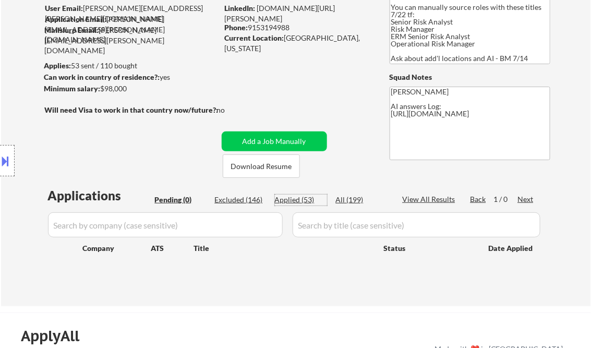
select select ""applied""
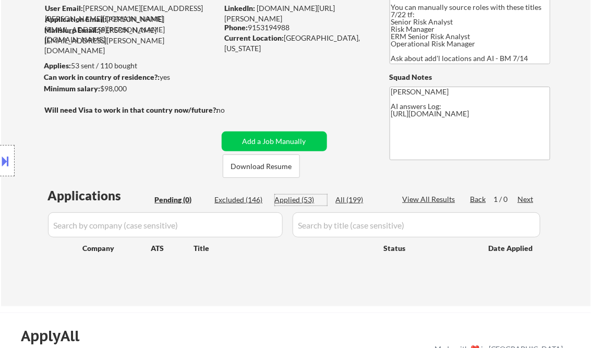
select select ""applied""
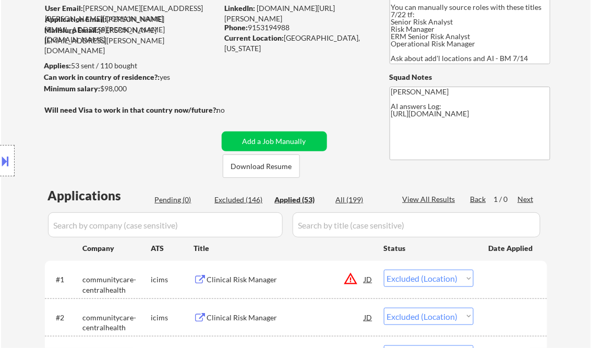
select select ""applied""
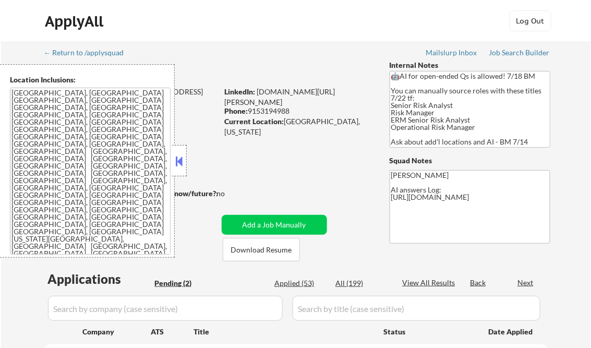
click at [180, 157] on button at bounding box center [179, 161] width 11 height 16
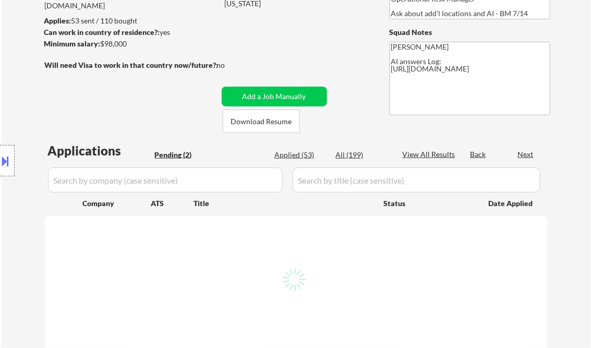
scroll to position [167, 0]
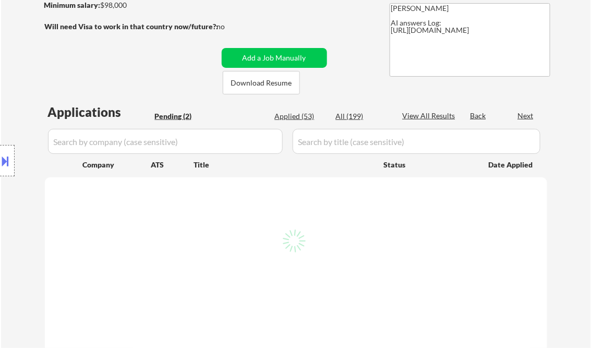
select select ""pending""
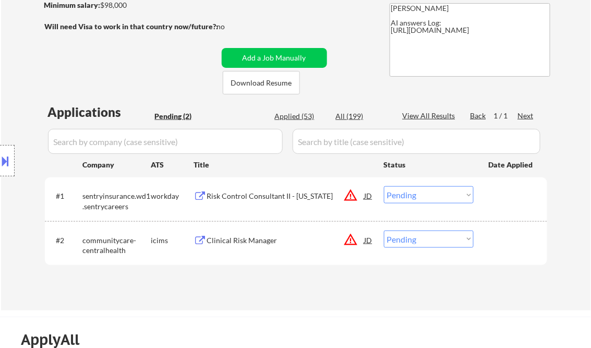
drag, startPoint x: 416, startPoint y: 193, endPoint x: 422, endPoint y: 204, distance: 12.2
click at [416, 193] on select "Choose an option... Pending Applied Excluded (Questions) Excluded (Expired) Exc…" at bounding box center [429, 194] width 90 height 17
click at [384, 186] on select "Choose an option... Pending Applied Excluded (Questions) Excluded (Expired) Exc…" at bounding box center [429, 194] width 90 height 17
click at [237, 243] on div "Clinical Risk Manager" at bounding box center [286, 240] width 158 height 10
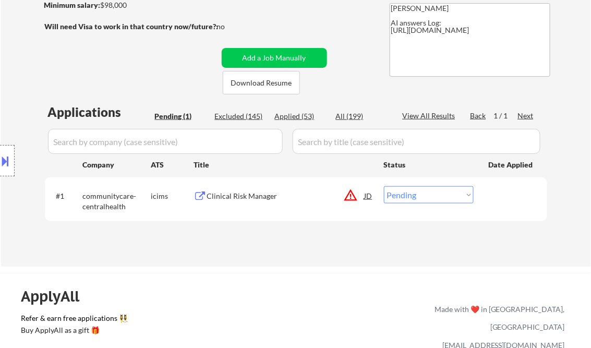
click at [413, 194] on select "Choose an option... Pending Applied Excluded (Questions) Excluded (Expired) Exc…" at bounding box center [429, 194] width 90 height 17
select select ""excluded__location_""
click at [384, 186] on select "Choose an option... Pending Applied Excluded (Questions) Excluded (Expired) Exc…" at bounding box center [429, 194] width 90 height 17
click at [303, 241] on div "Applications Pending (1) Excluded (145) Applied (53) All (199) View All Results…" at bounding box center [296, 175] width 503 height 144
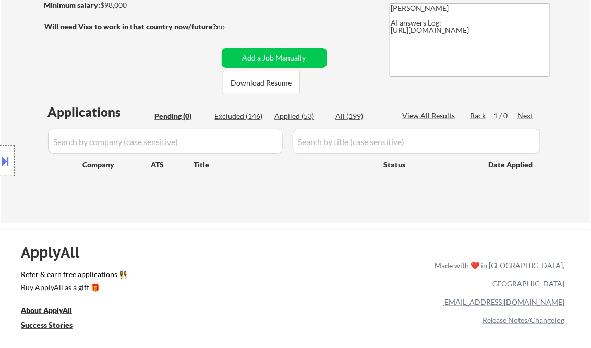
click at [9, 157] on button at bounding box center [5, 160] width 11 height 17
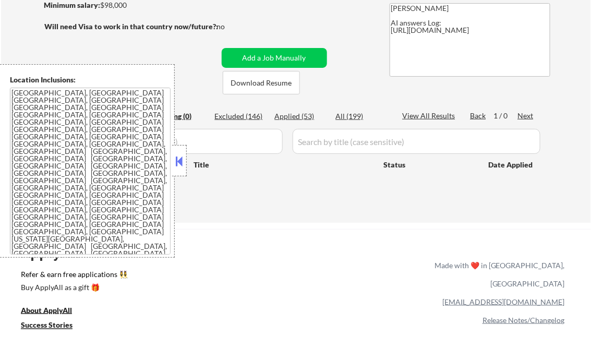
click at [180, 169] on div at bounding box center [179, 160] width 15 height 31
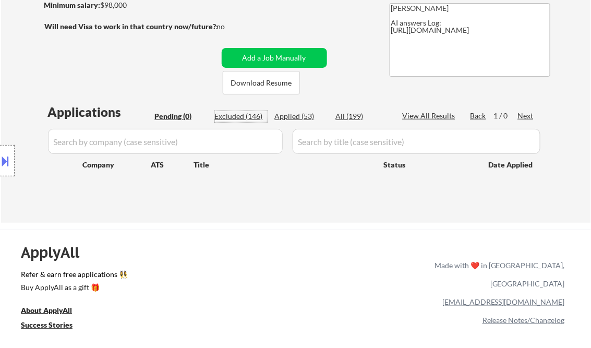
click at [239, 118] on div "Excluded (146)" at bounding box center [241, 116] width 52 height 10
select select ""excluded__location_""
select select ""excluded""
select select ""excluded__expired_""
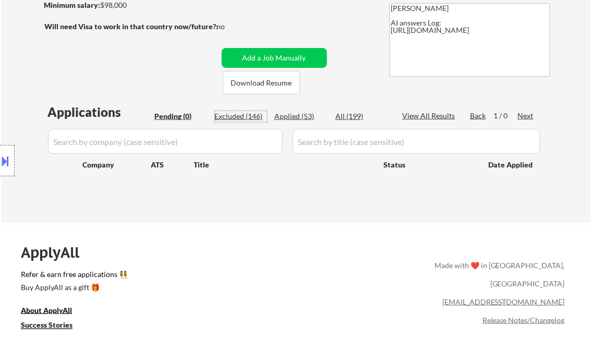
select select ""excluded__bad_match_""
select select ""excluded""
select select ""excluded__expired_""
select select ""excluded__bad_match_""
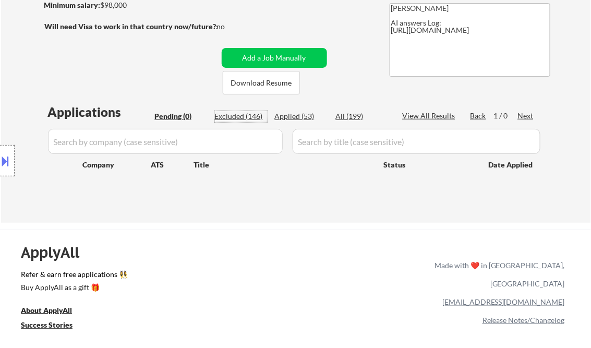
select select ""excluded__other_""
select select ""excluded__expired_""
select select ""excluded""
select select ""excluded__other_""
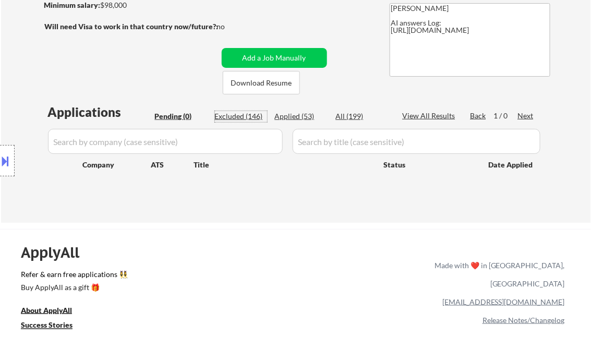
select select ""excluded__bad_match_""
select select ""excluded__other_""
select select ""excluded""
select select ""excluded__expired_""
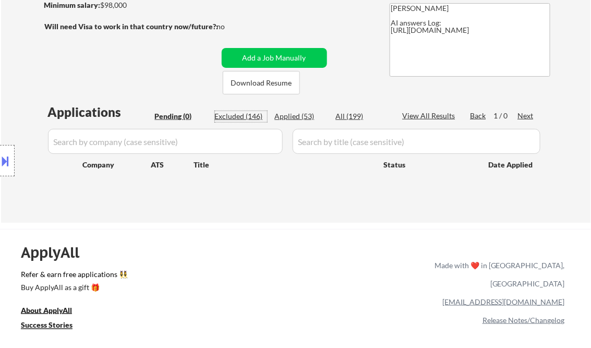
select select ""excluded""
select select ""excluded__expired_""
select select ""excluded__bad_match_""
select select ""excluded__location_""
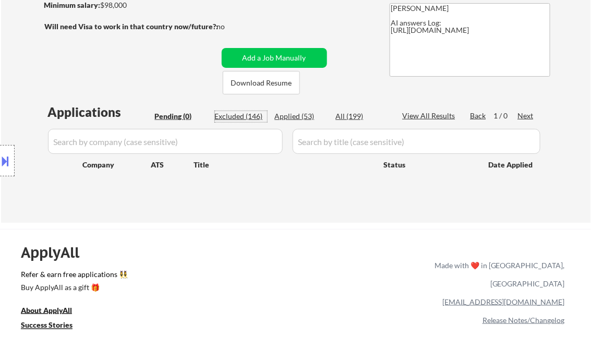
select select ""excluded__expired_""
select select ""excluded__bad_match_""
select select ""excluded__expired_""
select select ""excluded__location_""
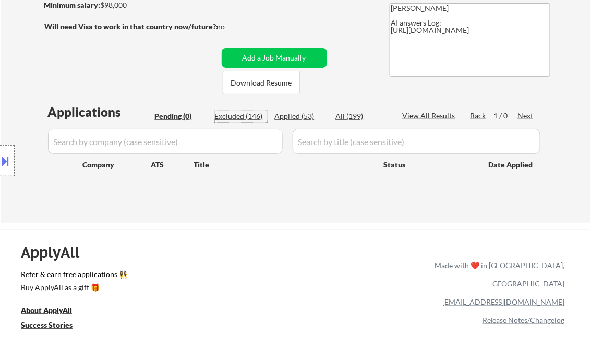
select select ""excluded__bad_match_""
select select ""excluded__location_""
select select ""excluded__other_""
select select ""excluded__location_""
select select ""excluded__bad_match_""
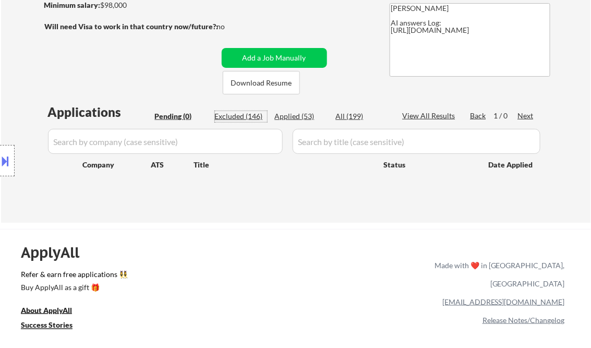
select select ""excluded__bad_match_""
select select ""excluded__location_""
select select ""excluded__bad_match_""
select select ""excluded__salary_""
select select ""excluded__location_""
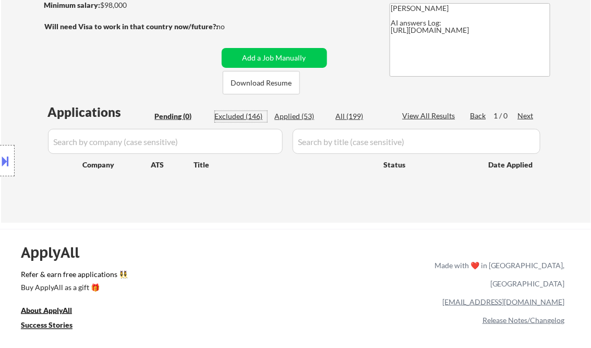
select select ""excluded__bad_match_""
select select ""excluded__salary_""
select select ""excluded__location_""
select select ""excluded__bad_match_""
select select ""excluded__expired_""
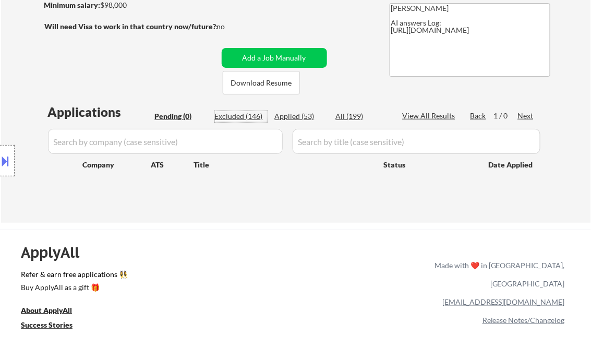
select select ""excluded__expired_""
select select ""excluded__location_""
select select ""excluded__other_""
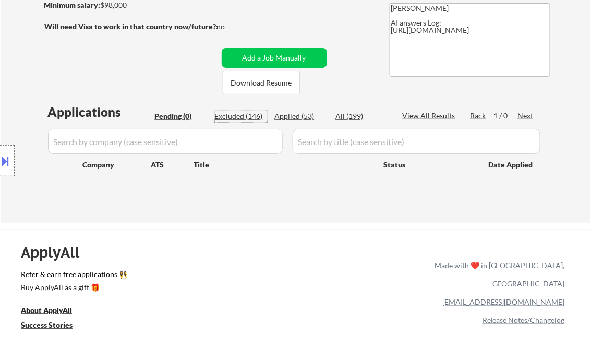
select select ""excluded__location_""
select select ""excluded""
select select ""excluded__location_""
select select ""excluded""
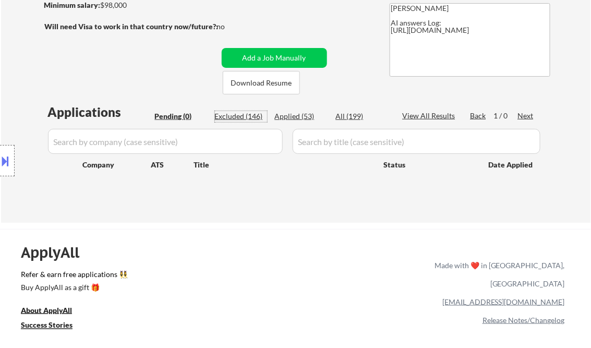
select select ""excluded__salary_""
select select ""excluded__bad_match_""
select select ""excluded__location_""
select select ""excluded__expired_""
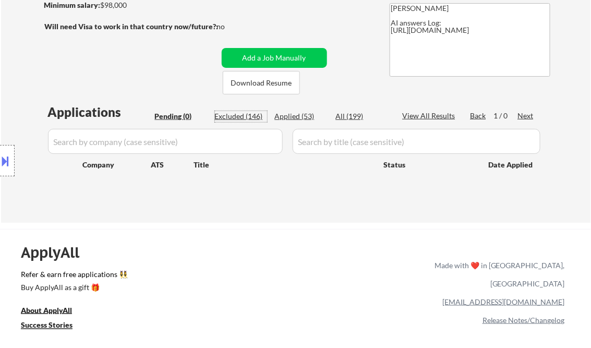
select select ""excluded__expired_""
select select ""excluded""
select select ""excluded__location_""
select select ""excluded__salary_""
select select ""excluded__bad_match_""
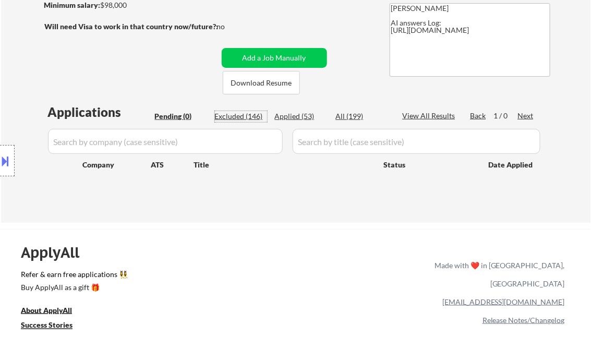
select select ""excluded__location_""
select select ""excluded__other_""
select select ""excluded__bad_match_""
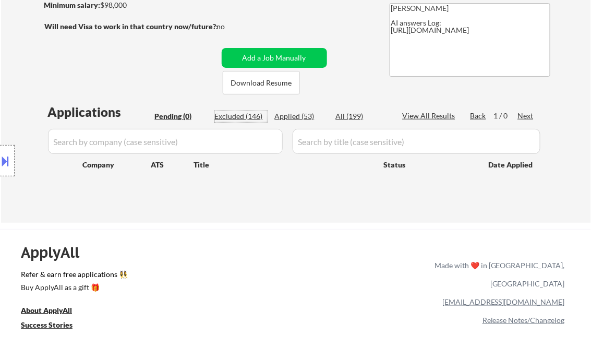
select select ""excluded__location_""
select select ""excluded__bad_match_""
select select ""excluded__location_""
select select ""excluded__bad_match_""
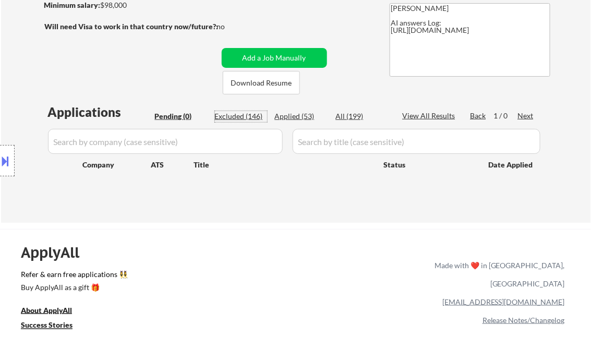
select select ""excluded__location_""
select select ""excluded__salary_""
select select ""excluded__location_""
select select ""excluded__other_""
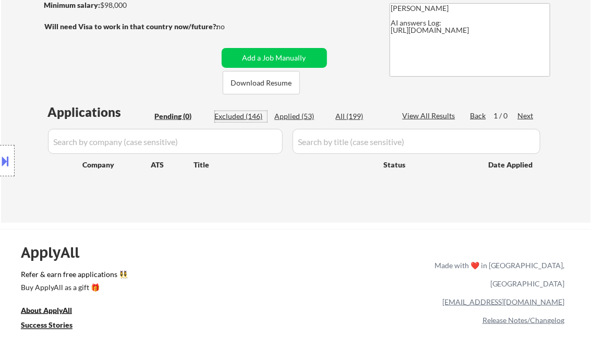
select select ""excluded__location_""
select select ""excluded__salary_""
select select ""excluded__location_""
select select ""excluded""
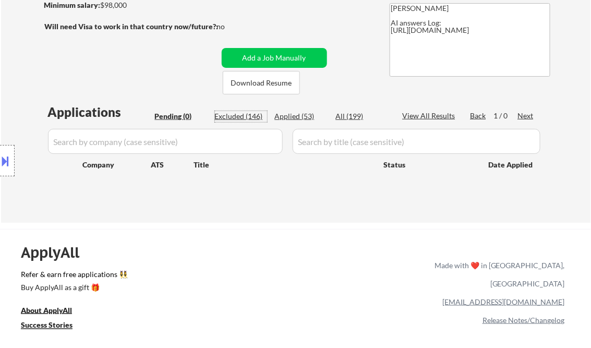
select select ""excluded__bad_match_""
select select ""excluded__location_""
select select ""excluded__bad_match_""
select select ""excluded__salary_""
select select ""excluded__other_""
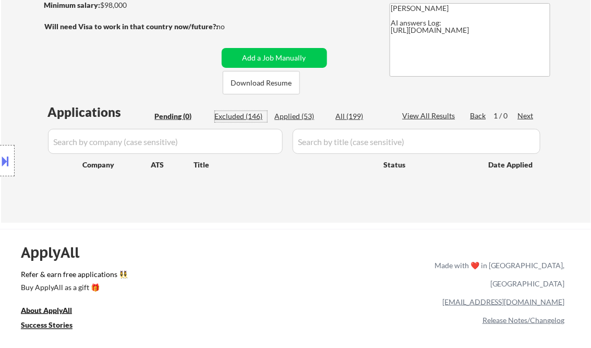
select select ""excluded__bad_match_""
select select ""excluded""
select select ""excluded__bad_match_""
select select ""excluded""
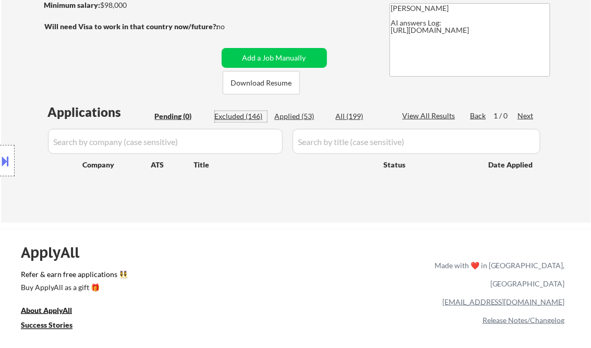
select select ""excluded__expired_""
select select ""excluded__location_""
select select ""excluded__bad_match_""
select select ""excluded__location_""
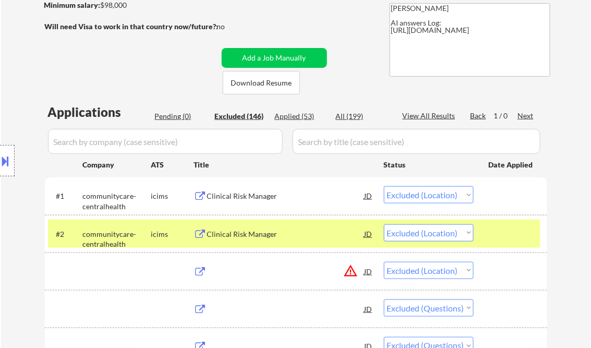
select select ""excluded__expired_""
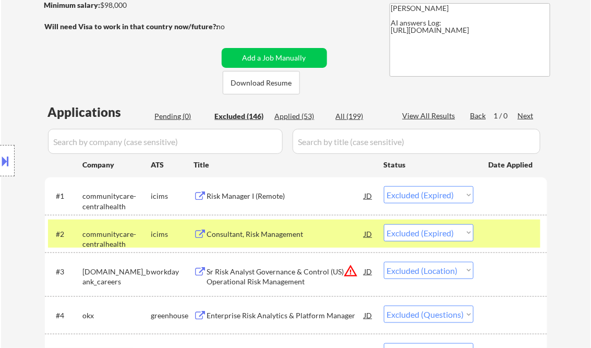
click at [431, 118] on div "View All Results" at bounding box center [431, 116] width 56 height 10
select select ""excluded__location_""
select select ""excluded""
select select ""excluded__expired_""
select select ""excluded__bad_match_""
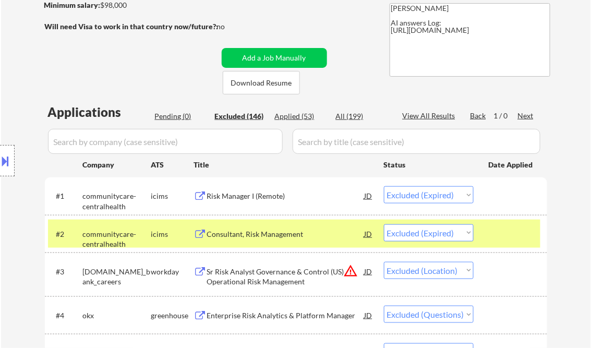
select select ""excluded__bad_match_""
select select ""excluded__location_""
select select ""excluded__bad_match_""
select select ""excluded__other_""
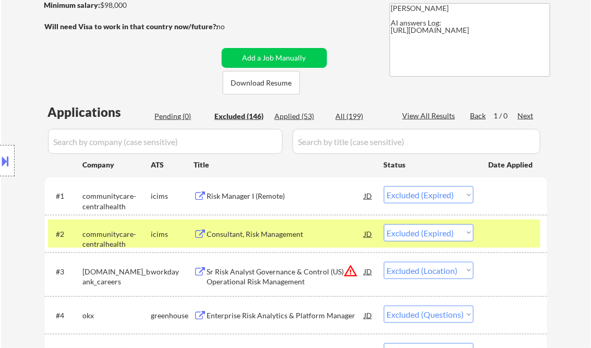
select select ""excluded__expired_""
select select ""excluded__bad_match_""
select select ""excluded""
select select ""excluded__other_""
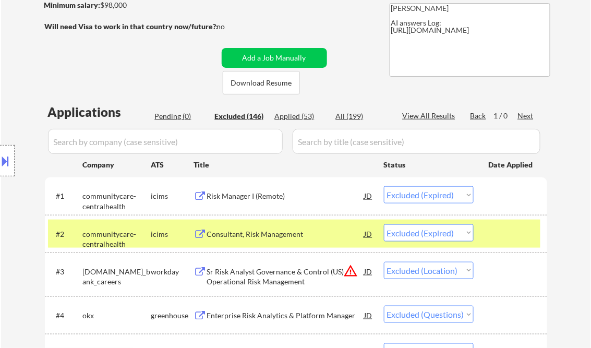
select select ""excluded__location_""
select select ""excluded__bad_match_""
select select ""excluded__location_""
select select ""excluded__other_""
select select ""excluded__bad_match_""
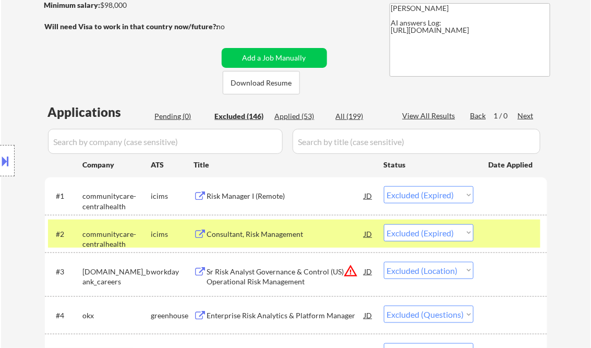
select select ""excluded__other_""
select select ""excluded__location_""
select select ""excluded__expired_""
select select ""excluded__location_""
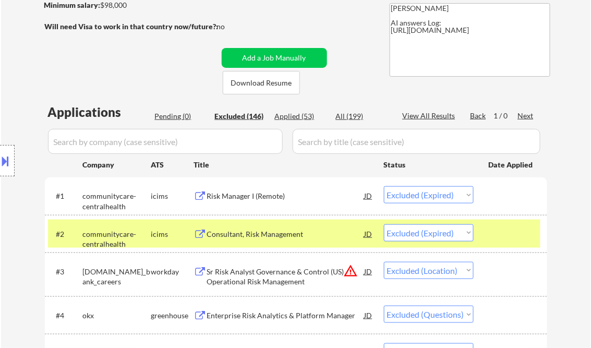
select select ""excluded__expired_""
select select ""excluded__other_""
select select ""excluded__bad_match_""
select select ""excluded__other_""
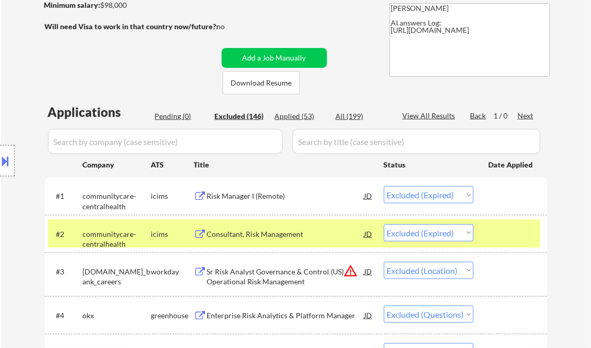
select select ""excluded__bad_match_""
select select ""excluded__location_""
select select ""excluded__bad_match_""
select select ""excluded__location_""
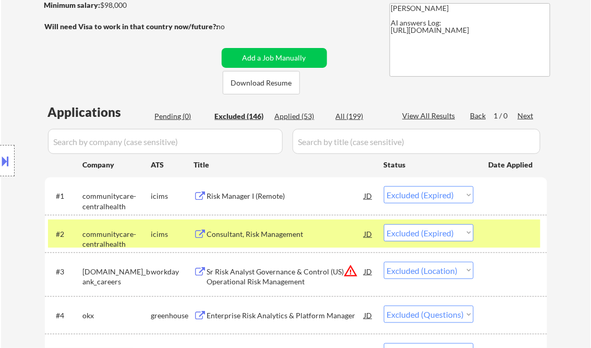
select select ""excluded__location_""
select select ""excluded__bad_match_""
select select ""excluded__other_""
select select ""excluded__bad_match_""
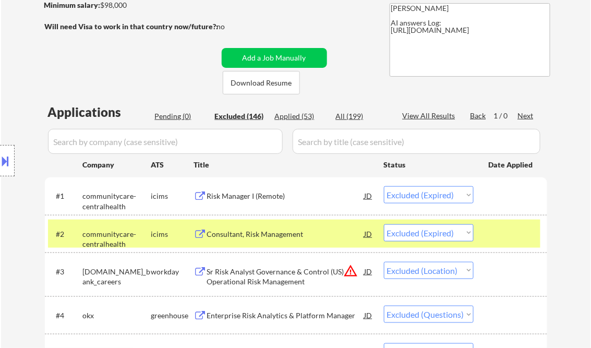
select select ""excluded__bad_match_""
select select ""excluded__other_""
select select ""excluded__bad_match_""
select select ""excluded""
select select ""excluded__other_""
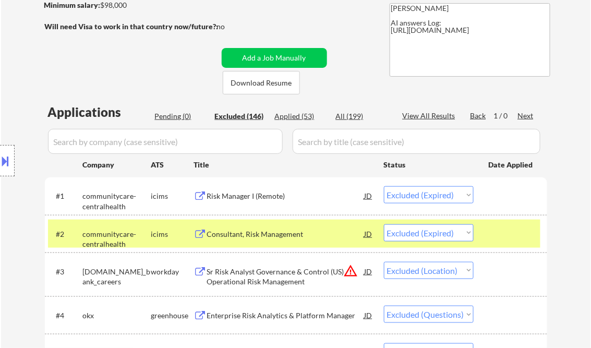
select select ""excluded__bad_match_""
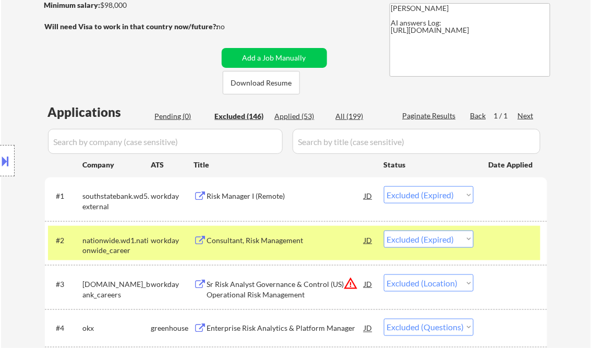
scroll to position [686, 0]
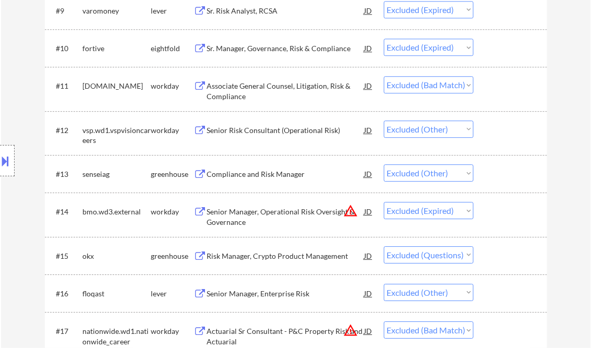
click at [467, 175] on select "Choose an option... Pending Applied Excluded (Questions) Excluded (Expired) Exc…" at bounding box center [429, 172] width 90 height 17
click at [278, 172] on div "Compliance and Risk Manager" at bounding box center [286, 174] width 158 height 10
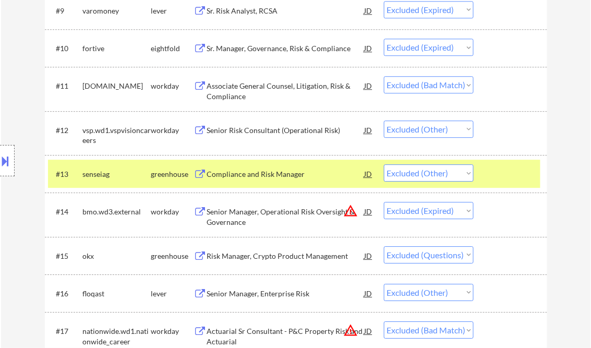
click at [5, 162] on button at bounding box center [5, 160] width 11 height 17
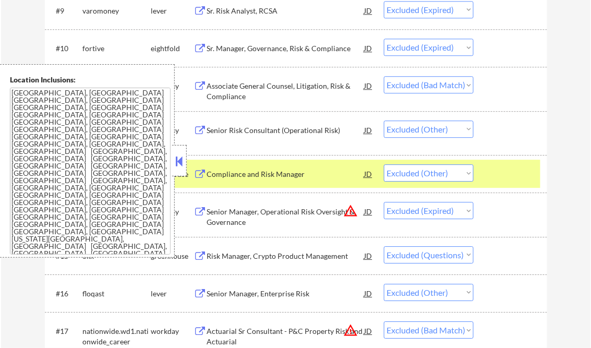
click at [176, 160] on button at bounding box center [179, 161] width 11 height 16
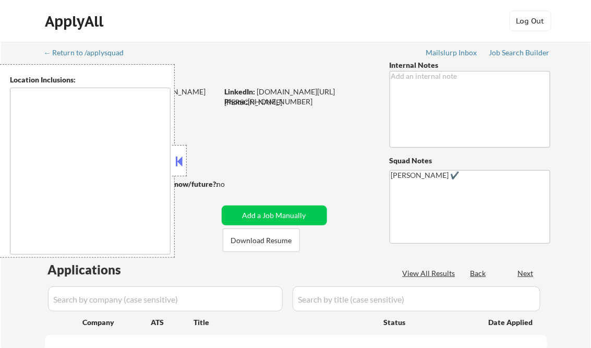
type textarea "Loremips, DO Sitamet, CO Adipisci, EL Seddoeius, TE Incid Utlabo, ET Dolorem Al…"
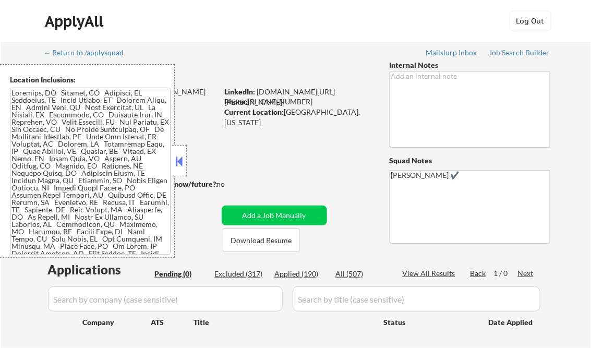
click at [176, 158] on button at bounding box center [179, 161] width 11 height 16
